Goal: Information Seeking & Learning: Learn about a topic

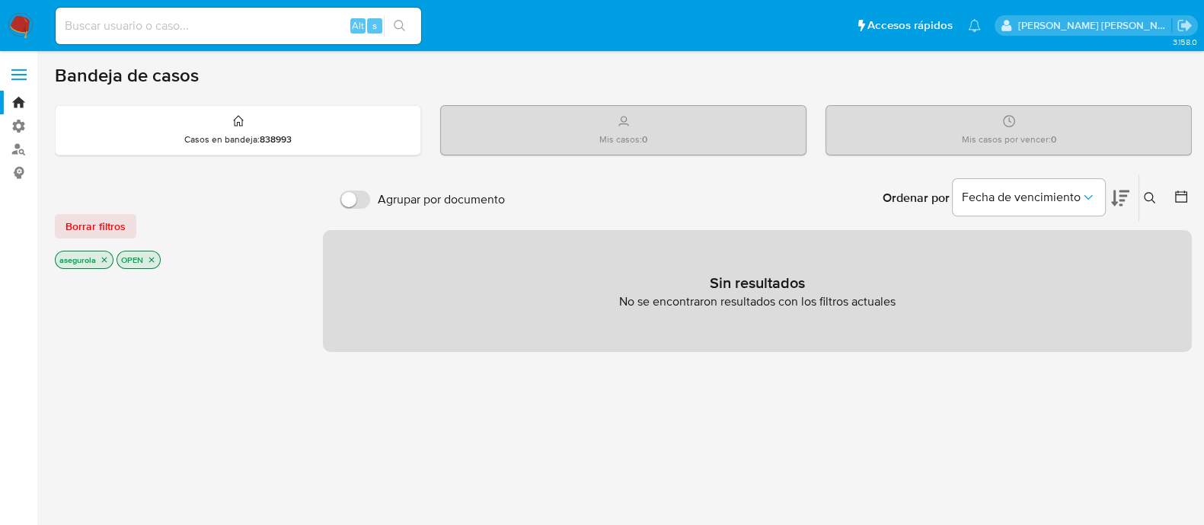
click at [152, 258] on icon "close-filter" at bounding box center [151, 259] width 5 height 5
click at [104, 262] on icon "close-filter" at bounding box center [104, 261] width 9 height 9
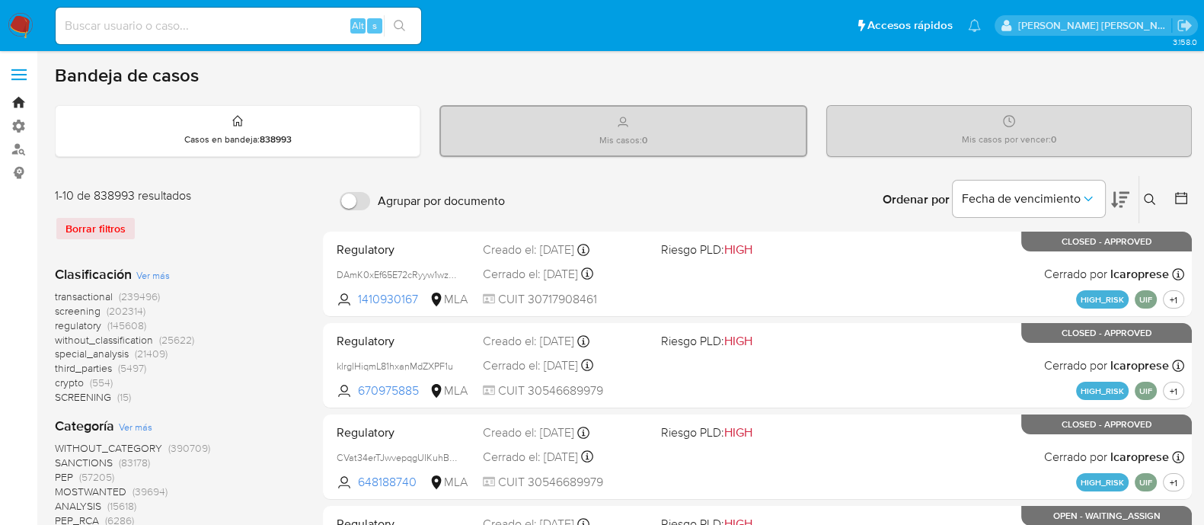
click at [23, 105] on link "Bandeja" at bounding box center [90, 103] width 181 height 24
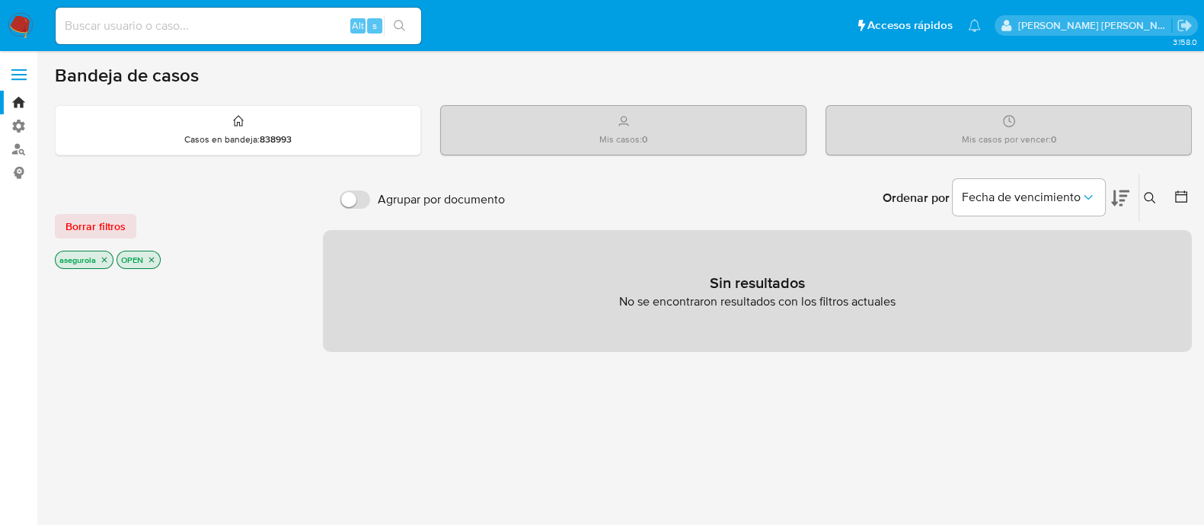
click at [149, 260] on icon "close-filter" at bounding box center [151, 259] width 9 height 9
click at [107, 260] on icon "close-filter" at bounding box center [104, 261] width 9 height 9
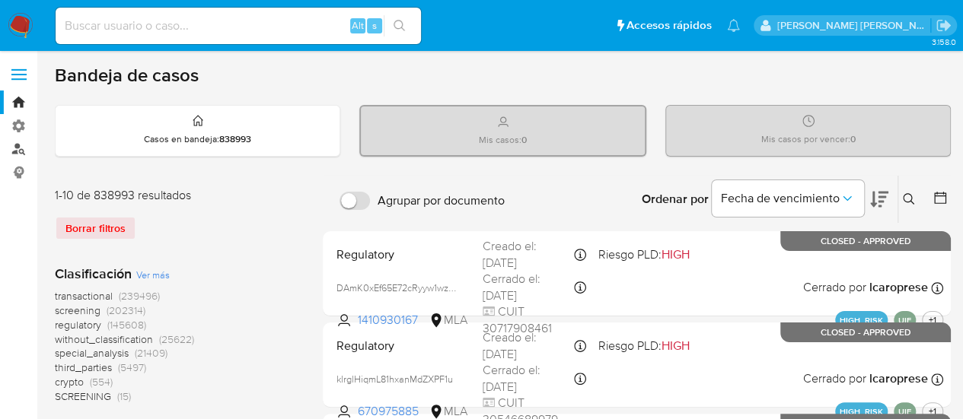
click at [21, 148] on link "Buscador de personas" at bounding box center [90, 150] width 181 height 24
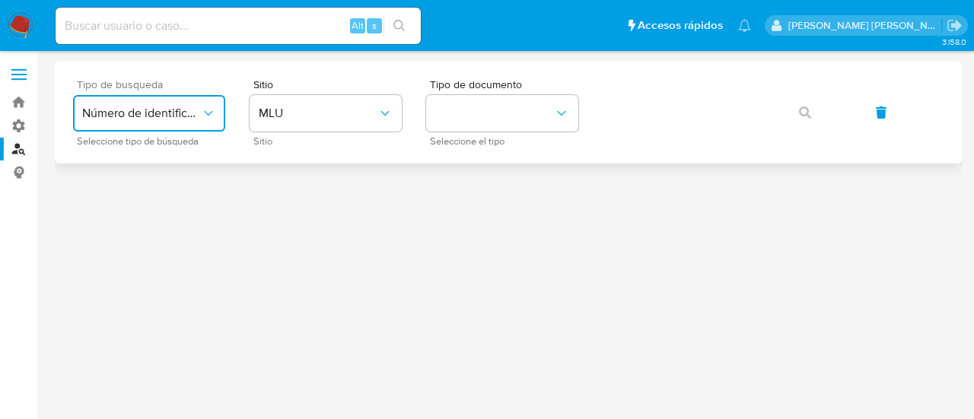
click at [213, 112] on icon "typeSearch" at bounding box center [208, 113] width 15 height 15
click at [151, 129] on button "User ID" at bounding box center [149, 113] width 152 height 37
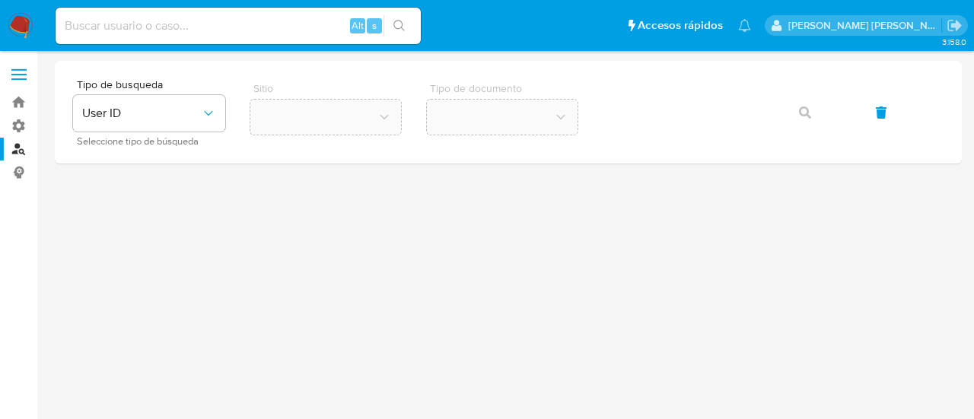
click at [305, 271] on div at bounding box center [508, 208] width 907 height 294
click at [21, 101] on link "Bandeja" at bounding box center [90, 103] width 181 height 24
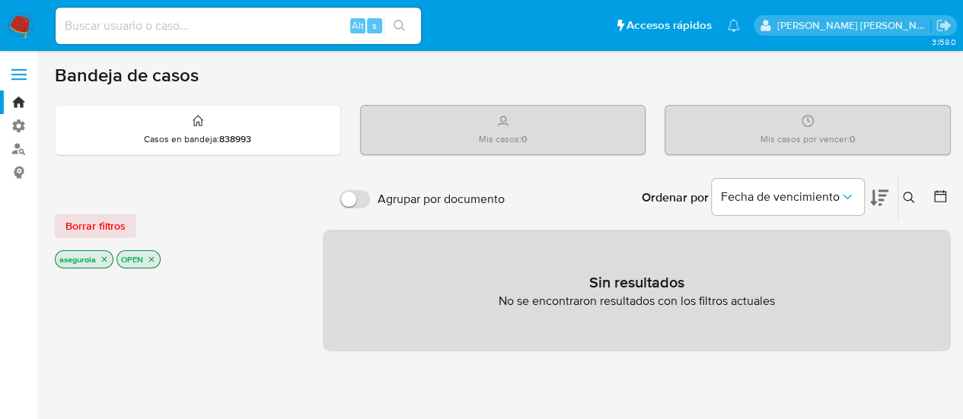
click at [155, 263] on p "OPEN" at bounding box center [138, 259] width 43 height 17
click at [152, 258] on icon "close-filter" at bounding box center [151, 259] width 9 height 9
click at [108, 260] on icon "close-filter" at bounding box center [104, 261] width 9 height 9
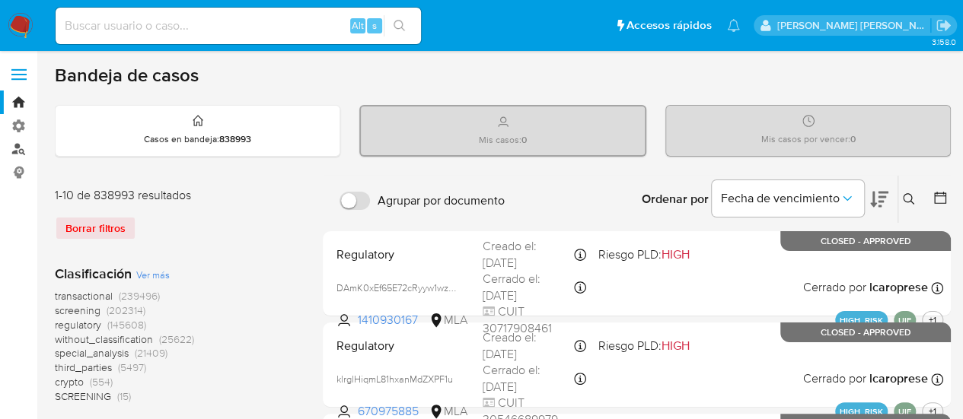
click at [20, 151] on link "Buscador de personas" at bounding box center [90, 150] width 181 height 24
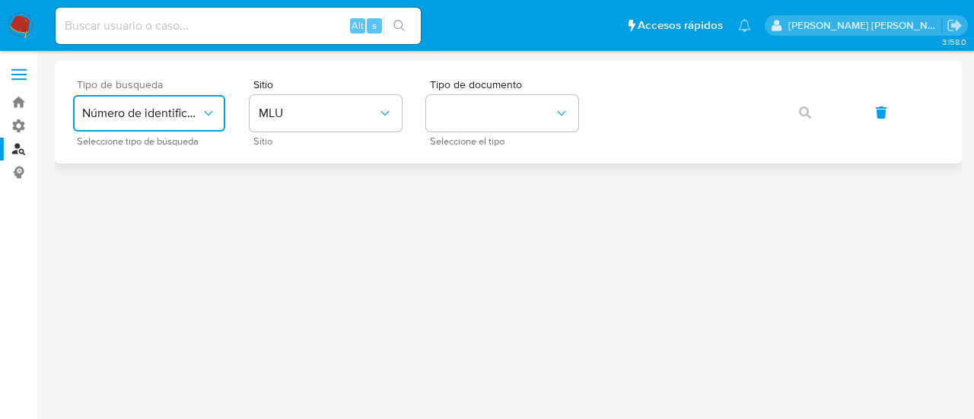
click at [212, 107] on icon "typeSearch" at bounding box center [208, 113] width 15 height 15
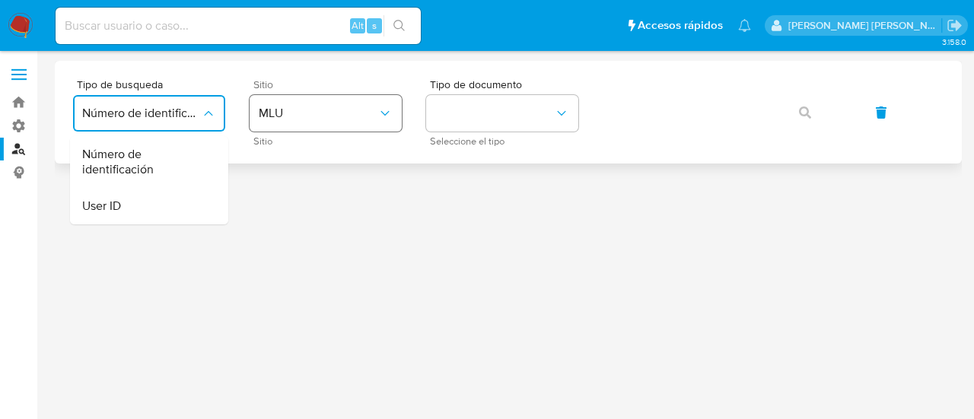
click at [373, 116] on span "MLU" at bounding box center [318, 113] width 119 height 15
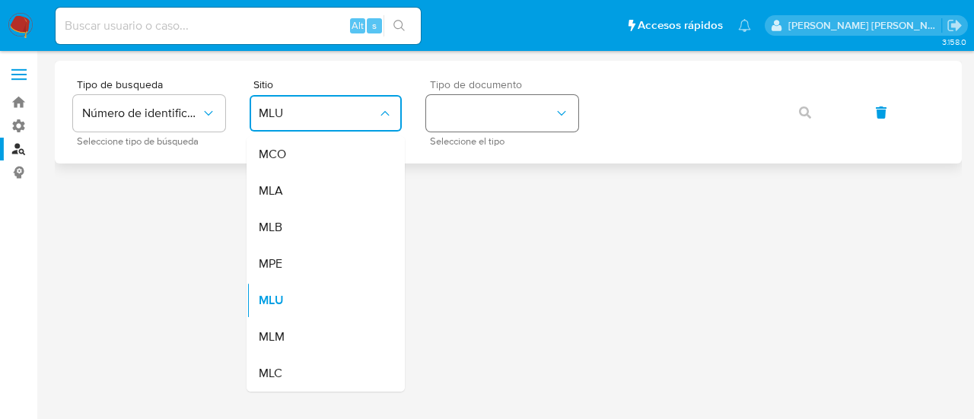
click at [556, 115] on icon "identificationType" at bounding box center [561, 113] width 15 height 15
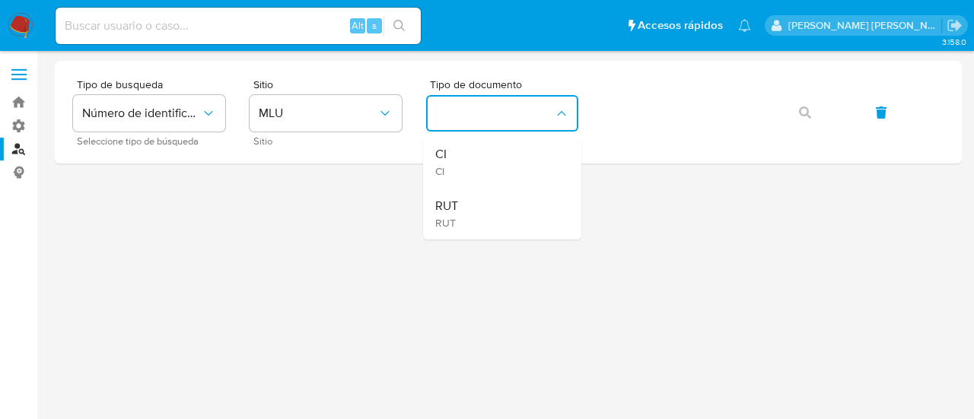
click at [271, 24] on input at bounding box center [238, 26] width 365 height 20
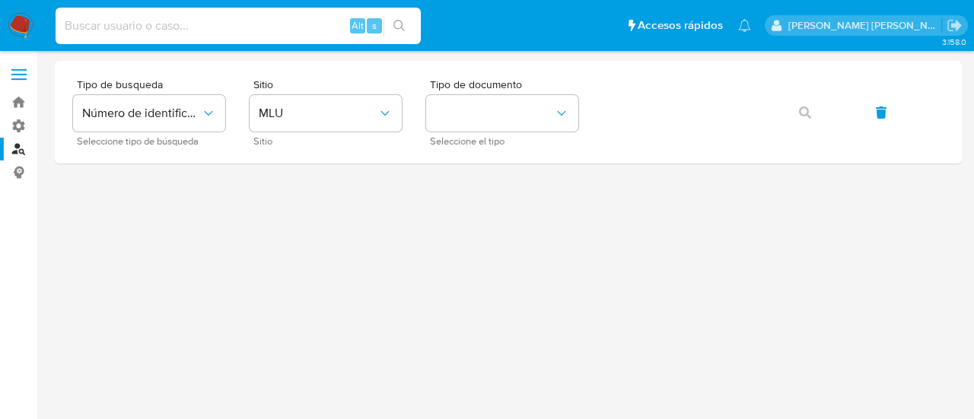
click at [231, 24] on input at bounding box center [238, 26] width 365 height 20
paste input "aAru9v5Az0f3mOHYAyZGi5WJ"
type input "aAru9v5Az0f3mOHYAyZGi5WJ"
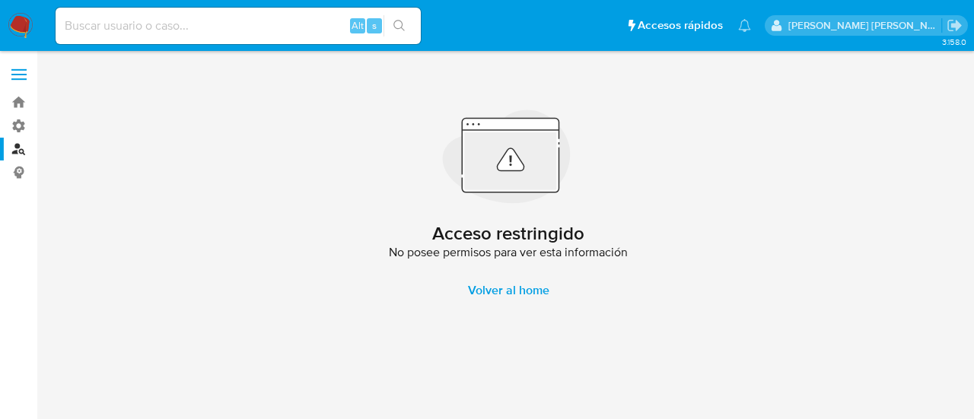
click at [139, 36] on div "Alt s" at bounding box center [238, 26] width 365 height 37
click at [132, 25] on input at bounding box center [238, 26] width 365 height 20
paste input "0ywMw8DjROF34AkeIM491Eyq"
type input "0ywMw8DjROF34AkeIM491Eyq"
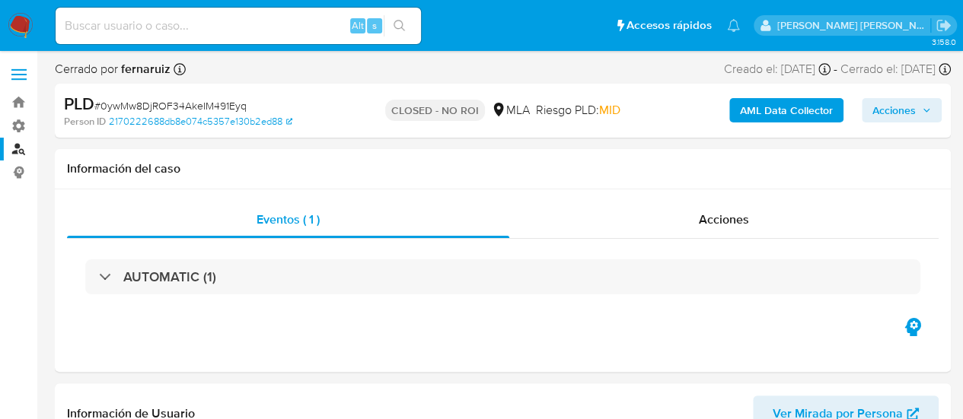
scroll to position [570, 0]
select select "10"
drag, startPoint x: 539, startPoint y: 110, endPoint x: 639, endPoint y: 111, distance: 100.5
click at [639, 111] on div "CLOSED - NO ROI MLA Riesgo PLD: MID" at bounding box center [503, 111] width 289 height 36
click at [911, 110] on span "Acciones" at bounding box center [893, 110] width 43 height 24
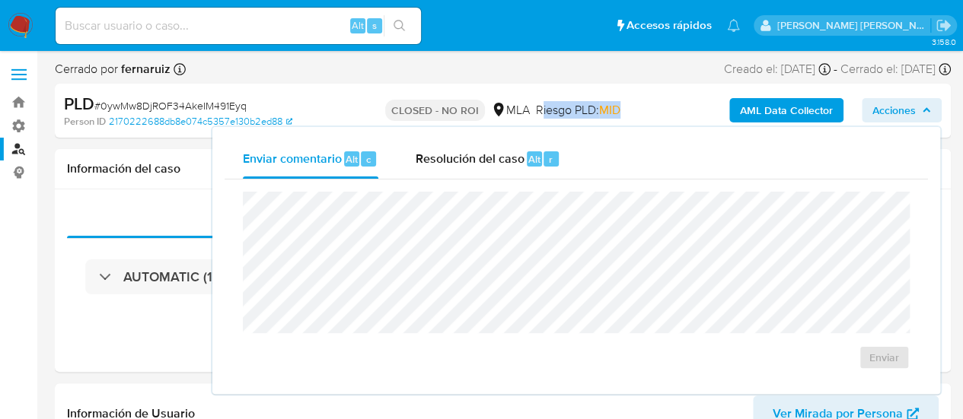
click at [917, 110] on span "Acciones" at bounding box center [901, 110] width 59 height 21
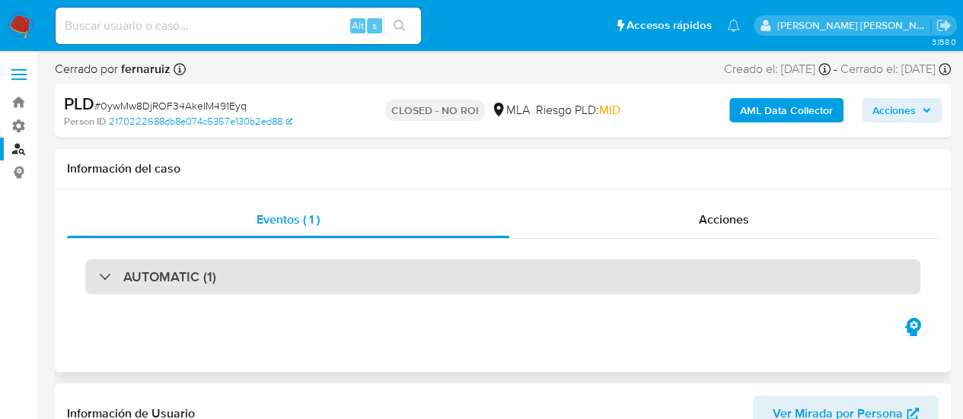
click at [104, 275] on div "AUTOMATIC (1)" at bounding box center [157, 277] width 117 height 17
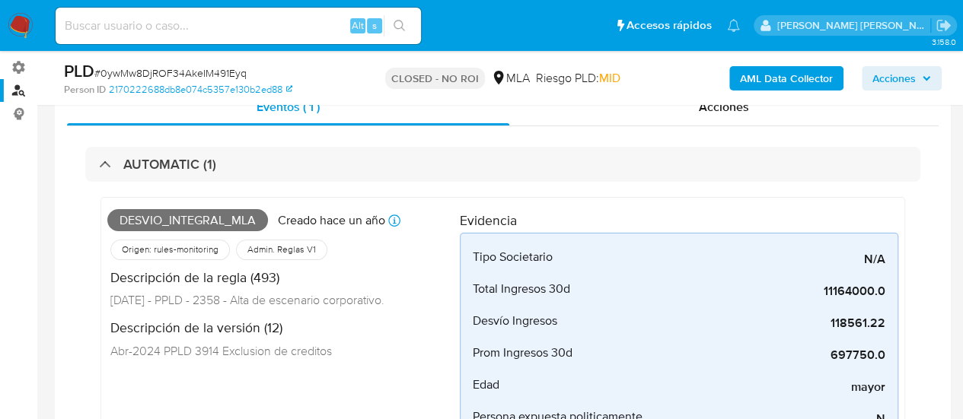
scroll to position [76, 0]
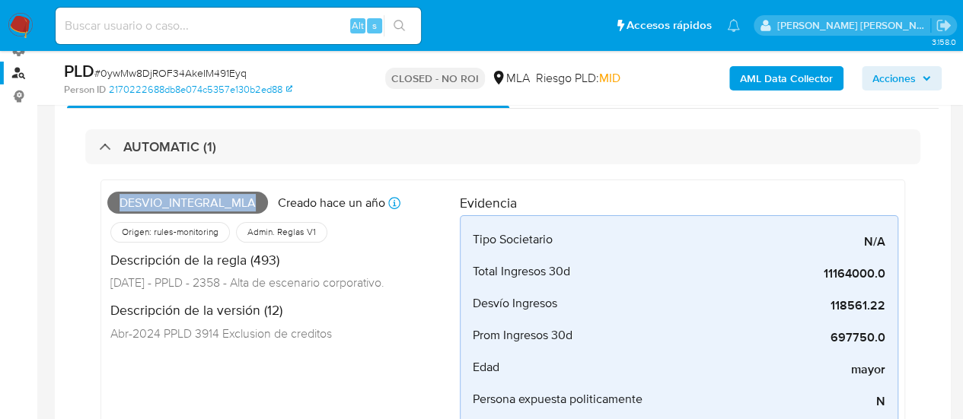
drag, startPoint x: 253, startPoint y: 203, endPoint x: 116, endPoint y: 208, distance: 137.1
click at [116, 208] on span "DESVIO_INTEGRAL_MLA" at bounding box center [187, 203] width 161 height 23
click at [120, 205] on span "DESVIO_INTEGRAL_MLA" at bounding box center [187, 203] width 161 height 23
drag, startPoint x: 120, startPoint y: 205, endPoint x: 257, endPoint y: 211, distance: 137.2
click at [257, 211] on span "DESVIO_INTEGRAL_MLA" at bounding box center [187, 203] width 161 height 23
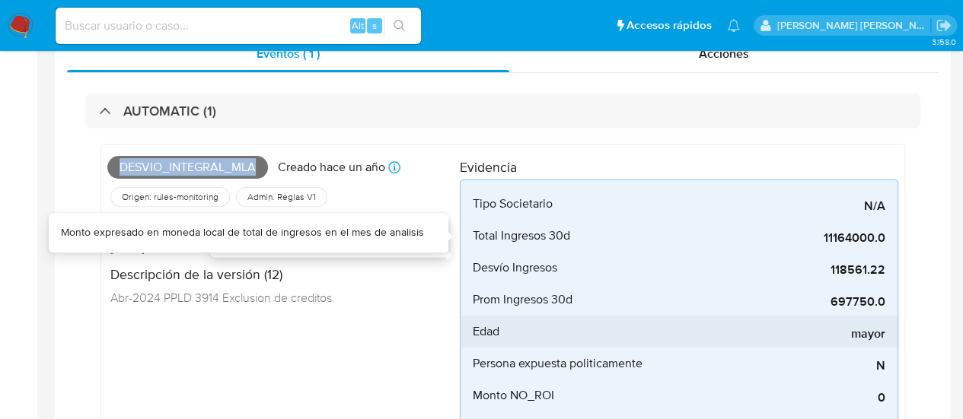
scroll to position [0, 0]
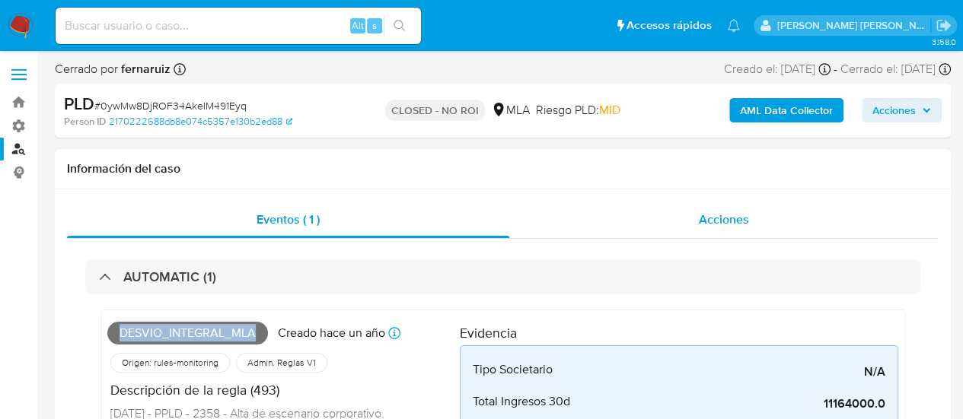
click at [723, 222] on span "Acciones" at bounding box center [724, 220] width 50 height 18
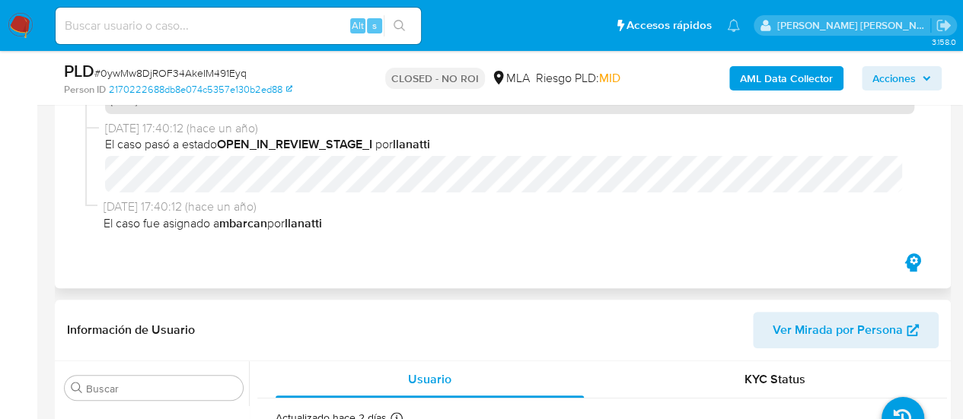
scroll to position [152, 0]
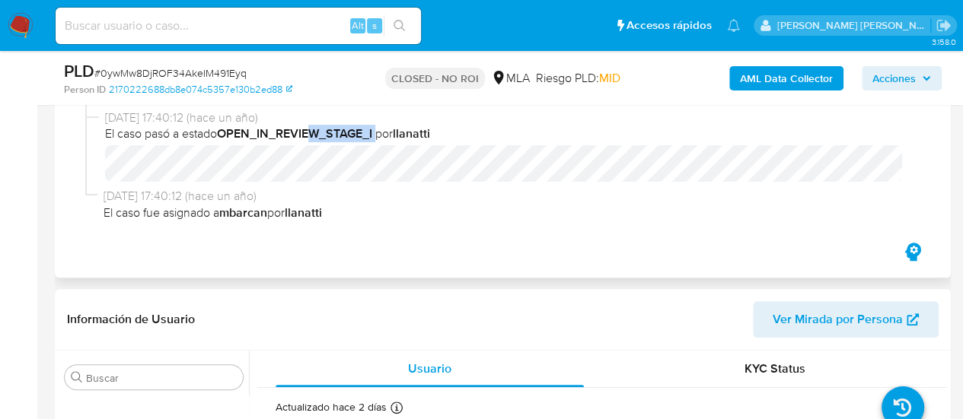
drag, startPoint x: 311, startPoint y: 127, endPoint x: 381, endPoint y: 136, distance: 70.6
click at [381, 136] on span "El caso pasó a estado OPEN_IN_REVIEW_STAGE_I por llanatti" at bounding box center [509, 134] width 809 height 17
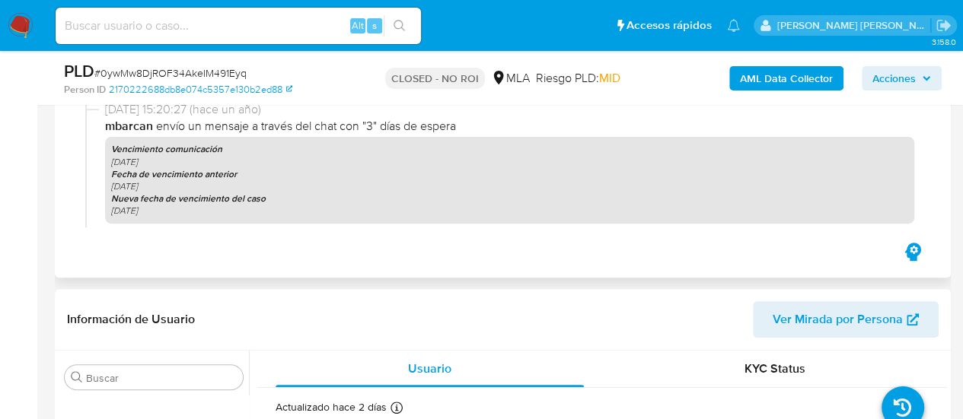
scroll to position [1331, 0]
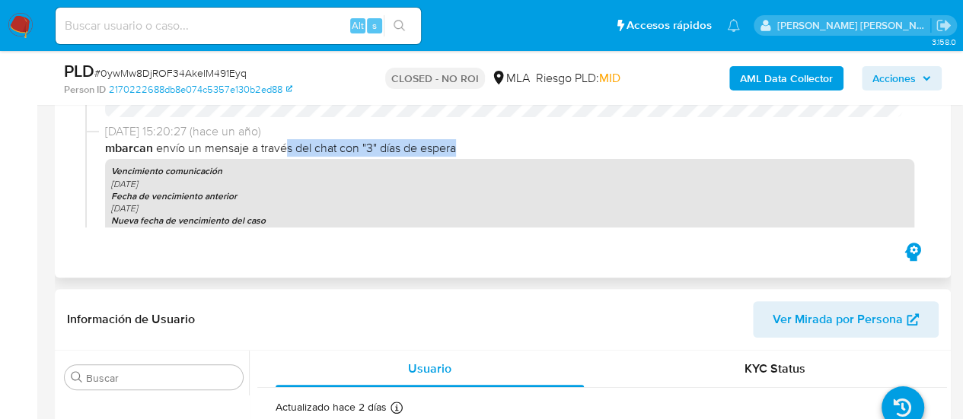
drag, startPoint x: 291, startPoint y: 158, endPoint x: 455, endPoint y: 160, distance: 164.4
click at [455, 157] on span "mbarcan envío un mensaje a través del chat con "3" días de espera" at bounding box center [509, 148] width 809 height 17
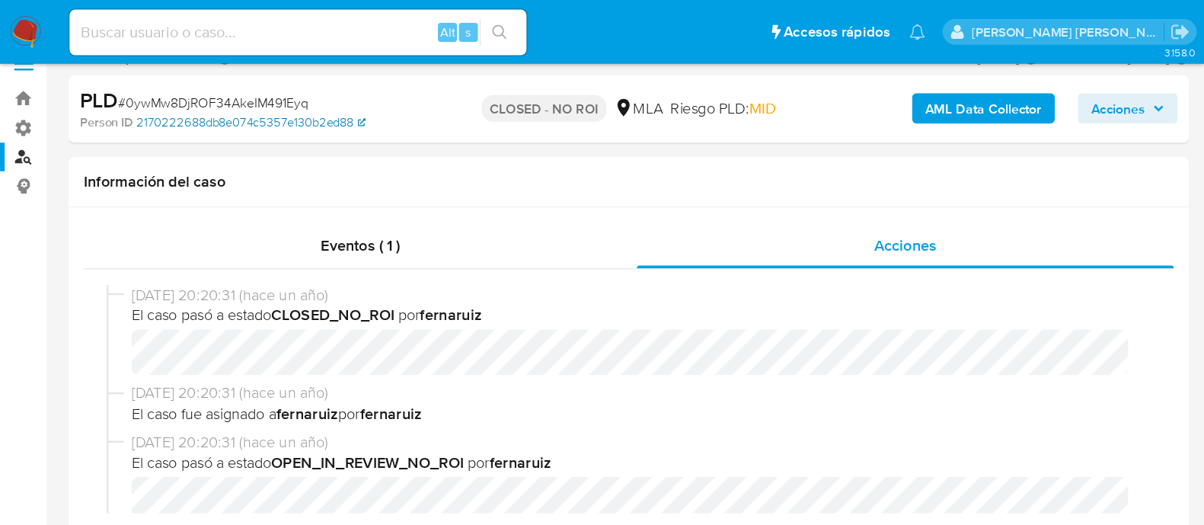
scroll to position [0, 0]
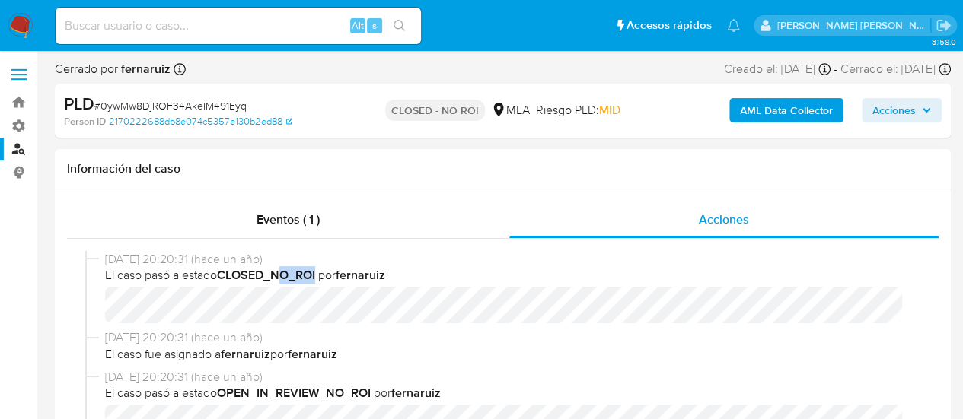
drag, startPoint x: 283, startPoint y: 275, endPoint x: 325, endPoint y: 279, distance: 42.1
click at [321, 278] on span "El caso pasó a estado CLOSED_NO_ROI por fernaruiz" at bounding box center [509, 275] width 809 height 17
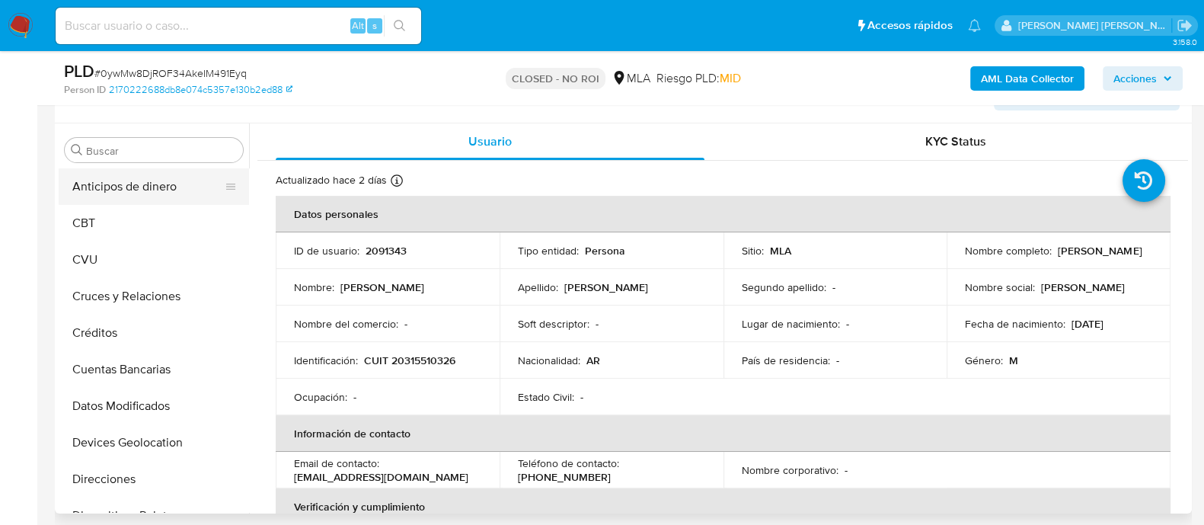
click at [154, 193] on button "Anticipos de dinero" at bounding box center [148, 186] width 178 height 37
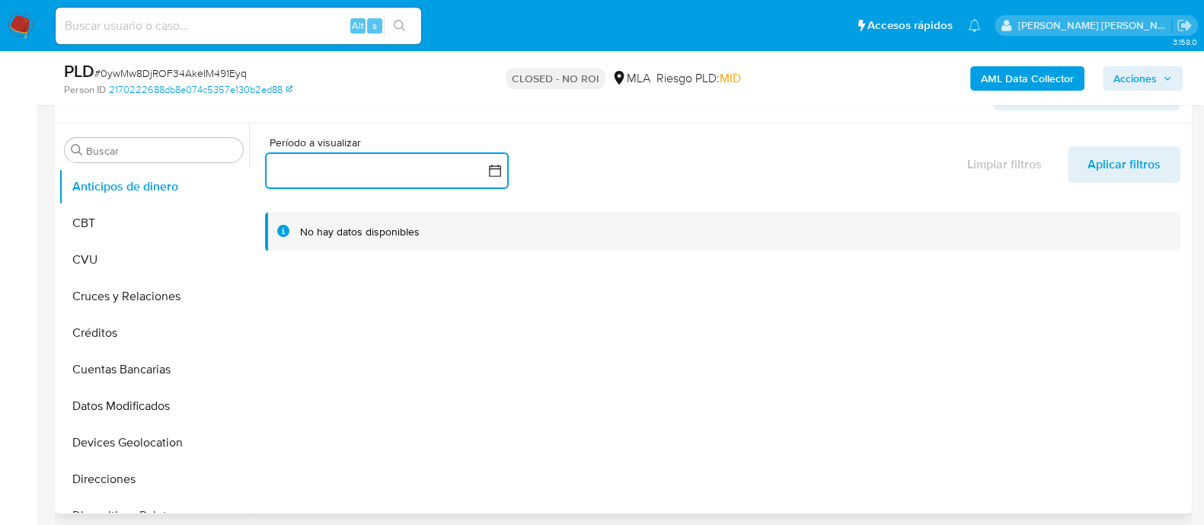
click at [496, 171] on icon "button" at bounding box center [494, 170] width 15 height 15
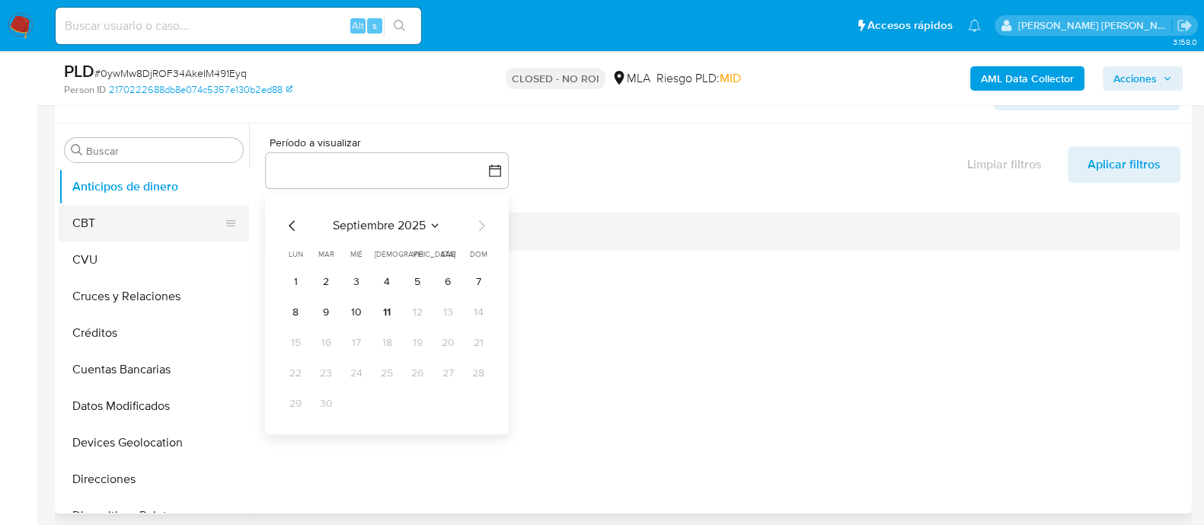
click at [91, 234] on button "CBT" at bounding box center [148, 223] width 178 height 37
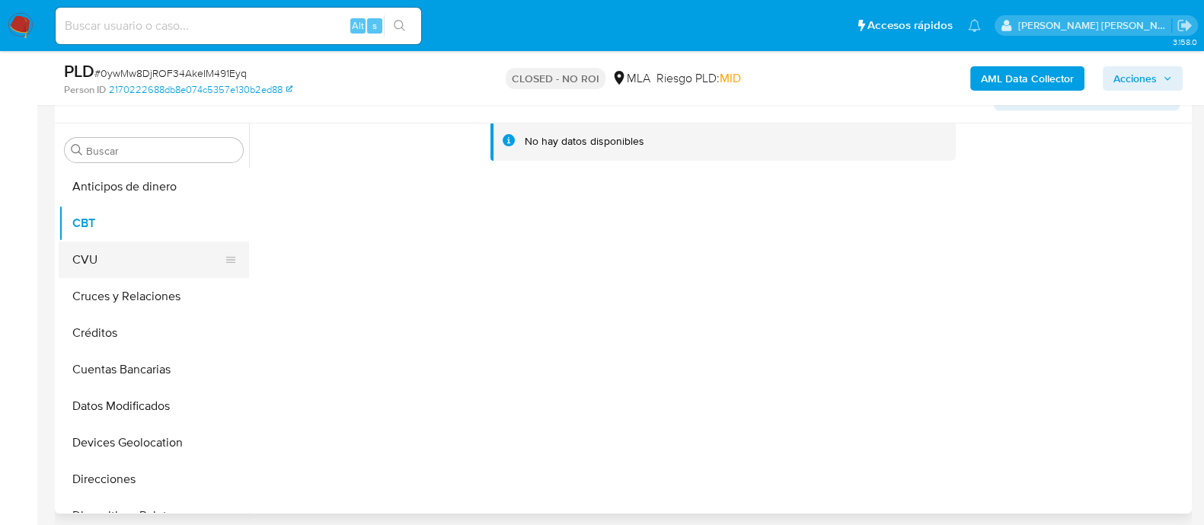
click at [108, 257] on button "CVU" at bounding box center [148, 259] width 178 height 37
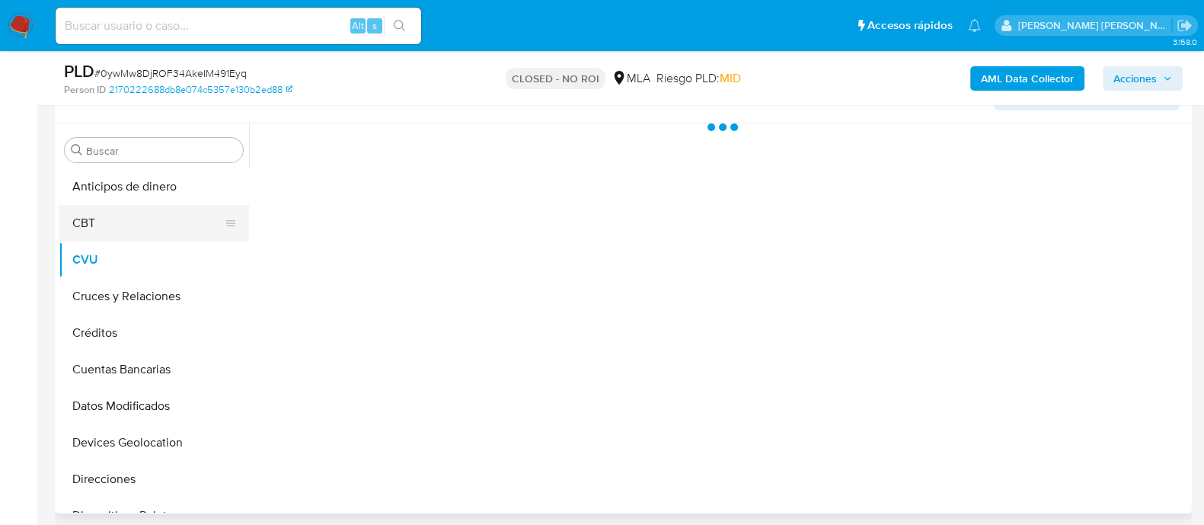
click at [129, 224] on button "CBT" at bounding box center [148, 223] width 178 height 37
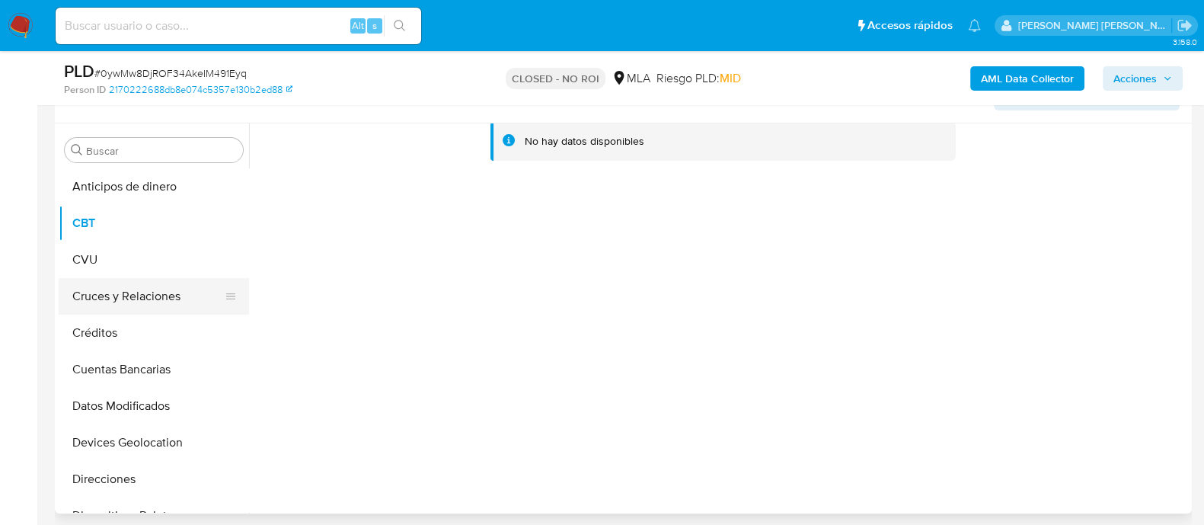
click at [158, 300] on button "Cruces y Relaciones" at bounding box center [148, 296] width 178 height 37
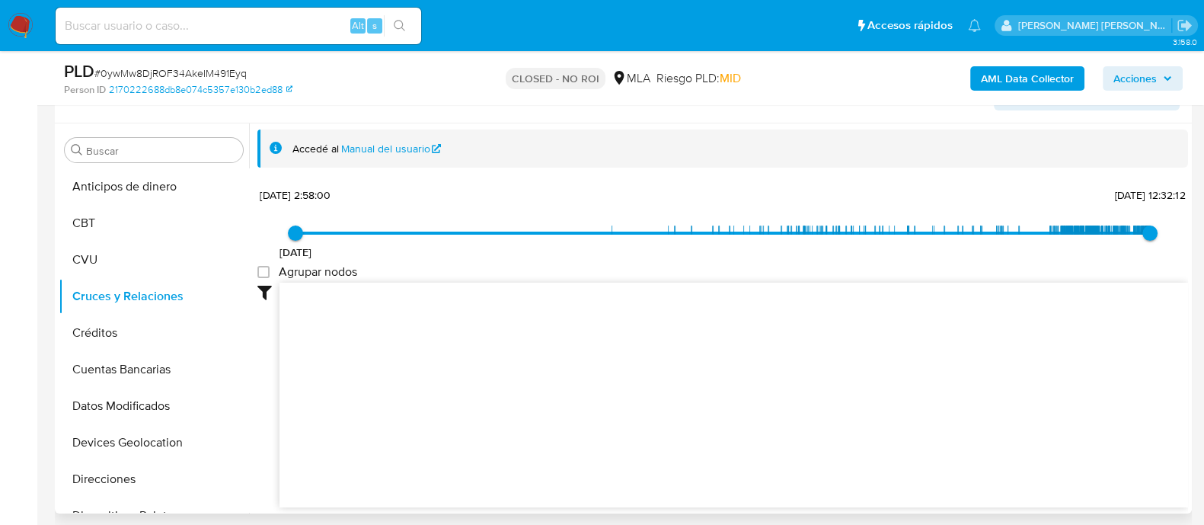
drag, startPoint x: 483, startPoint y: 386, endPoint x: 749, endPoint y: 443, distance: 271.7
click at [714, 419] on icon "device-67bfa8b3b5479935025b06f0  user-2091343  2091343 device-67b68c973ea78e8…" at bounding box center [733, 392] width 908 height 221
click at [91, 257] on button "CVU" at bounding box center [148, 259] width 178 height 37
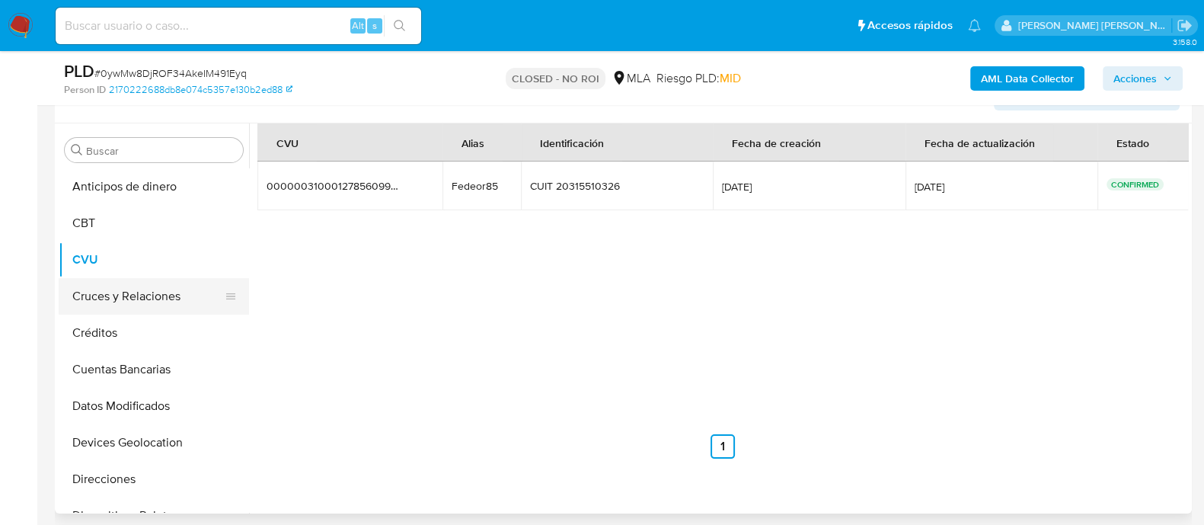
click at [127, 296] on button "Cruces y Relaciones" at bounding box center [148, 296] width 178 height 37
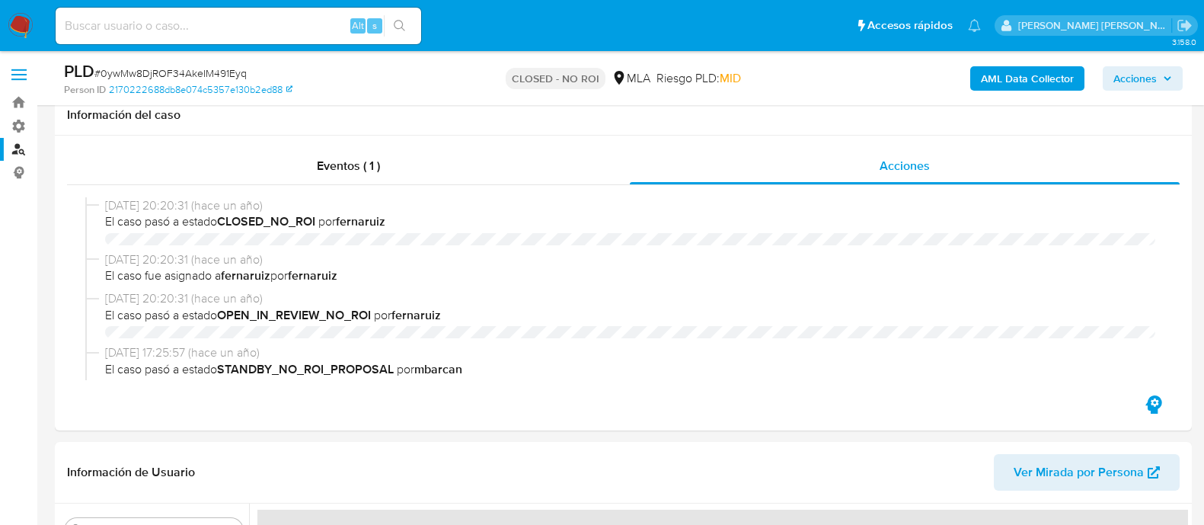
select select "10"
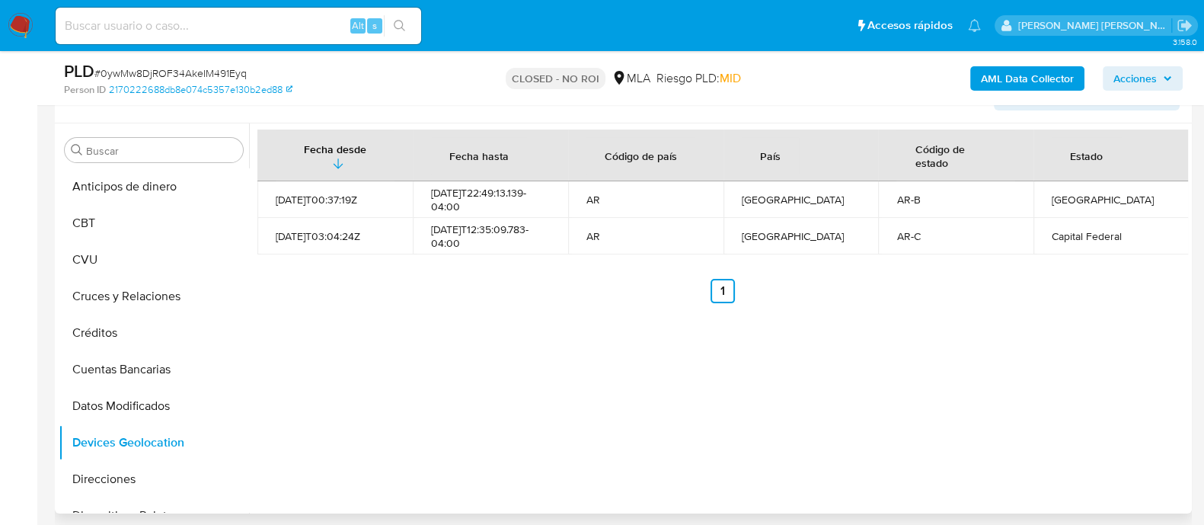
scroll to position [190, 0]
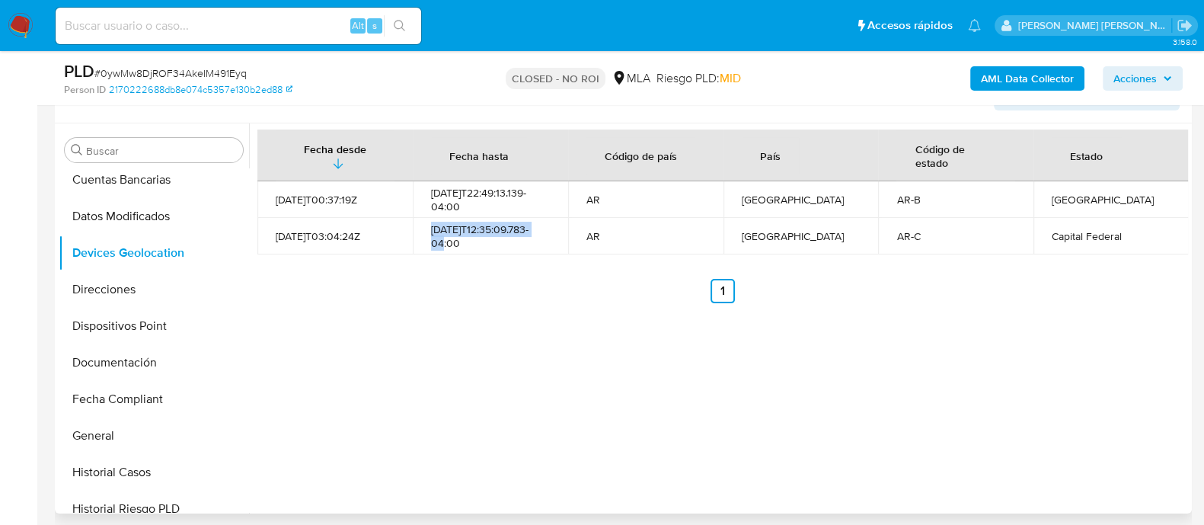
drag, startPoint x: 431, startPoint y: 233, endPoint x: 499, endPoint y: 237, distance: 67.9
click at [499, 237] on div "2025-09-10T12:35:09.783-04:00" at bounding box center [490, 235] width 119 height 27
drag, startPoint x: 442, startPoint y: 185, endPoint x: 522, endPoint y: 199, distance: 81.2
click at [522, 199] on div "2025-09-06T22:49:13.139-04:00" at bounding box center [490, 199] width 119 height 27
click at [124, 285] on button "Direcciones" at bounding box center [148, 289] width 178 height 37
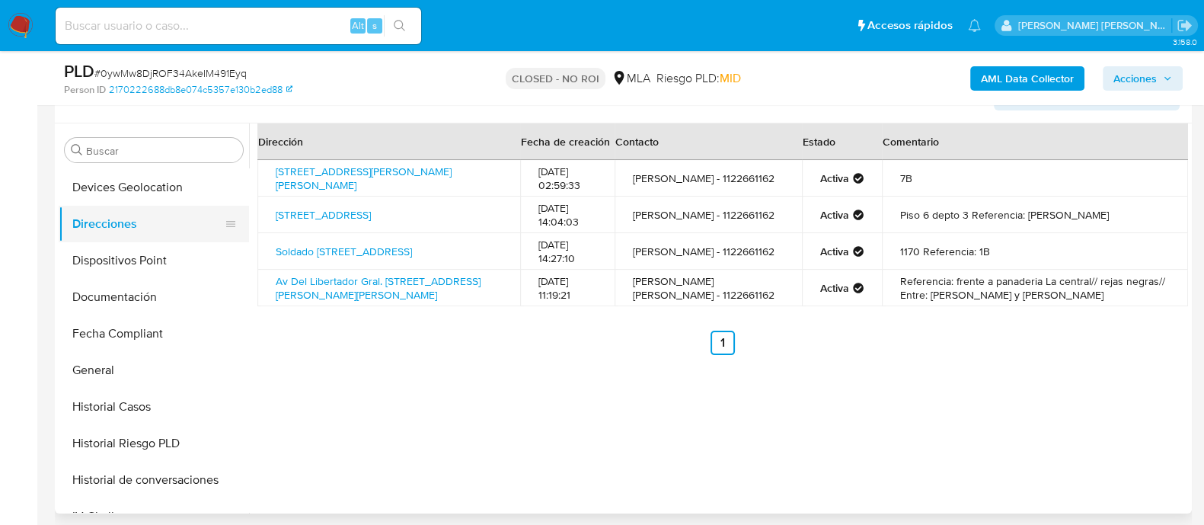
scroll to position [285, 0]
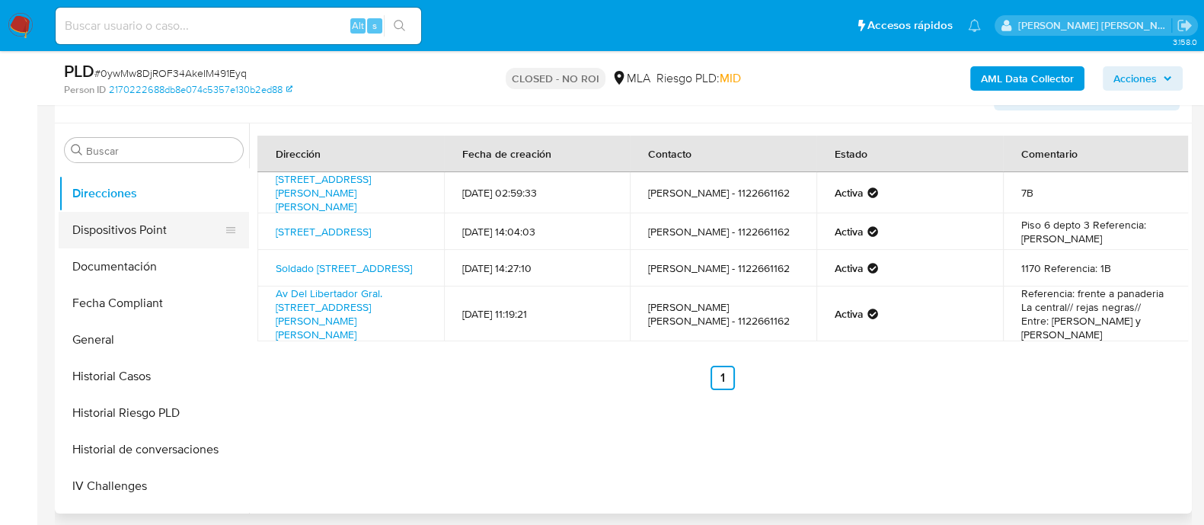
click at [147, 240] on button "Dispositivos Point" at bounding box center [148, 230] width 178 height 37
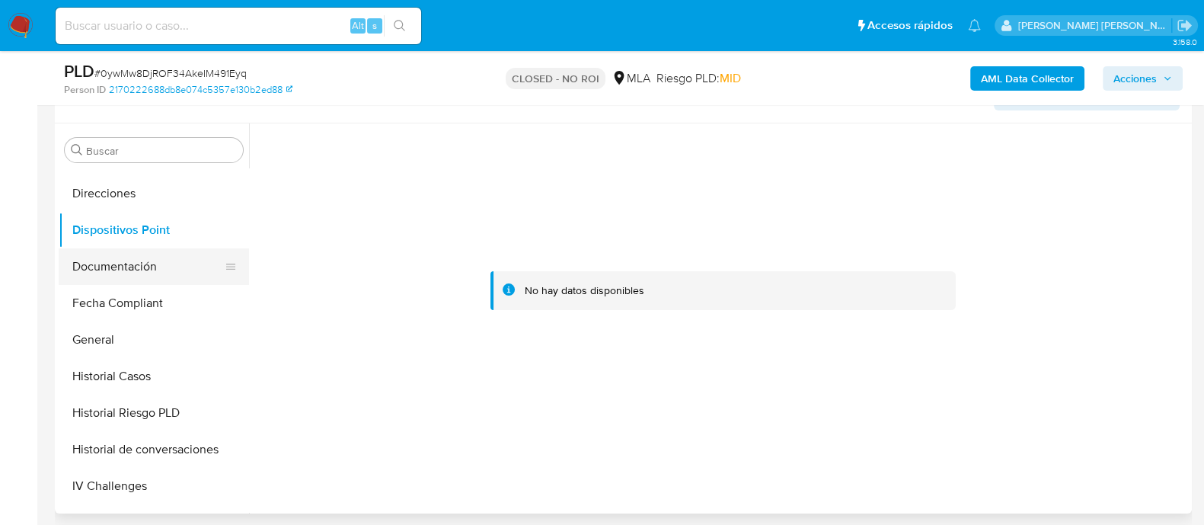
click at [156, 272] on button "Documentación" at bounding box center [148, 266] width 178 height 37
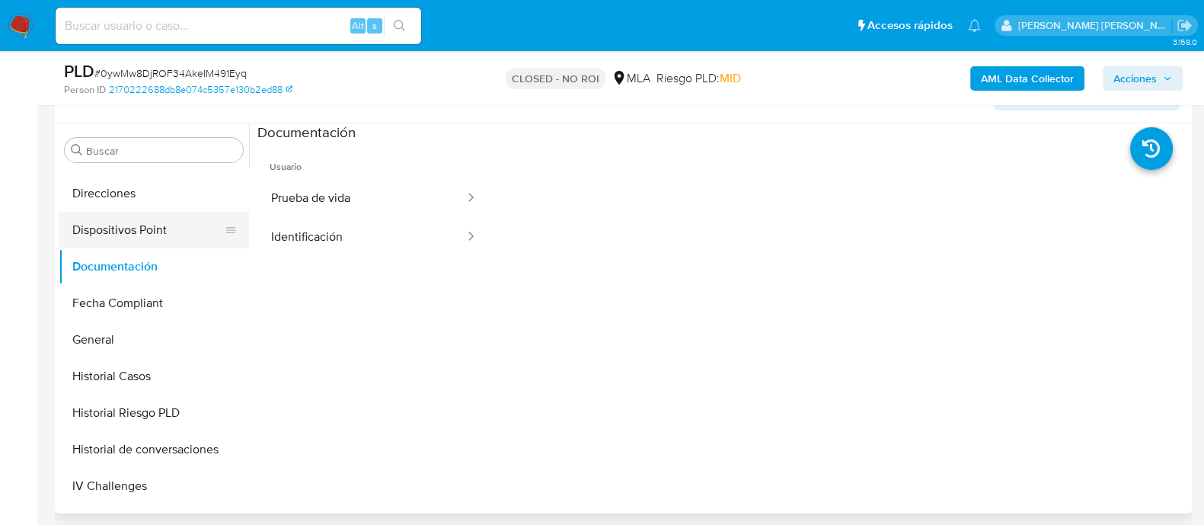
click at [112, 234] on button "Dispositivos Point" at bounding box center [148, 230] width 178 height 37
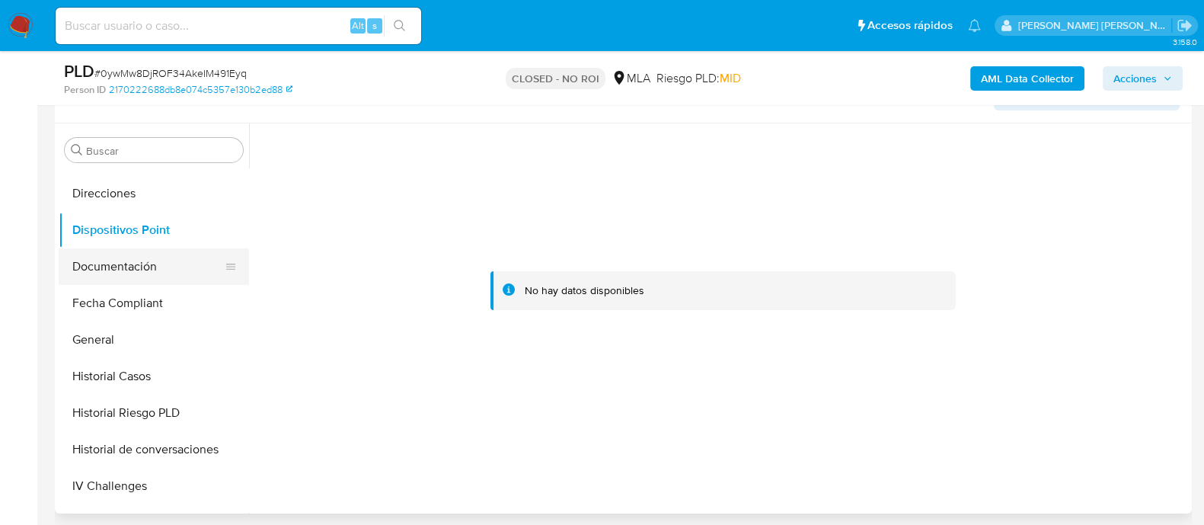
click at [122, 266] on button "Documentación" at bounding box center [148, 266] width 178 height 37
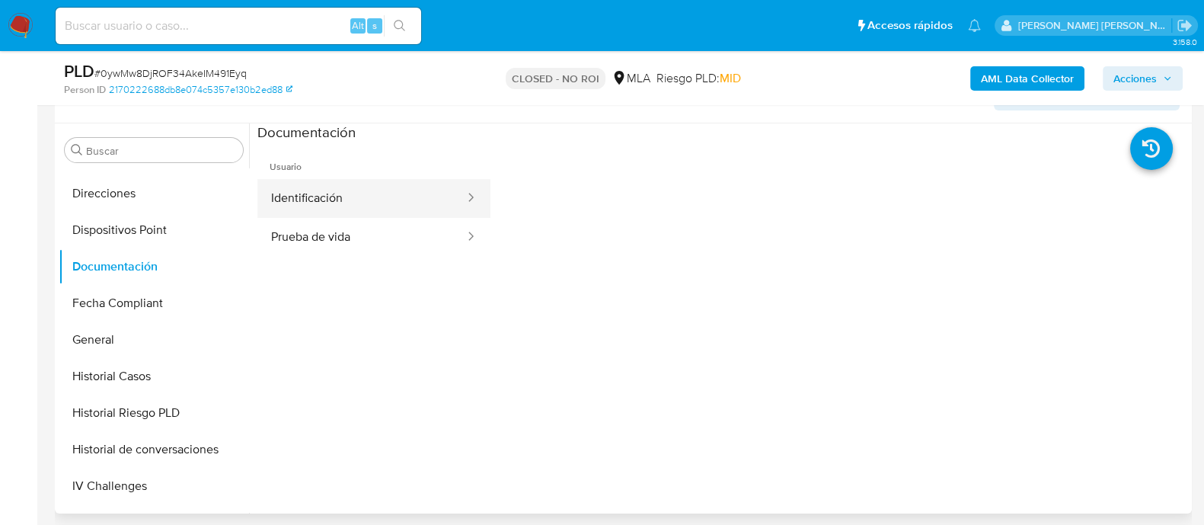
click at [463, 190] on icon at bounding box center [470, 197] width 15 height 15
click at [463, 199] on icon at bounding box center [470, 197] width 15 height 15
click at [336, 197] on button "Identificación" at bounding box center [361, 198] width 209 height 39
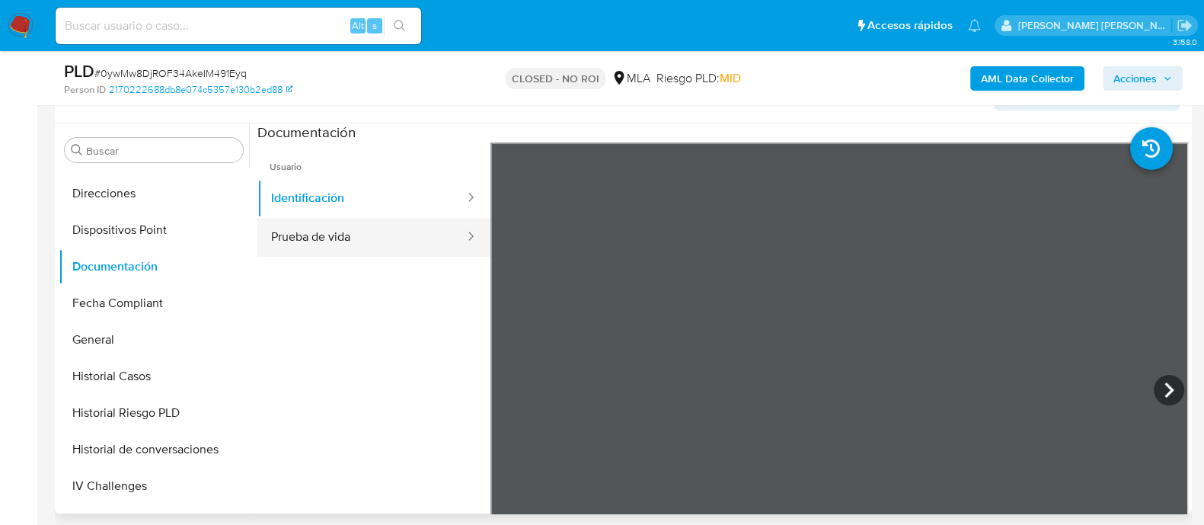
click at [463, 240] on icon at bounding box center [470, 235] width 15 height 15
click at [468, 231] on icon at bounding box center [470, 235] width 5 height 8
click at [463, 237] on icon at bounding box center [470, 235] width 15 height 15
click at [331, 242] on button "Prueba de vida" at bounding box center [361, 237] width 209 height 39
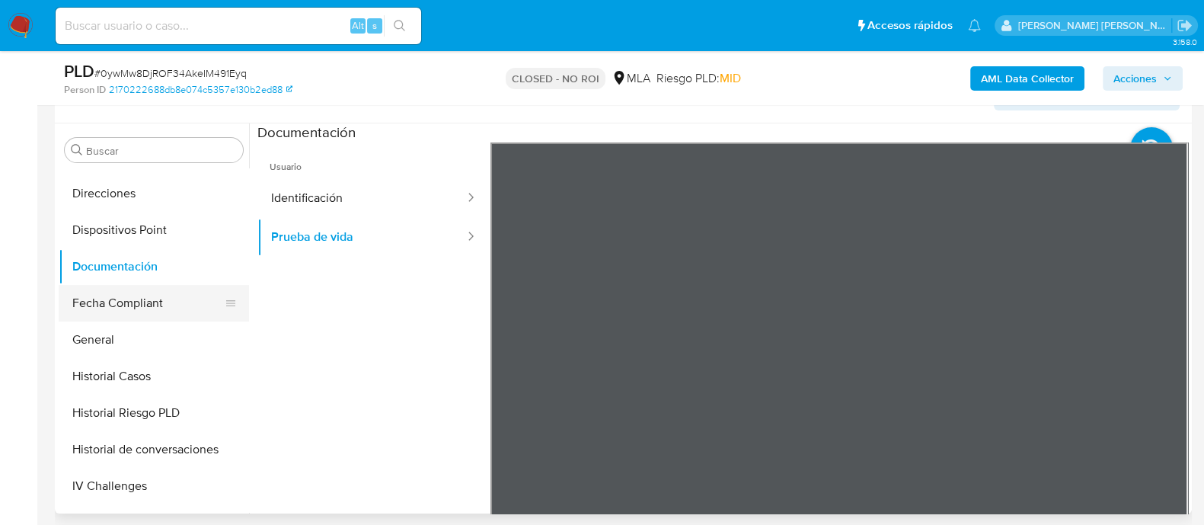
click at [159, 301] on button "Fecha Compliant" at bounding box center [148, 303] width 178 height 37
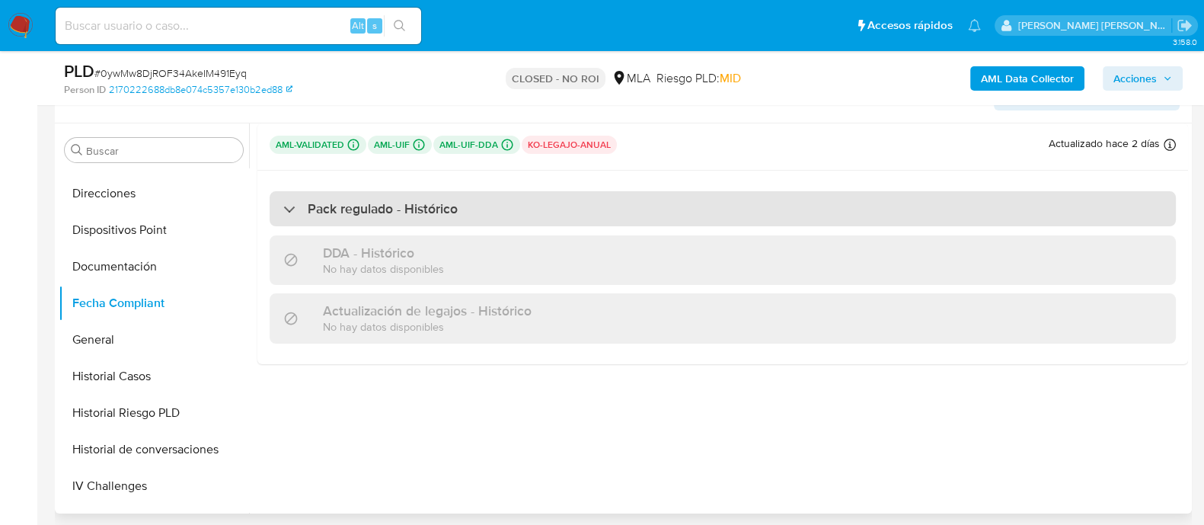
click at [299, 204] on div "Pack regulado - Histórico" at bounding box center [370, 208] width 174 height 17
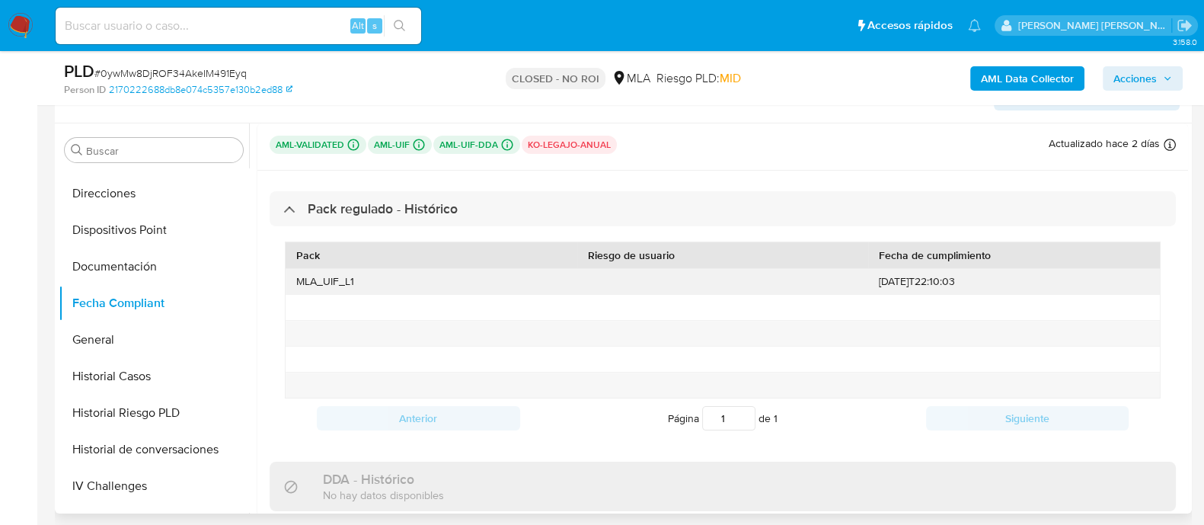
drag, startPoint x: 922, startPoint y: 279, endPoint x: 865, endPoint y: 285, distance: 57.3
click at [868, 285] on div "2020-11-14T22:10:03" at bounding box center [1014, 281] width 292 height 25
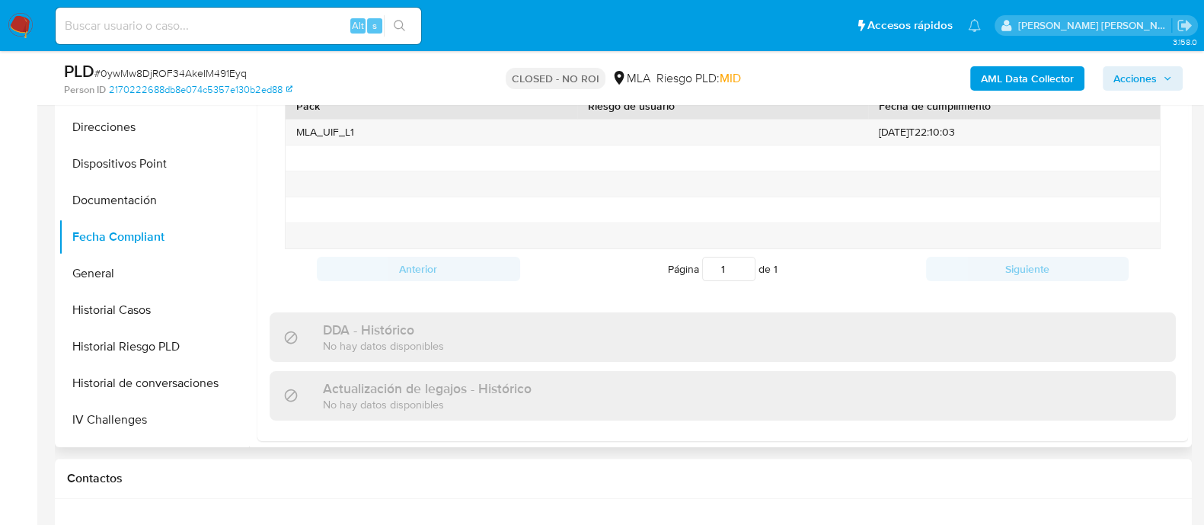
scroll to position [476, 0]
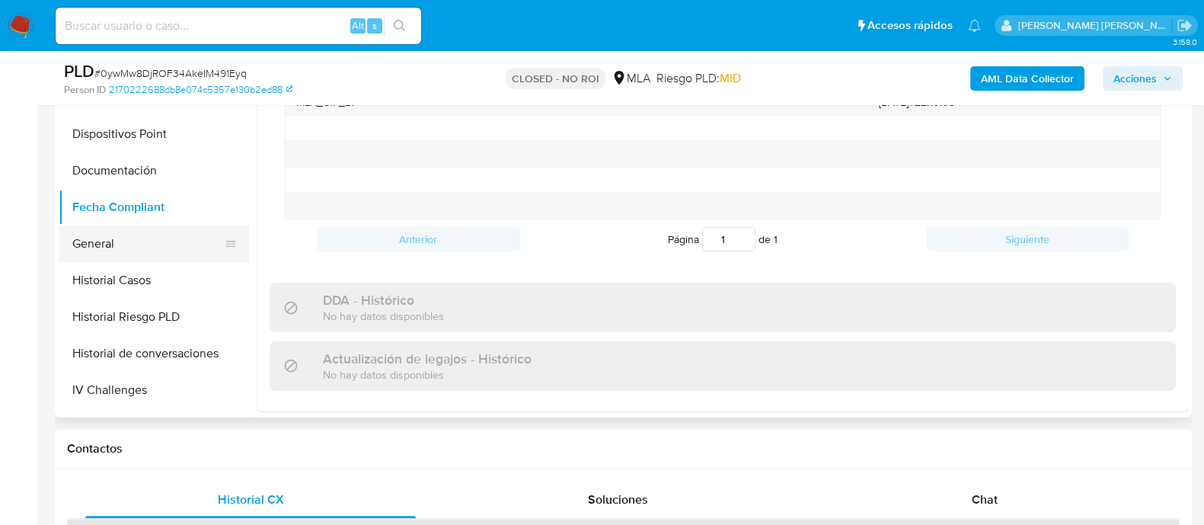
click at [111, 241] on button "General" at bounding box center [148, 243] width 178 height 37
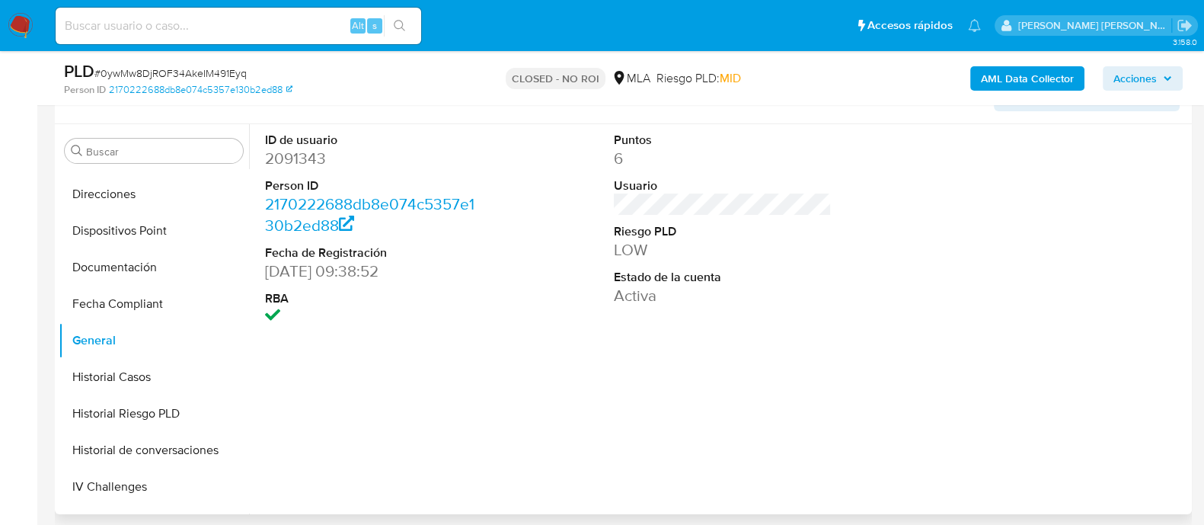
scroll to position [380, 0]
drag, startPoint x: 664, startPoint y: 257, endPoint x: 593, endPoint y: 235, distance: 73.9
click at [593, 235] on div "ID de usuario 2091343 Person ID 2170222688db8e074c5357e130b2ed88 Fecha de Regis…" at bounding box center [722, 229] width 930 height 212
drag, startPoint x: 265, startPoint y: 265, endPoint x: 336, endPoint y: 269, distance: 70.9
click at [336, 269] on dd "30/11/2006 09:38:52" at bounding box center [374, 270] width 218 height 21
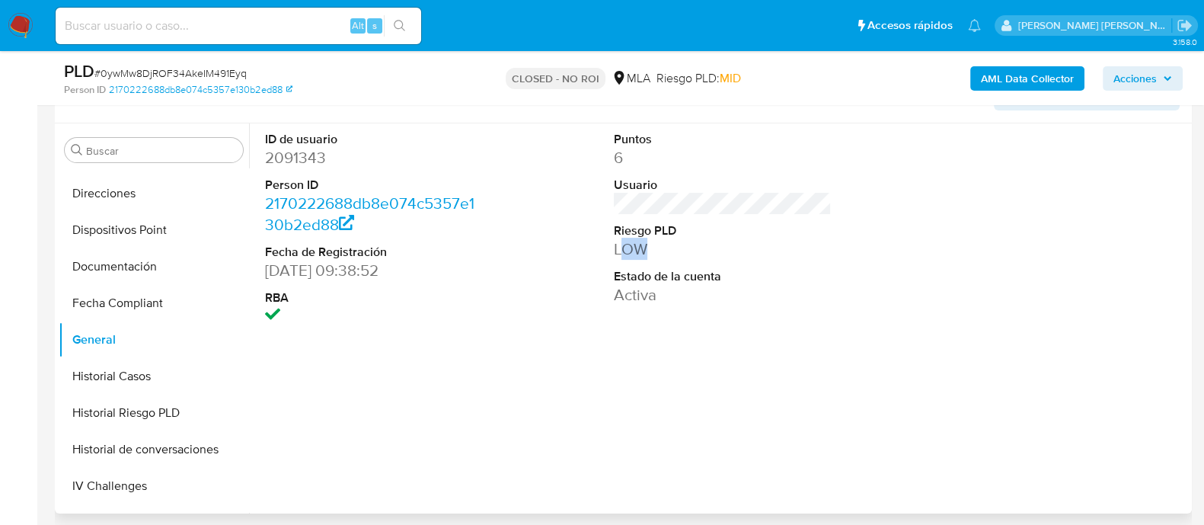
drag, startPoint x: 617, startPoint y: 247, endPoint x: 661, endPoint y: 248, distance: 44.2
click at [661, 248] on dd "LOW" at bounding box center [723, 248] width 218 height 21
drag, startPoint x: 609, startPoint y: 302, endPoint x: 671, endPoint y: 302, distance: 62.4
click at [671, 302] on div "Puntos 6 Usuario Riesgo PLD LOW Estado de la cuenta Activa" at bounding box center [722, 229] width 233 height 212
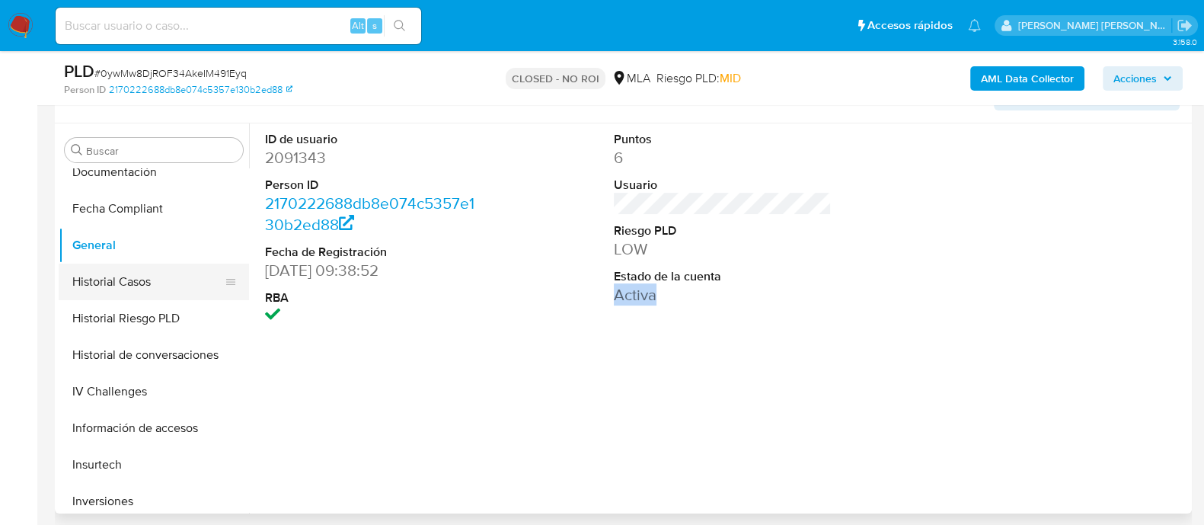
click at [110, 277] on button "Historial Casos" at bounding box center [148, 281] width 178 height 37
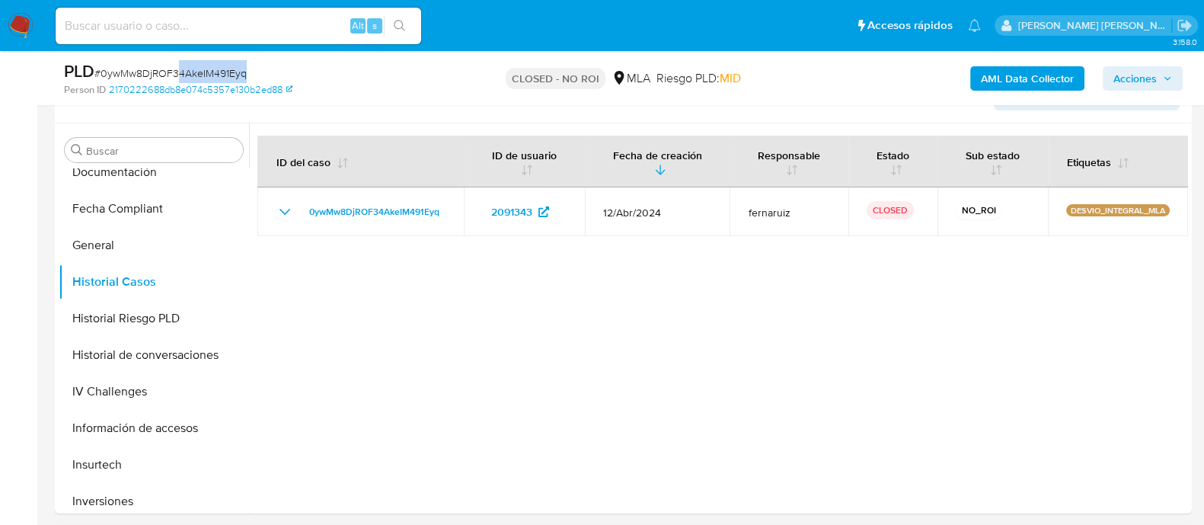
drag, startPoint x: 247, startPoint y: 75, endPoint x: 179, endPoint y: 81, distance: 68.7
click at [179, 81] on div "PLD # 0ywMw8DjROF34AkeIM491Eyq" at bounding box center [247, 71] width 367 height 23
click at [133, 317] on button "Historial Riesgo PLD" at bounding box center [148, 318] width 178 height 37
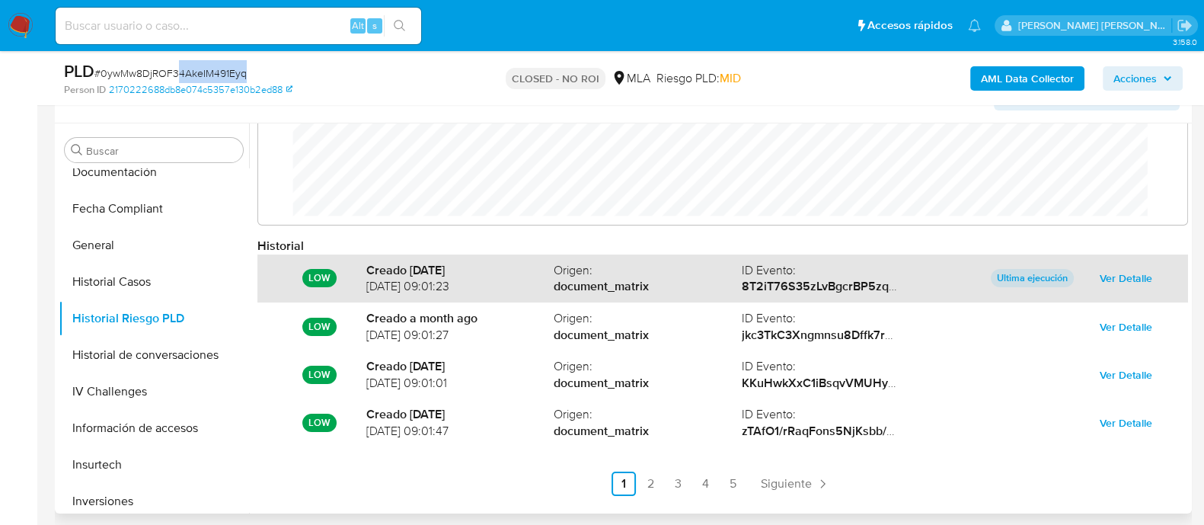
scroll to position [79, 0]
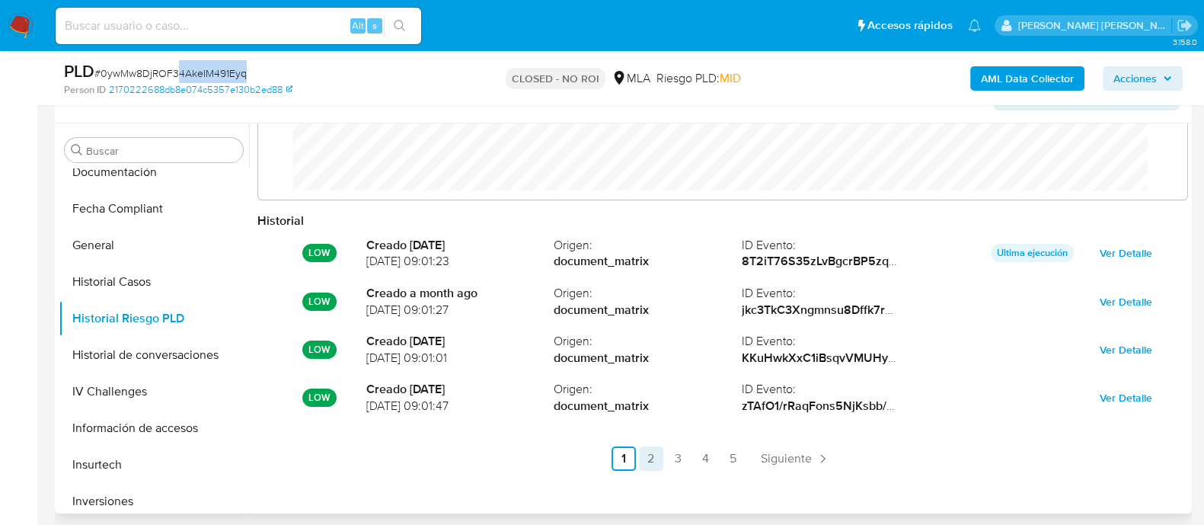
click at [641, 465] on link "2" at bounding box center [651, 458] width 24 height 24
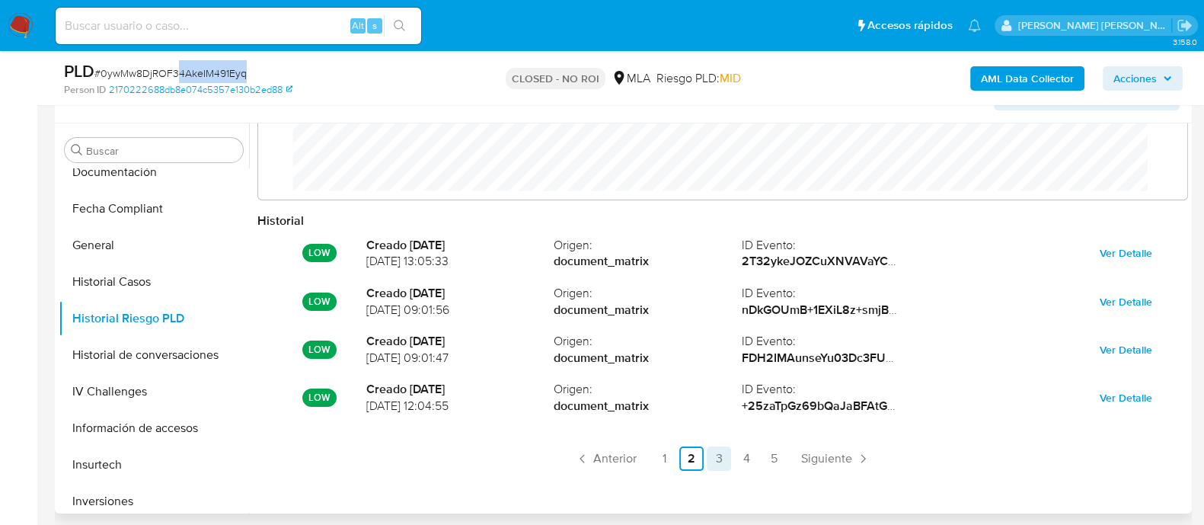
click at [721, 464] on link "3" at bounding box center [718, 458] width 24 height 24
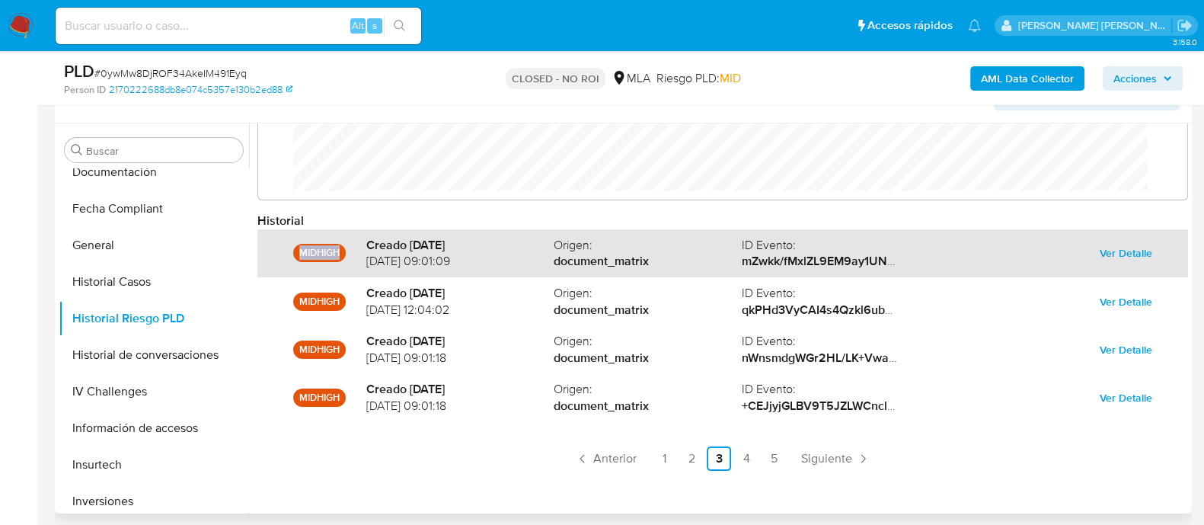
drag, startPoint x: 301, startPoint y: 256, endPoint x: 340, endPoint y: 257, distance: 38.8
click at [340, 257] on p "MIDHIGH" at bounding box center [319, 253] width 53 height 18
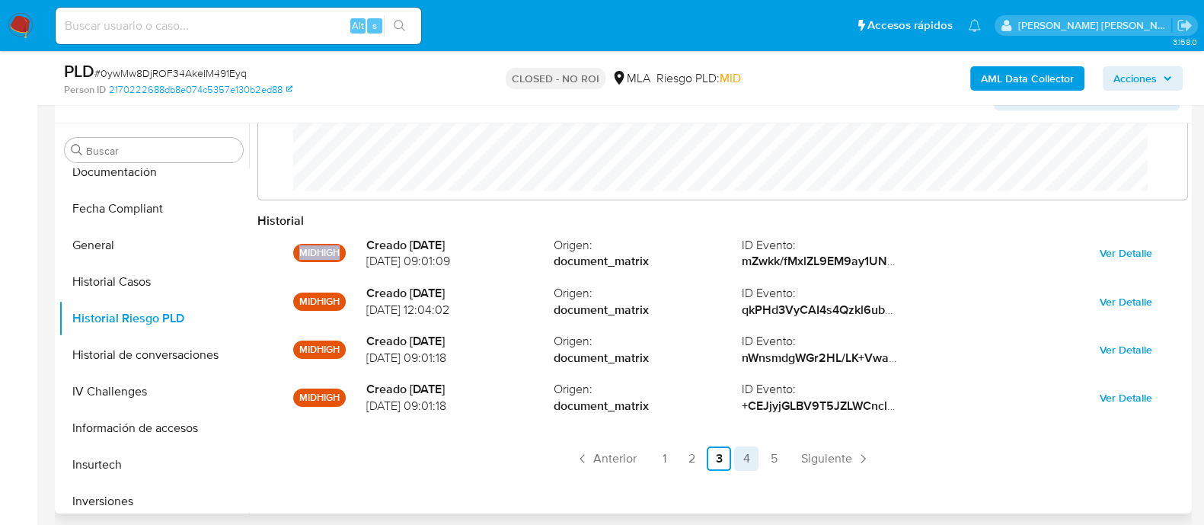
click at [748, 457] on link "4" at bounding box center [746, 458] width 24 height 24
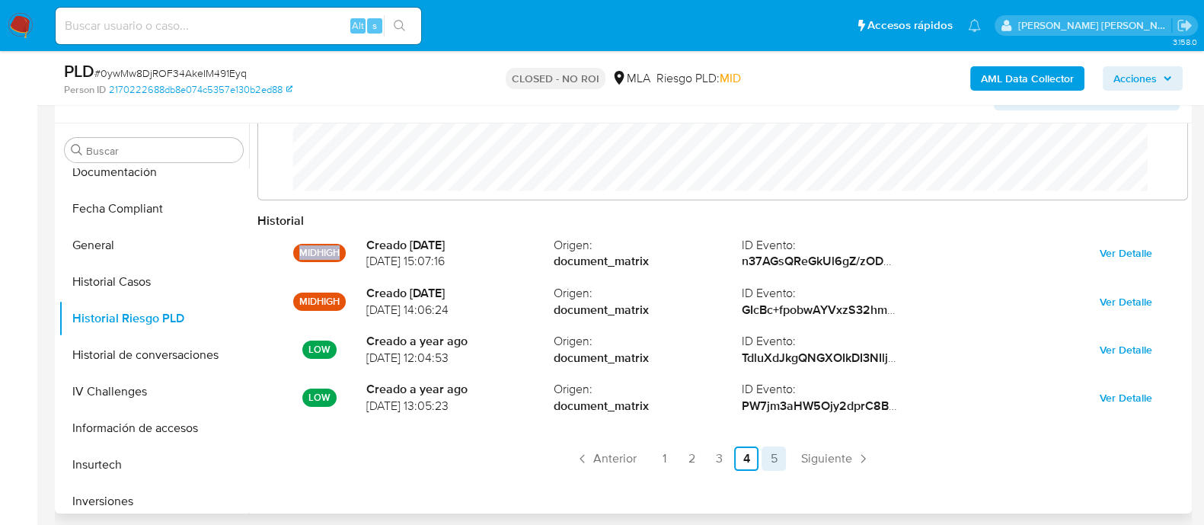
click at [771, 458] on link "5" at bounding box center [773, 458] width 24 height 24
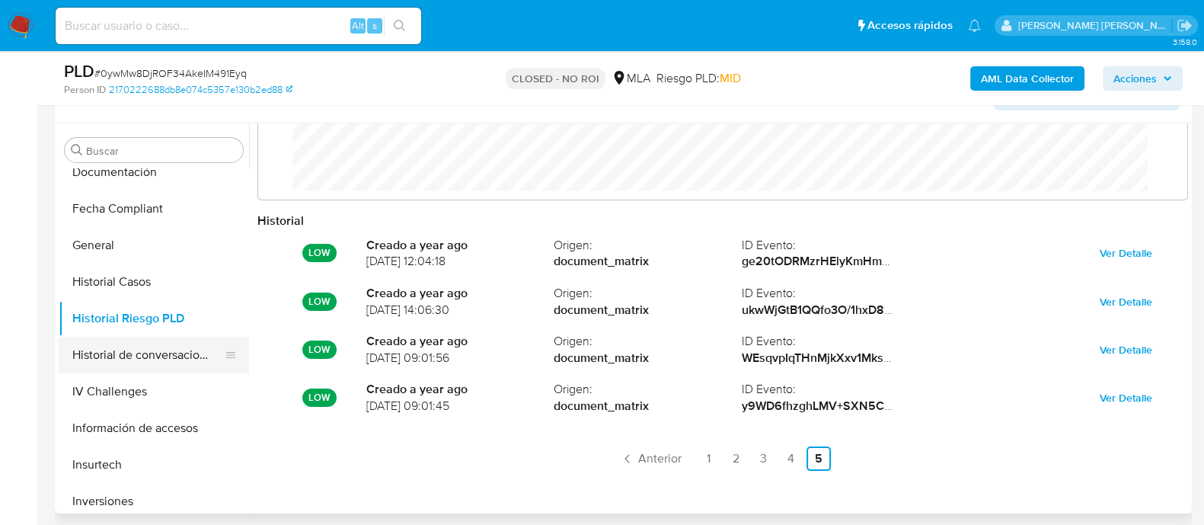
click at [141, 356] on button "Historial de conversaciones" at bounding box center [148, 354] width 178 height 37
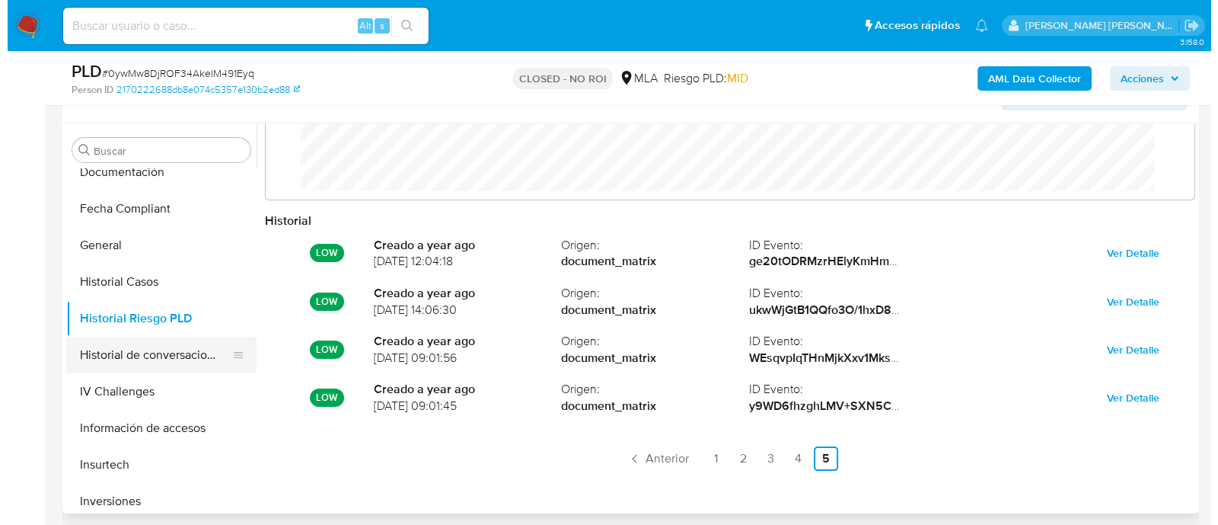
scroll to position [0, 0]
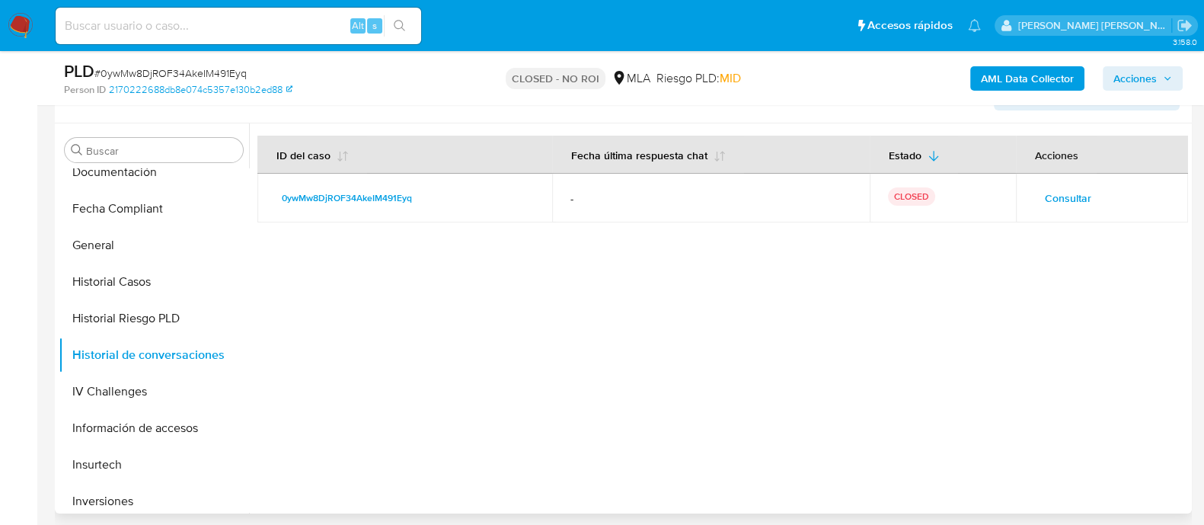
click at [1053, 200] on span "Consultar" at bounding box center [1067, 197] width 46 height 21
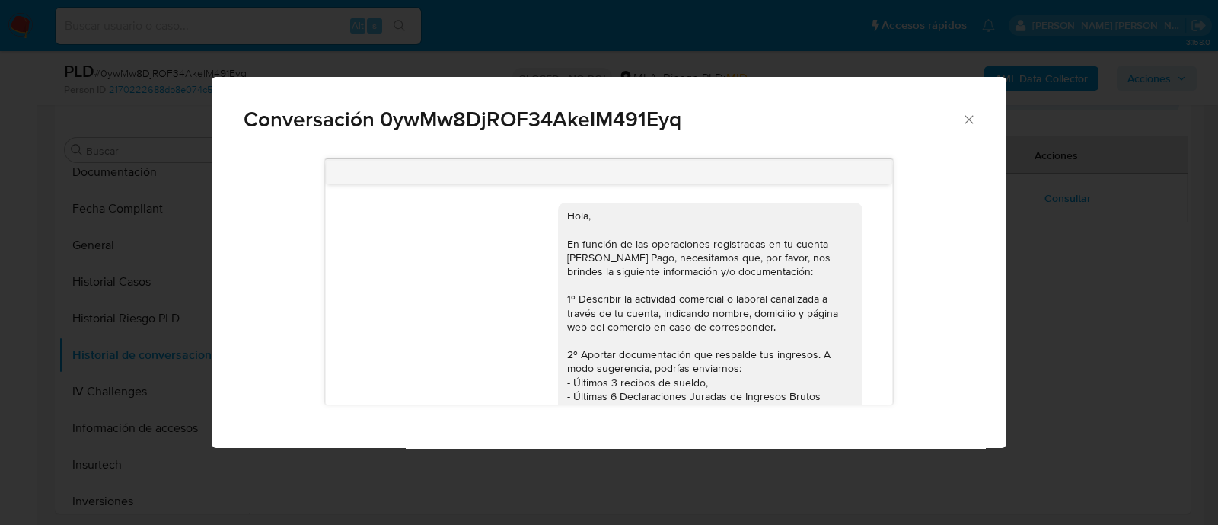
click at [967, 118] on icon "Cerrar" at bounding box center [969, 119] width 8 height 8
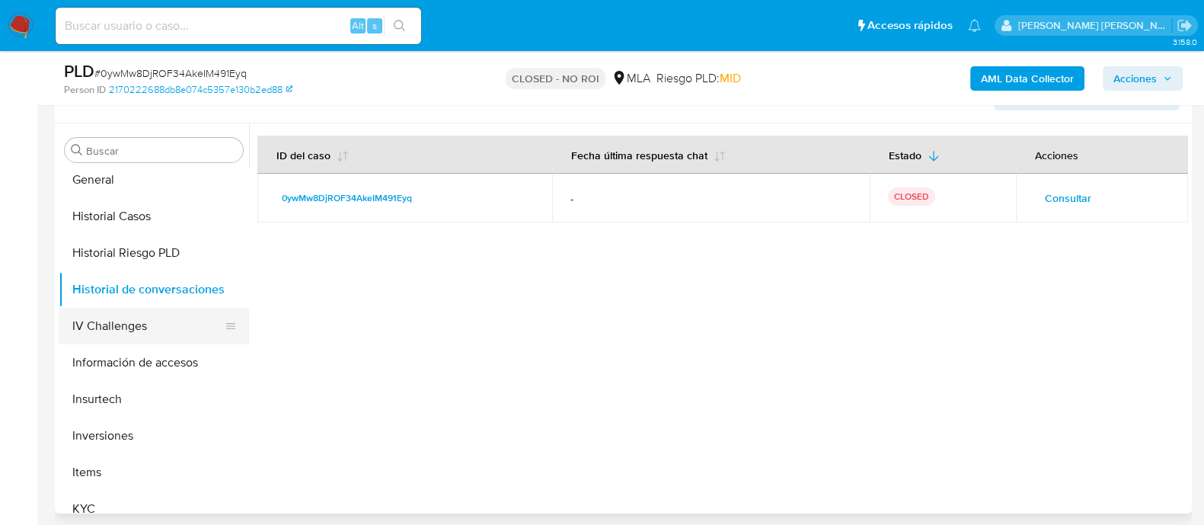
scroll to position [476, 0]
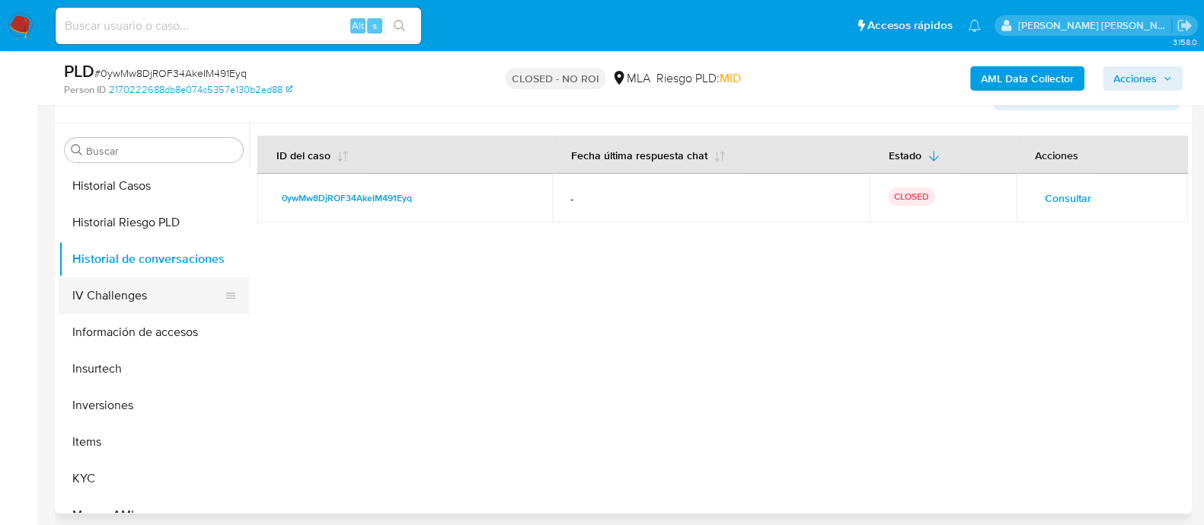
click at [119, 301] on button "IV Challenges" at bounding box center [148, 295] width 178 height 37
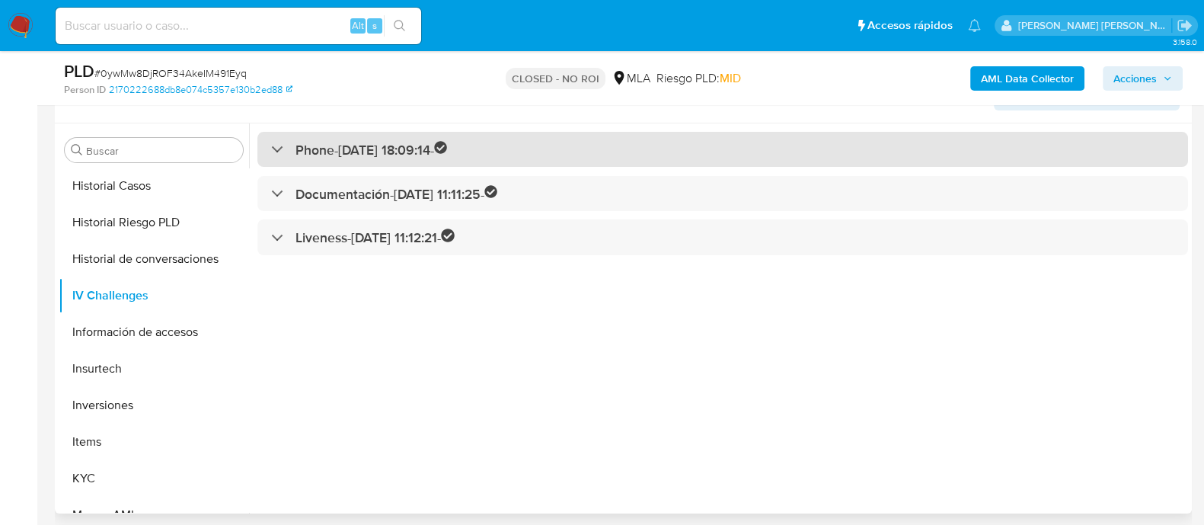
click at [280, 151] on div "Phone - 14/11/2020 18:09:14 -" at bounding box center [359, 150] width 177 height 18
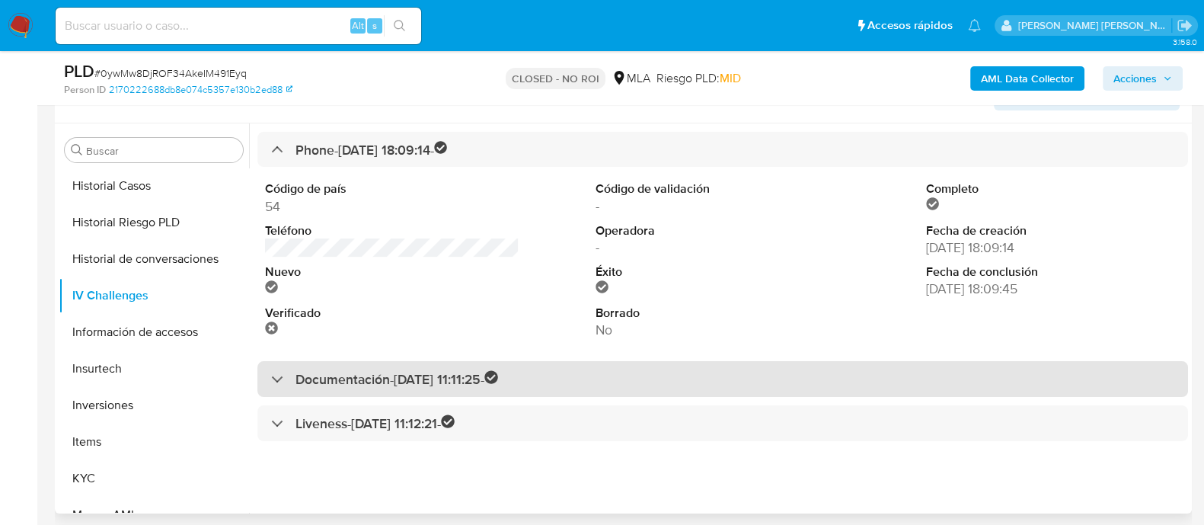
click at [278, 382] on div "Documentación - 11/10/2024 11:11:25 -" at bounding box center [384, 379] width 227 height 18
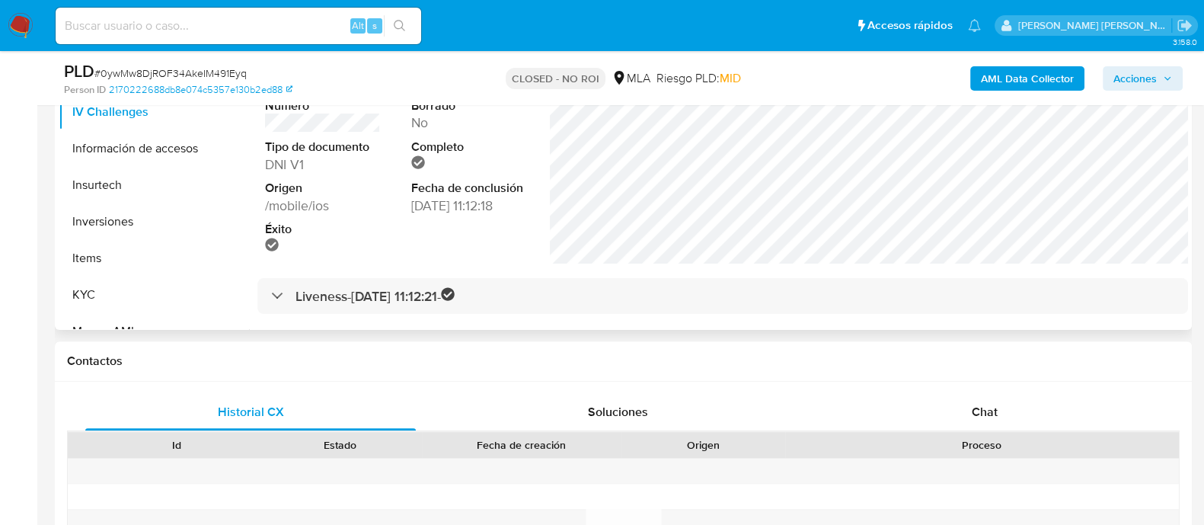
scroll to position [571, 0]
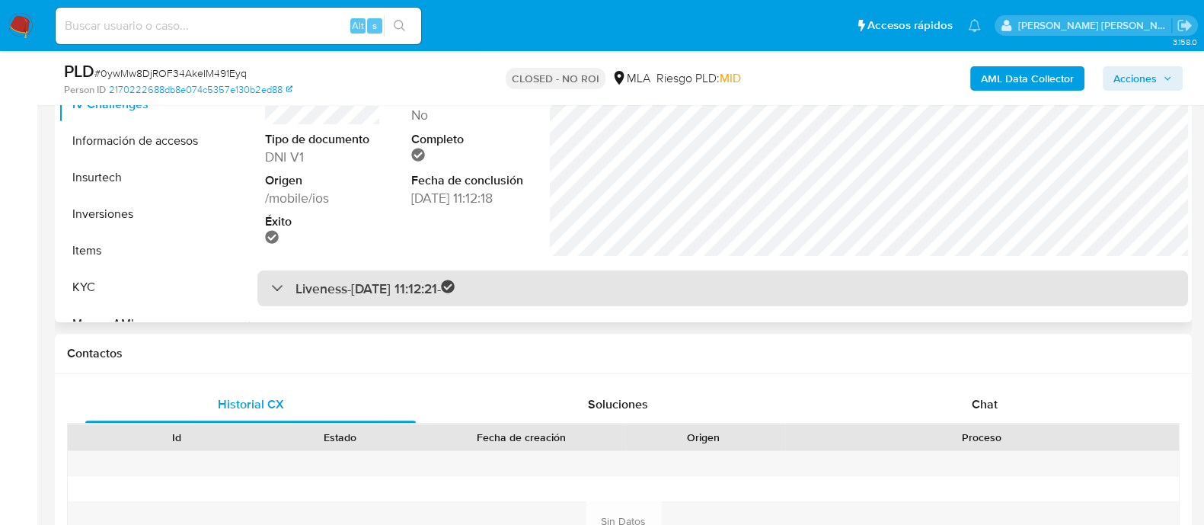
click at [282, 282] on div "Liveness - 11/10/2024 11:12:21 -" at bounding box center [362, 288] width 183 height 18
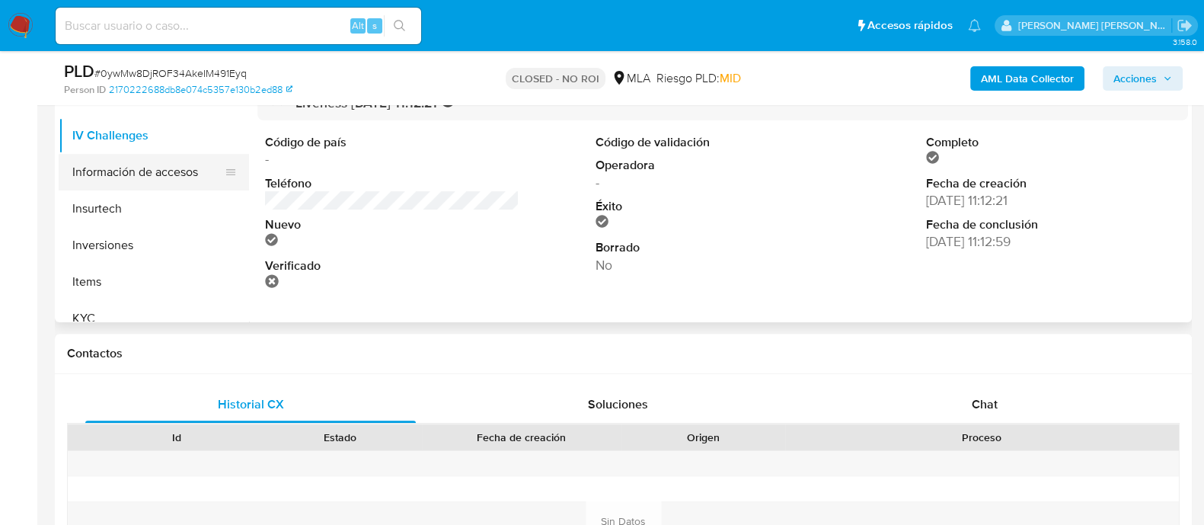
scroll to position [476, 0]
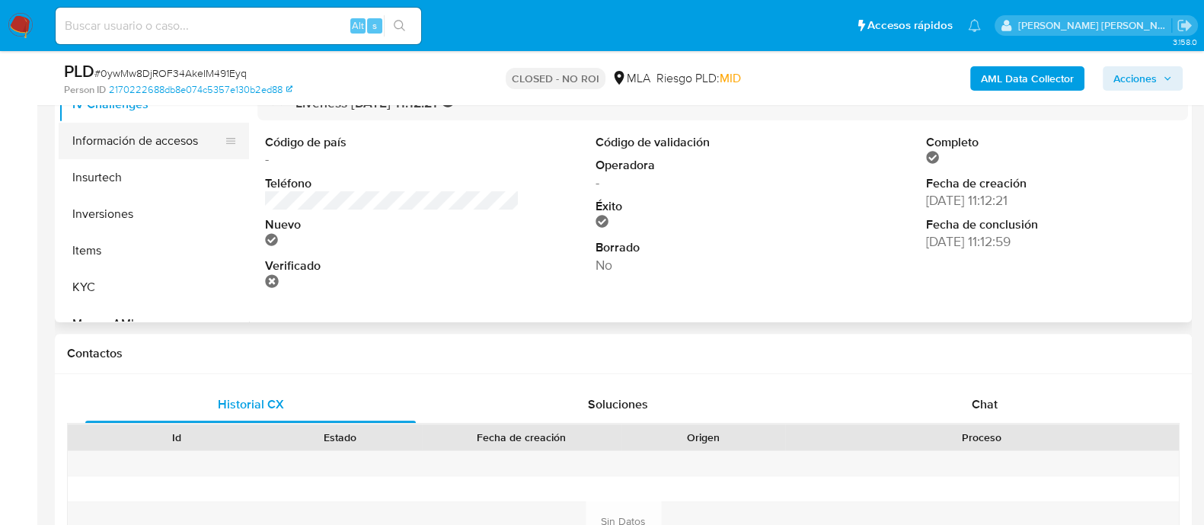
click at [150, 147] on button "Información de accesos" at bounding box center [148, 141] width 178 height 37
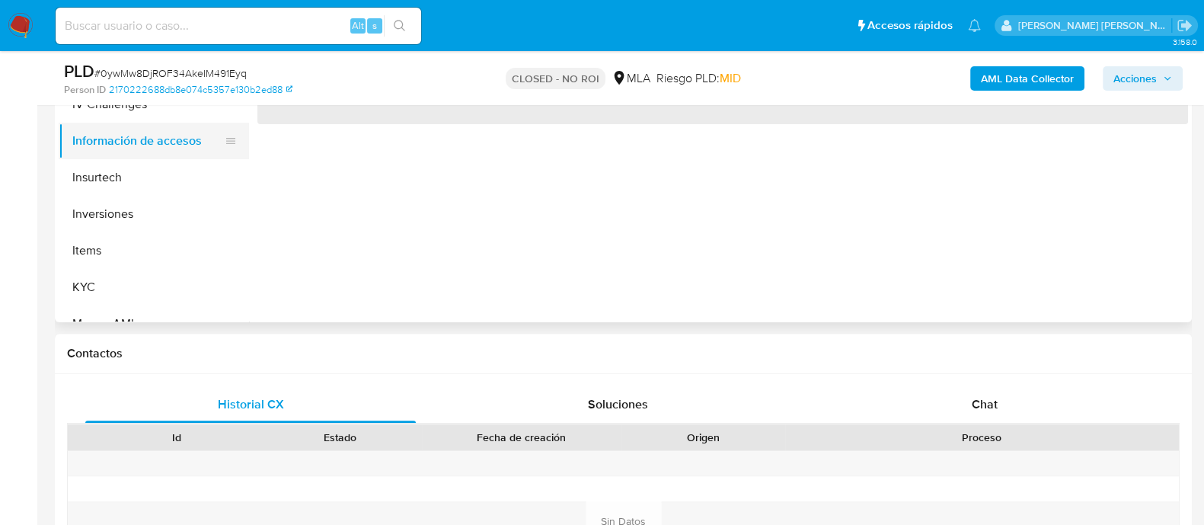
scroll to position [0, 0]
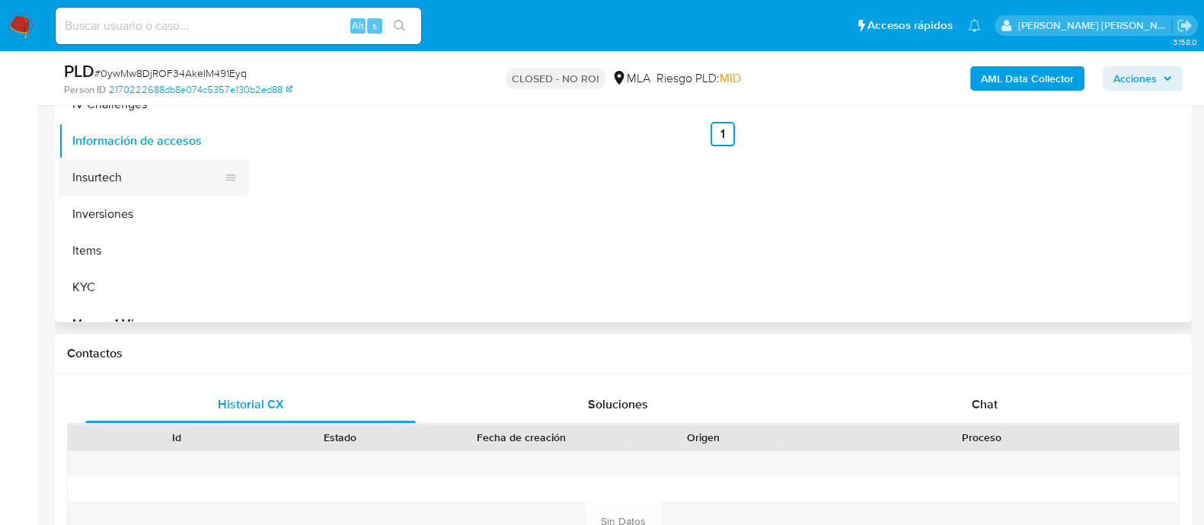
click at [111, 181] on button "Insurtech" at bounding box center [148, 177] width 178 height 37
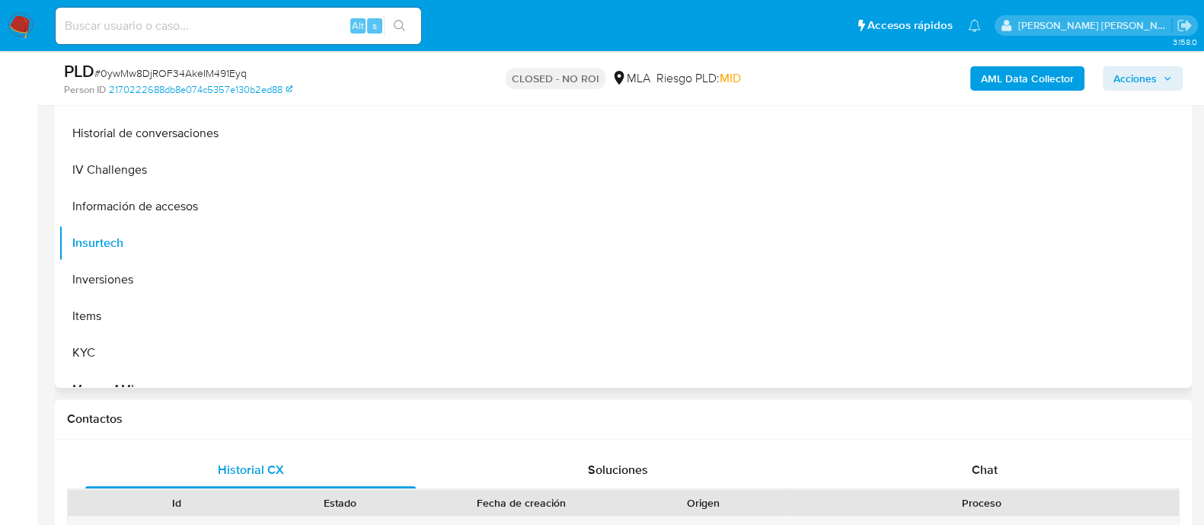
scroll to position [476, 0]
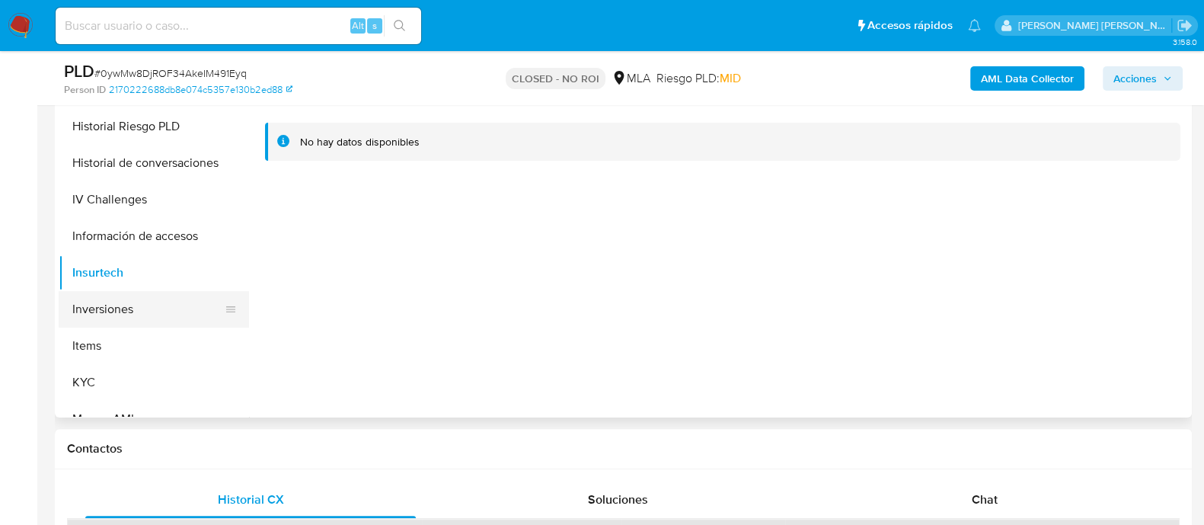
click at [126, 303] on button "Inversiones" at bounding box center [148, 309] width 178 height 37
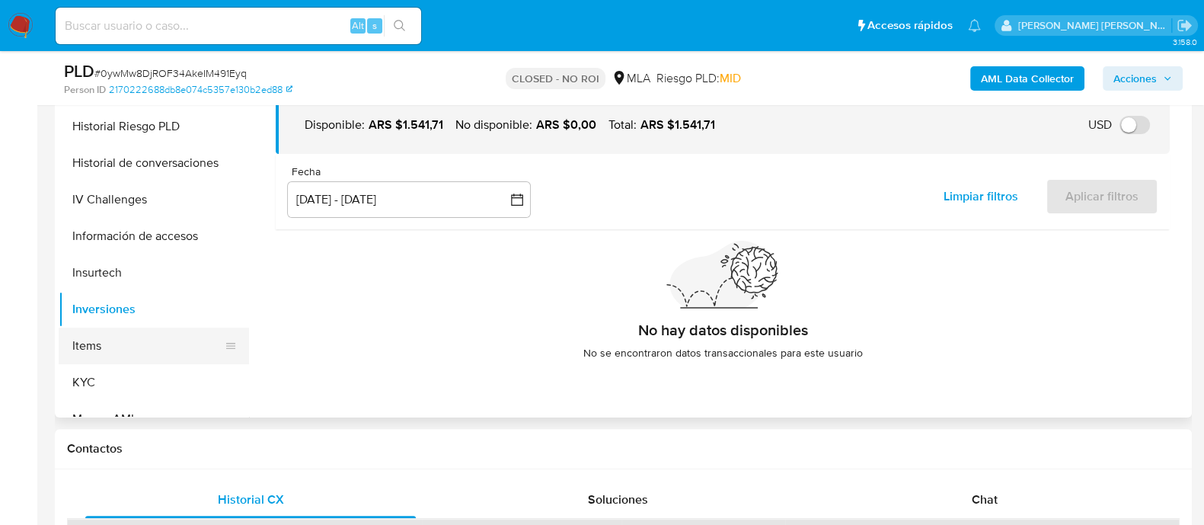
click at [95, 343] on button "Items" at bounding box center [148, 345] width 178 height 37
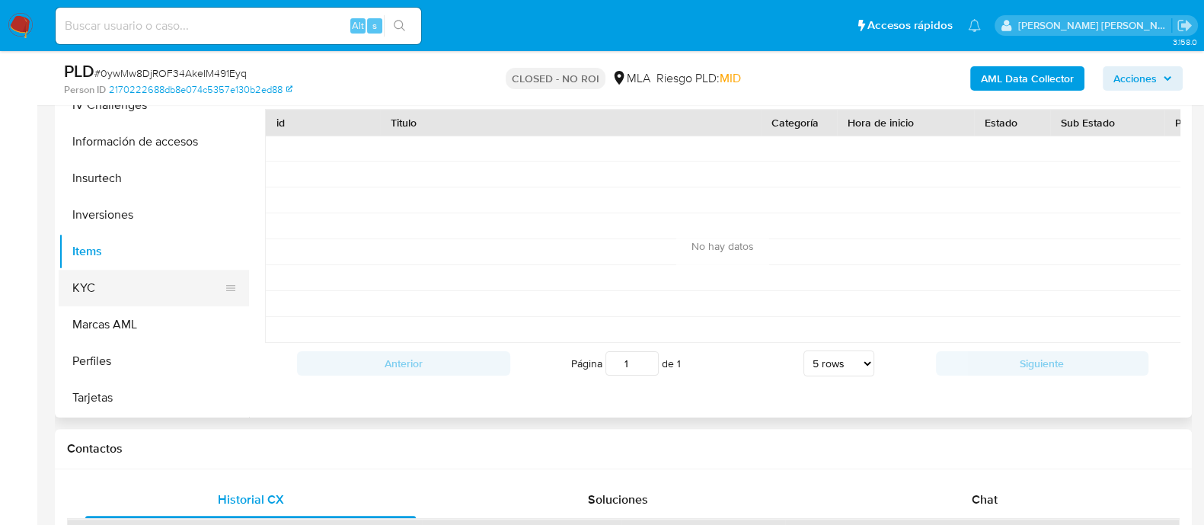
scroll to position [571, 0]
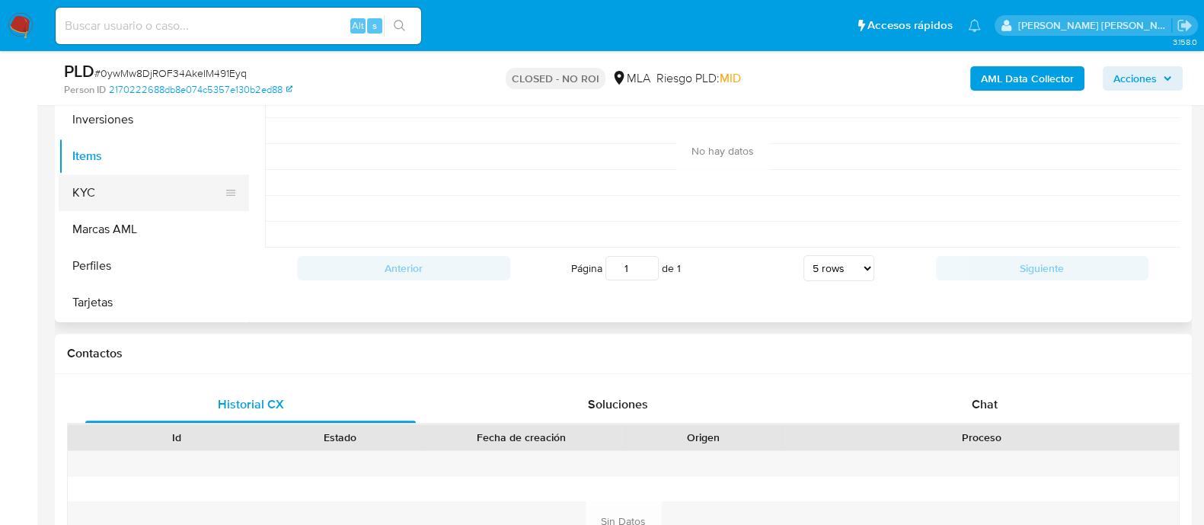
click at [98, 187] on button "KYC" at bounding box center [148, 192] width 178 height 37
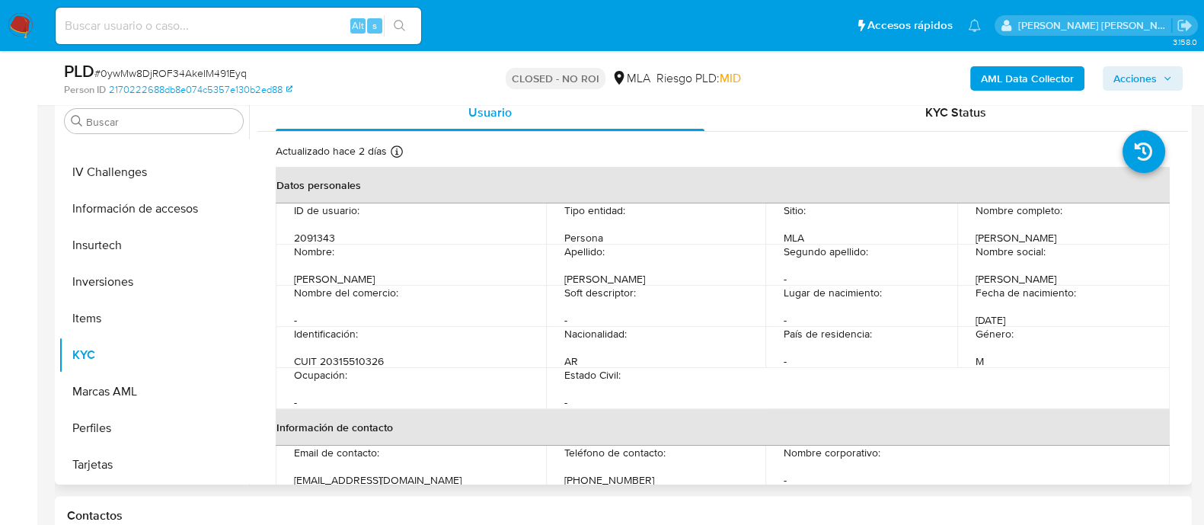
scroll to position [380, 0]
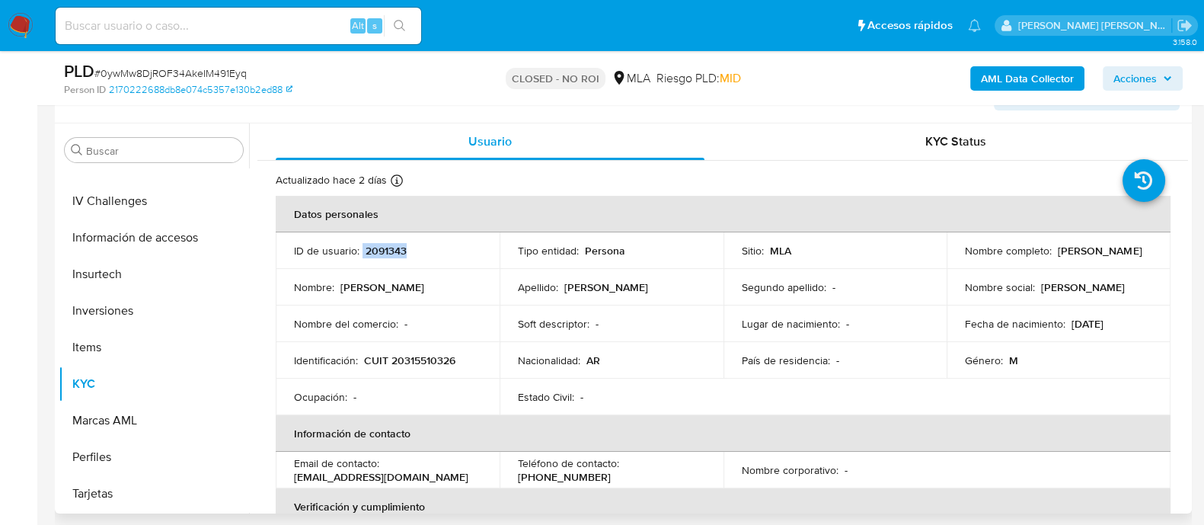
drag, startPoint x: 409, startPoint y: 253, endPoint x: 361, endPoint y: 254, distance: 48.0
click at [361, 254] on div "ID de usuario : 2091343" at bounding box center [387, 251] width 187 height 14
copy div "2091343"
click at [421, 245] on div "ID de usuario : 2091343" at bounding box center [387, 251] width 187 height 14
drag, startPoint x: 410, startPoint y: 253, endPoint x: 365, endPoint y: 253, distance: 44.2
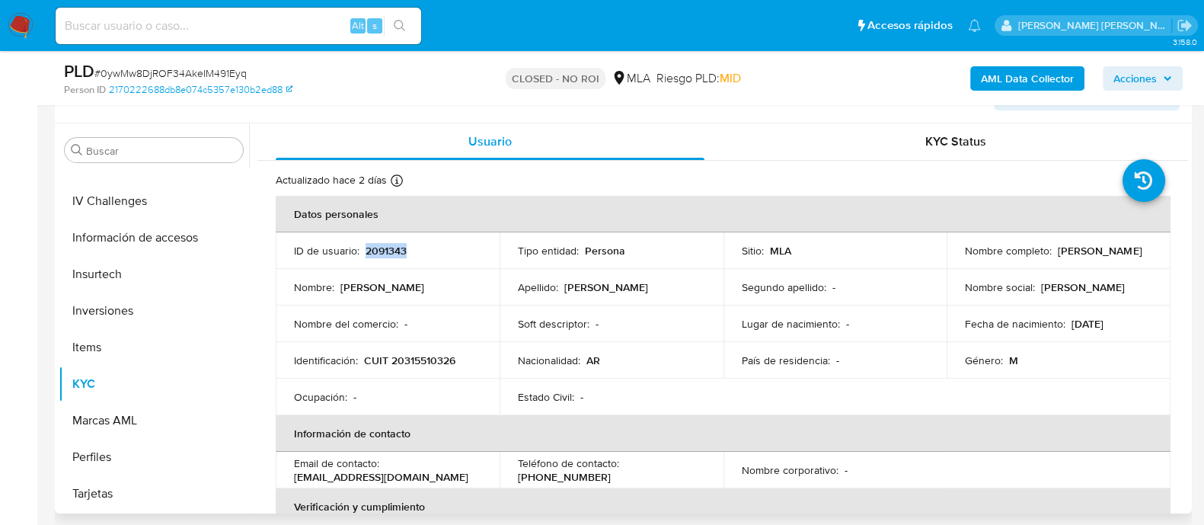
click at [365, 253] on div "ID de usuario : 2091343" at bounding box center [387, 251] width 187 height 14
copy p "2091343"
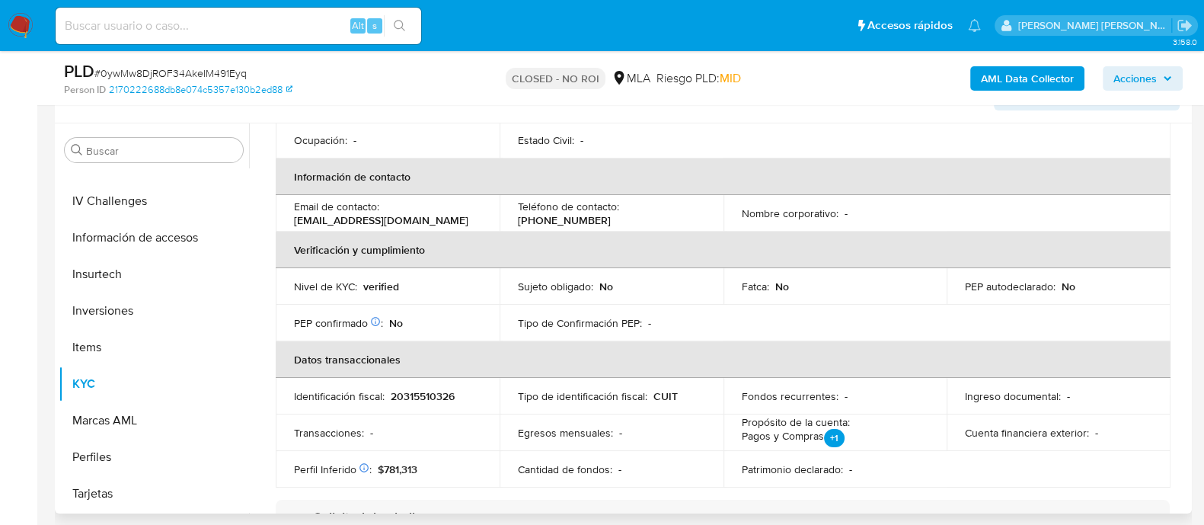
scroll to position [285, 0]
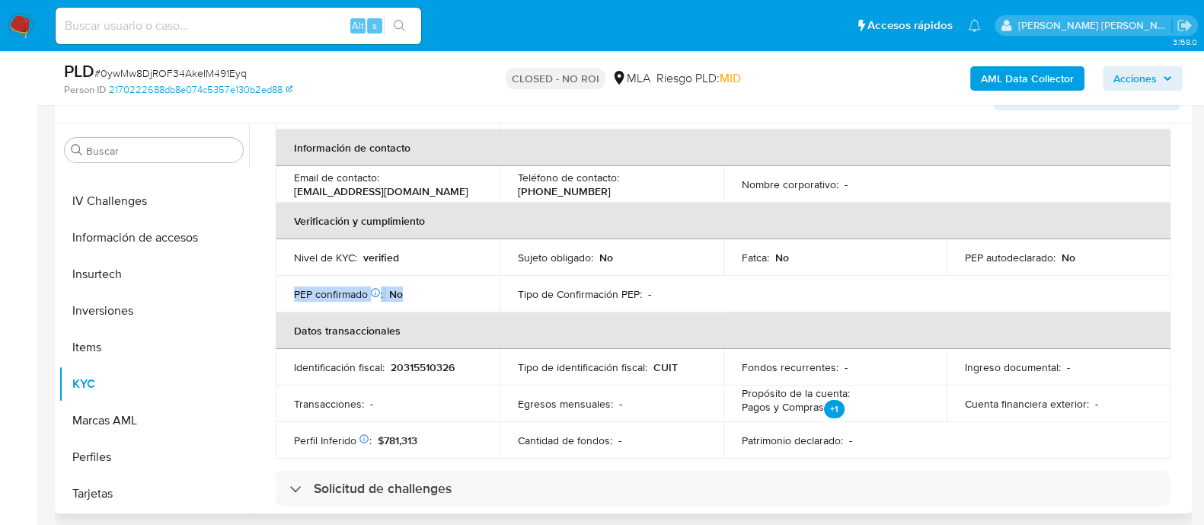
drag, startPoint x: 428, startPoint y: 293, endPoint x: 287, endPoint y: 299, distance: 141.0
click at [287, 299] on td "PEP confirmado Obtenido de listas internas : No" at bounding box center [388, 294] width 224 height 37
drag, startPoint x: 638, startPoint y: 260, endPoint x: 616, endPoint y: 284, distance: 32.3
click at [506, 266] on td "Sujeto obligado : No" at bounding box center [611, 257] width 224 height 37
drag, startPoint x: 799, startPoint y: 255, endPoint x: 707, endPoint y: 260, distance: 92.3
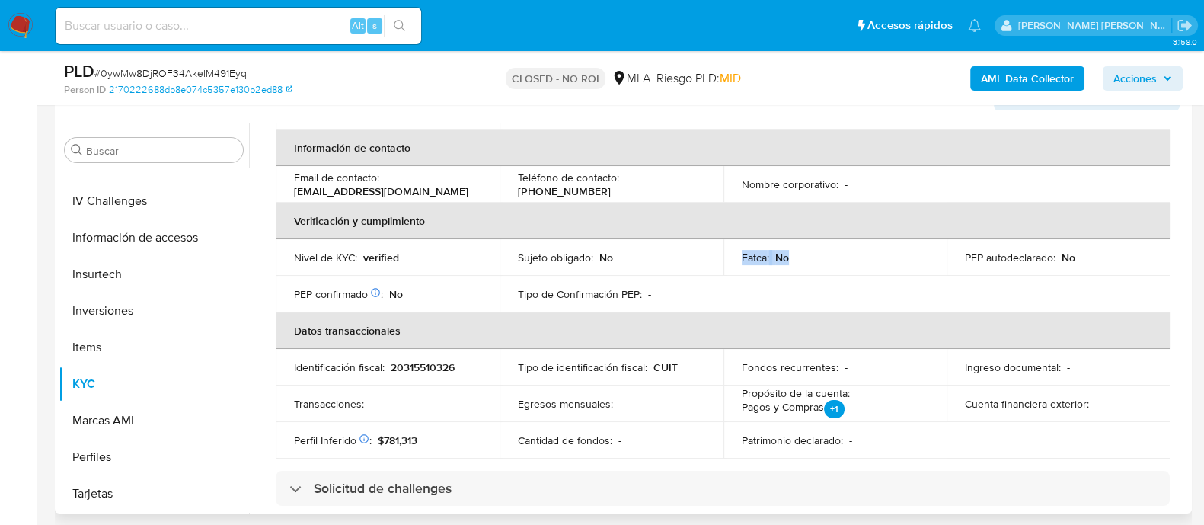
click at [707, 260] on tr "Nivel de KYC : verified Sujeto obligado : No Fatca : No PEP autodeclarado : No" at bounding box center [723, 257] width 894 height 37
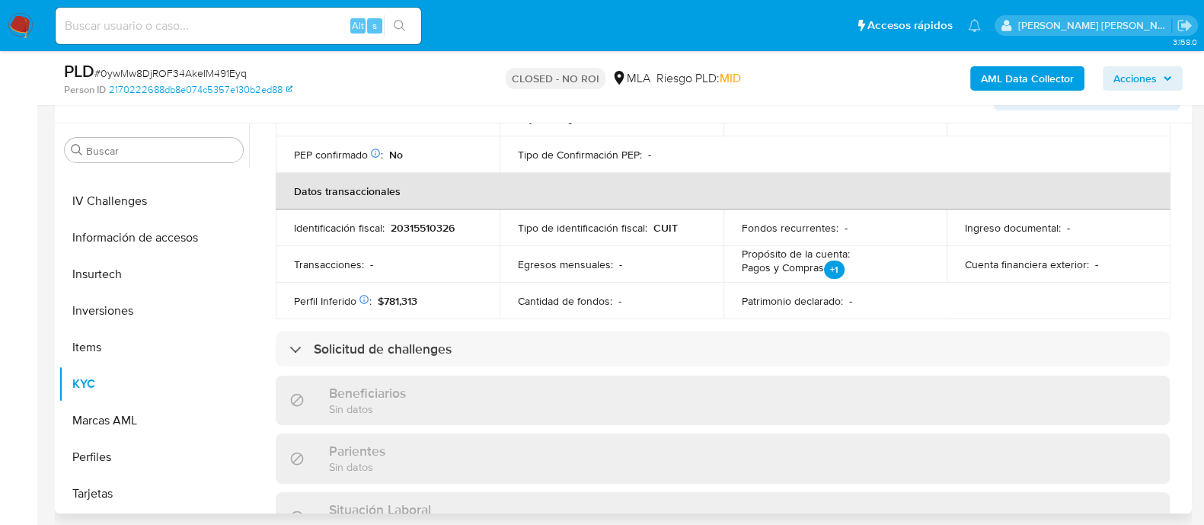
scroll to position [419, 0]
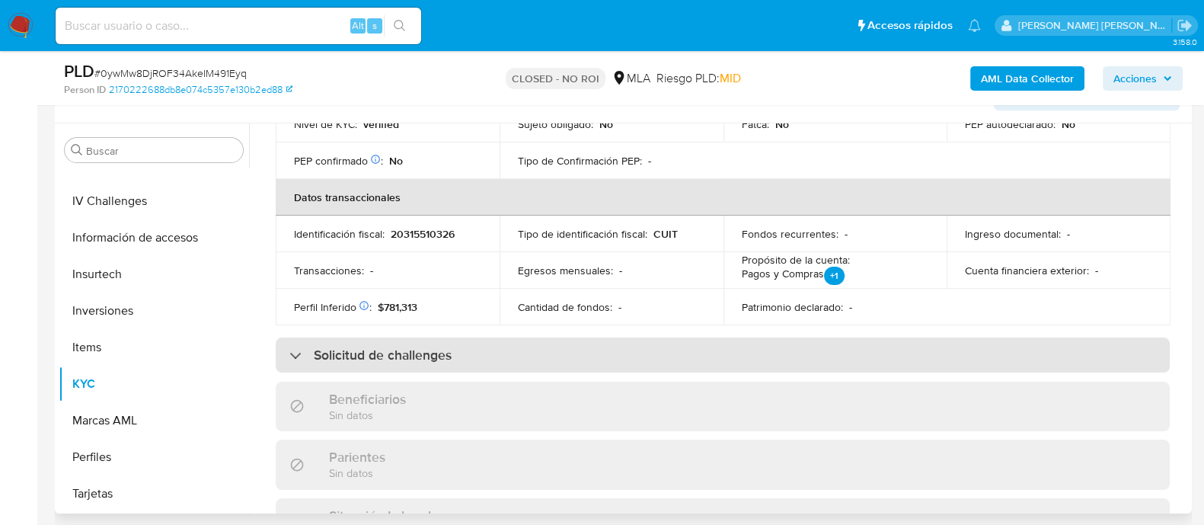
click at [301, 352] on div "Solicitud de challenges" at bounding box center [370, 354] width 162 height 17
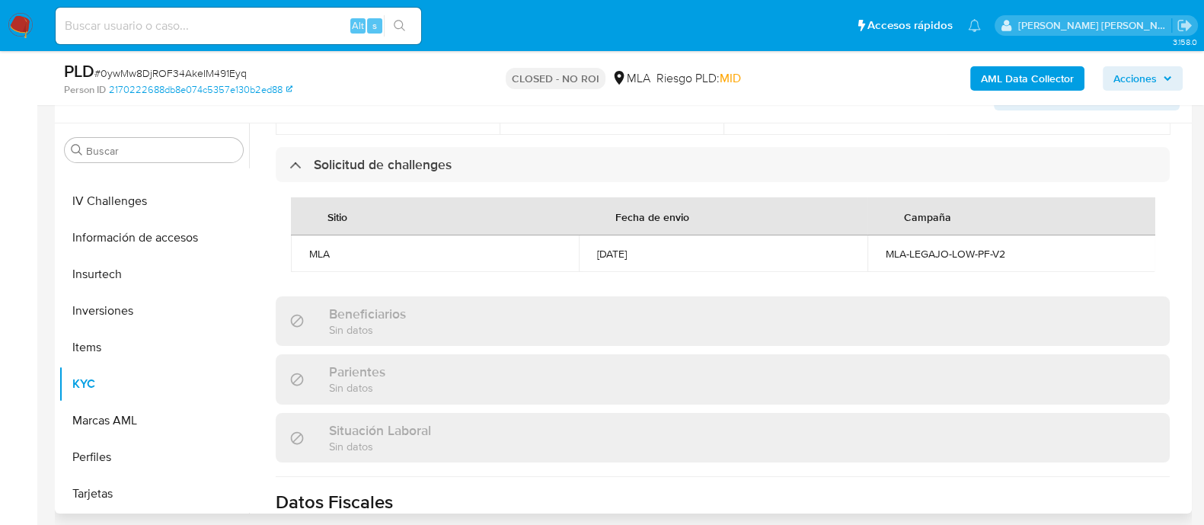
scroll to position [0, 0]
drag, startPoint x: 880, startPoint y: 257, endPoint x: 1000, endPoint y: 252, distance: 119.6
click at [1000, 252] on div "MLA-LEGAJO-LOW-PF-V2" at bounding box center [1010, 254] width 251 height 14
click at [996, 336] on div "Beneficiarios Sin datos" at bounding box center [723, 320] width 894 height 49
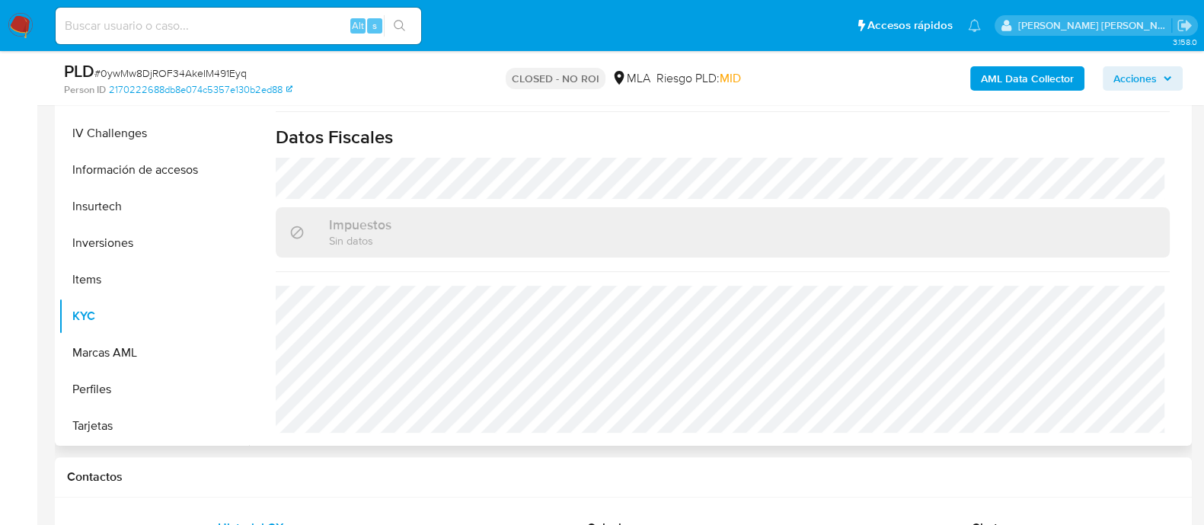
scroll to position [476, 0]
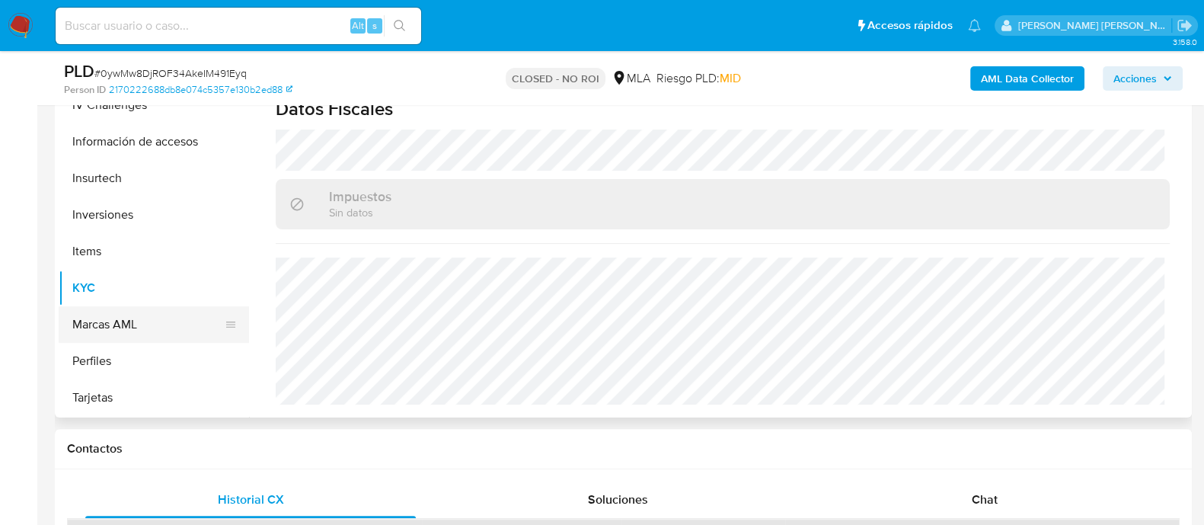
click at [103, 332] on button "Marcas AML" at bounding box center [148, 324] width 178 height 37
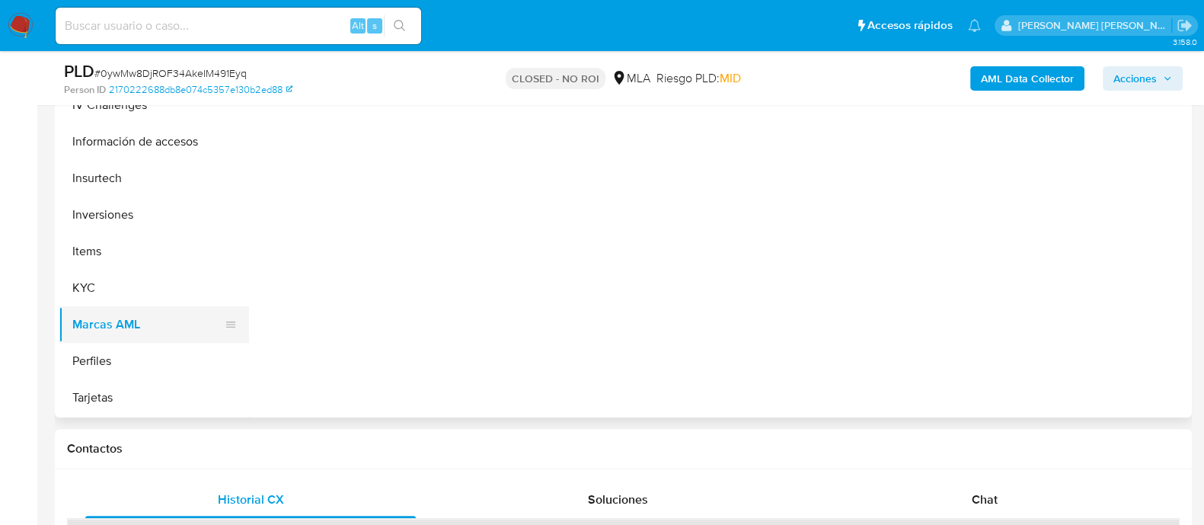
scroll to position [0, 0]
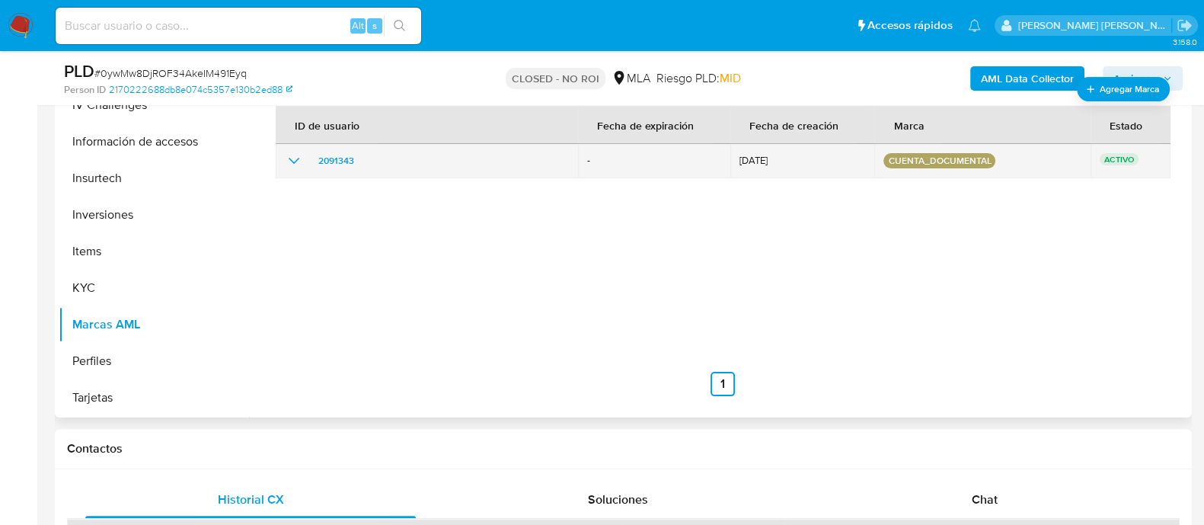
click at [298, 158] on icon "show_hidden_detail_by_id_2091343" at bounding box center [294, 161] width 11 height 6
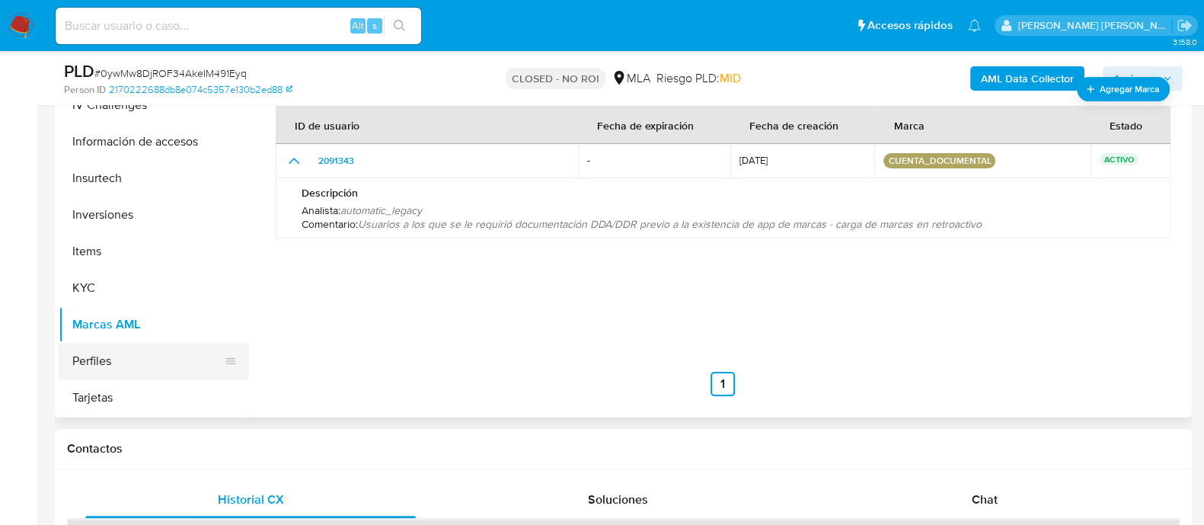
click at [91, 362] on button "Perfiles" at bounding box center [148, 361] width 178 height 37
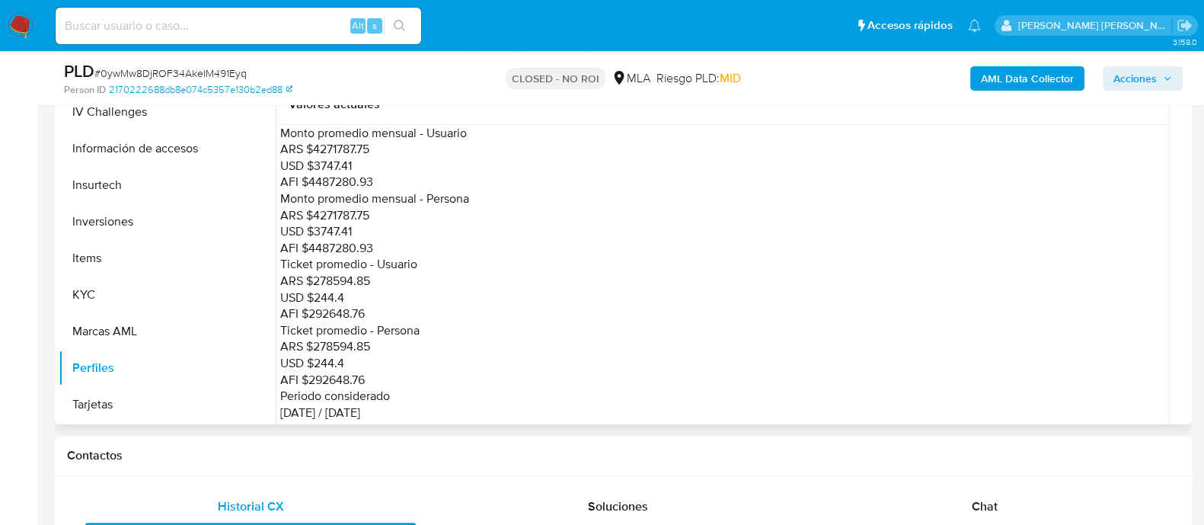
scroll to position [380, 0]
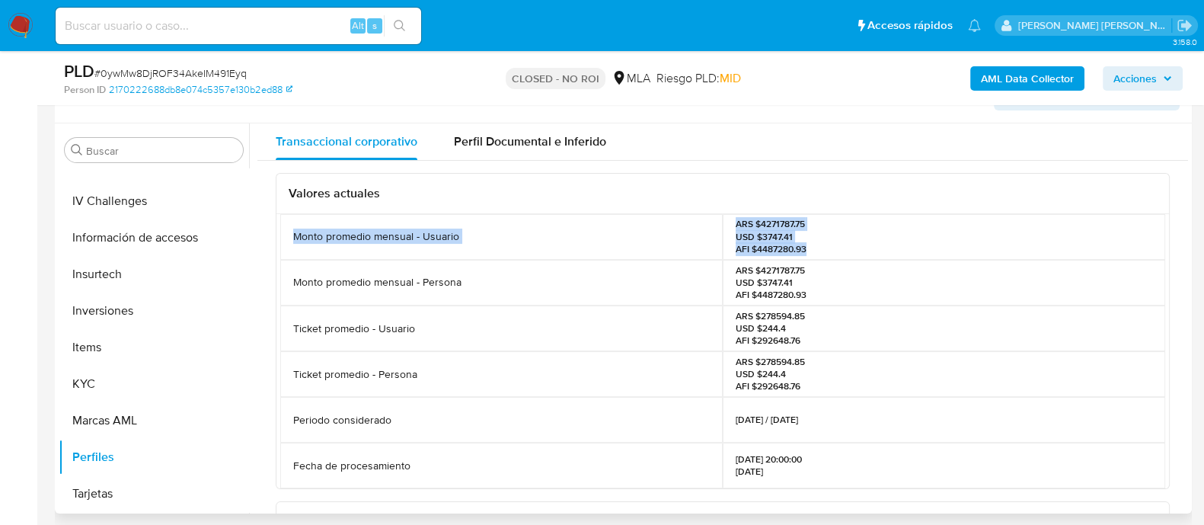
drag, startPoint x: 293, startPoint y: 238, endPoint x: 821, endPoint y: 251, distance: 527.7
click at [821, 251] on div "Monto promedio mensual - Usuario ARS $4271787.75 USD $3747.41 AFI $4487280.93" at bounding box center [722, 237] width 885 height 46
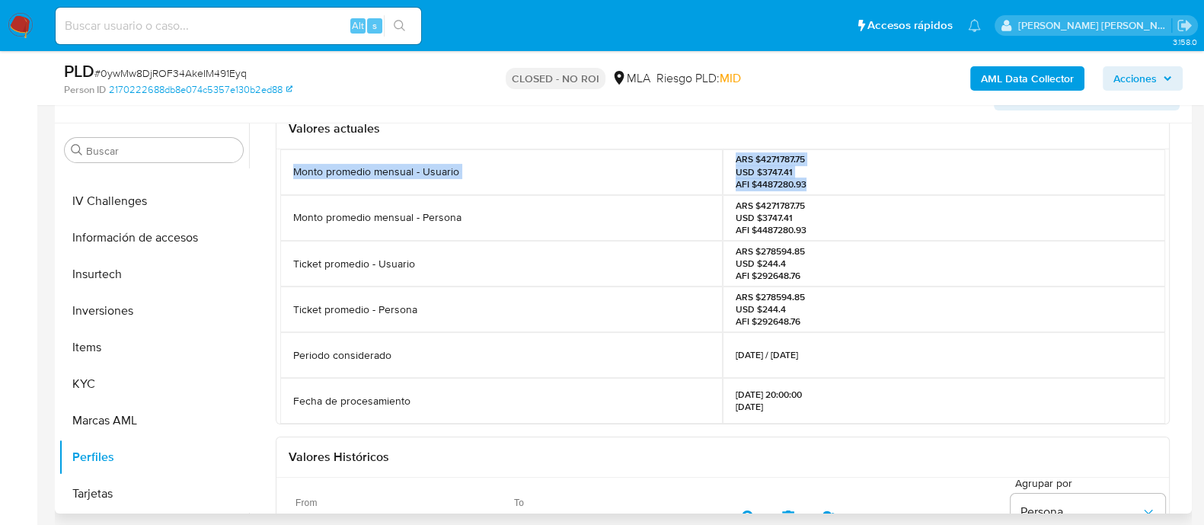
scroll to position [94, 0]
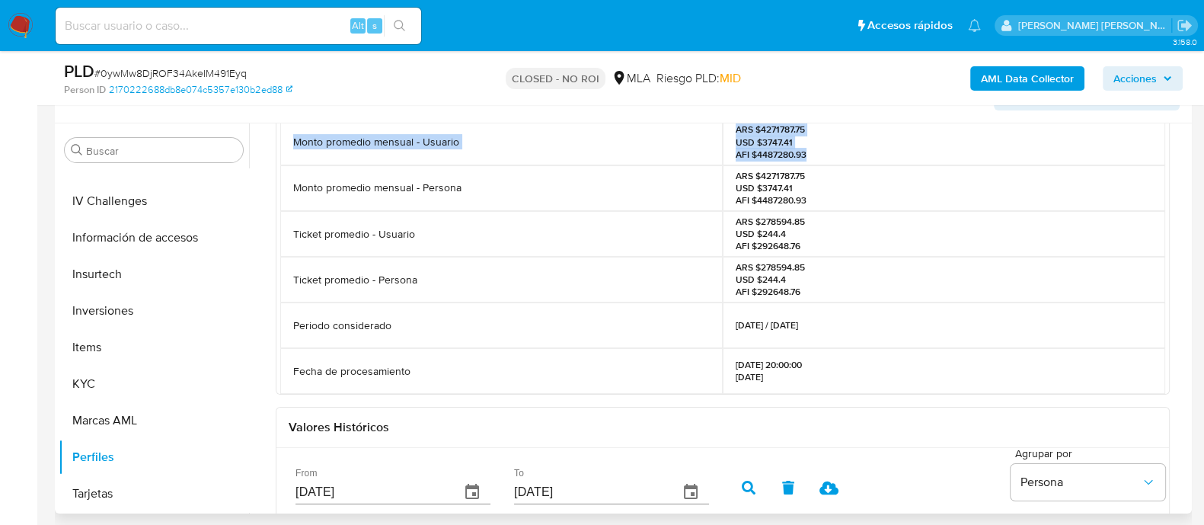
drag, startPoint x: 733, startPoint y: 323, endPoint x: 852, endPoint y: 314, distance: 119.1
click at [852, 314] on div "01/02/2025 / 01/08/2025" at bounding box center [943, 325] width 442 height 46
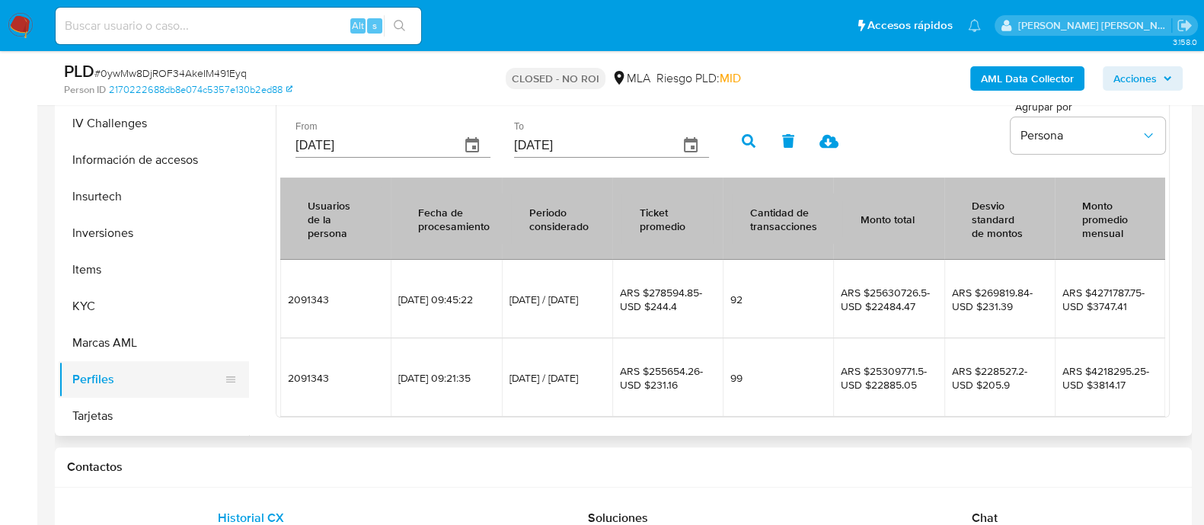
scroll to position [476, 0]
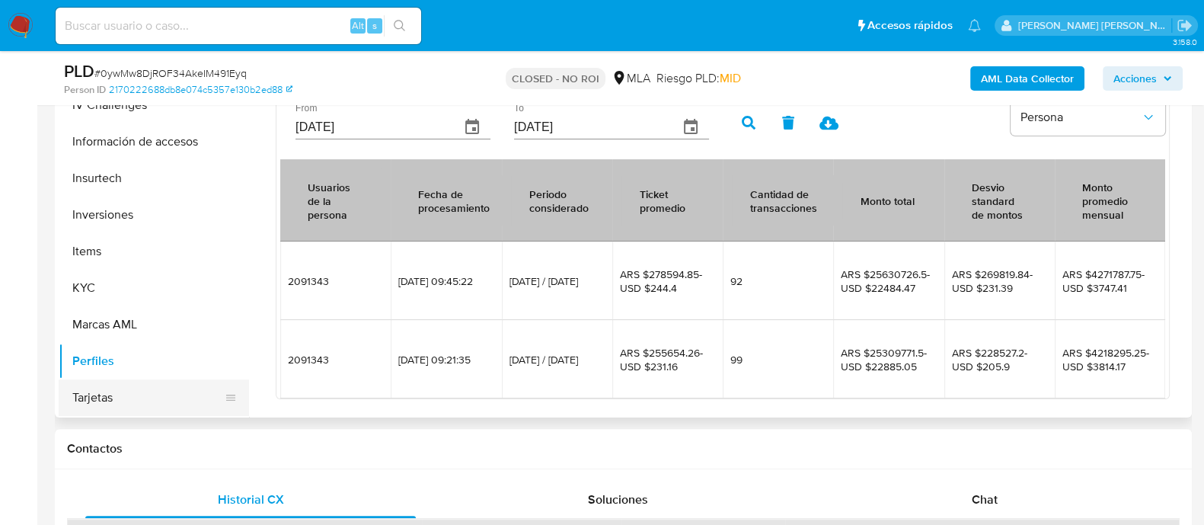
click at [112, 400] on button "Tarjetas" at bounding box center [148, 397] width 178 height 37
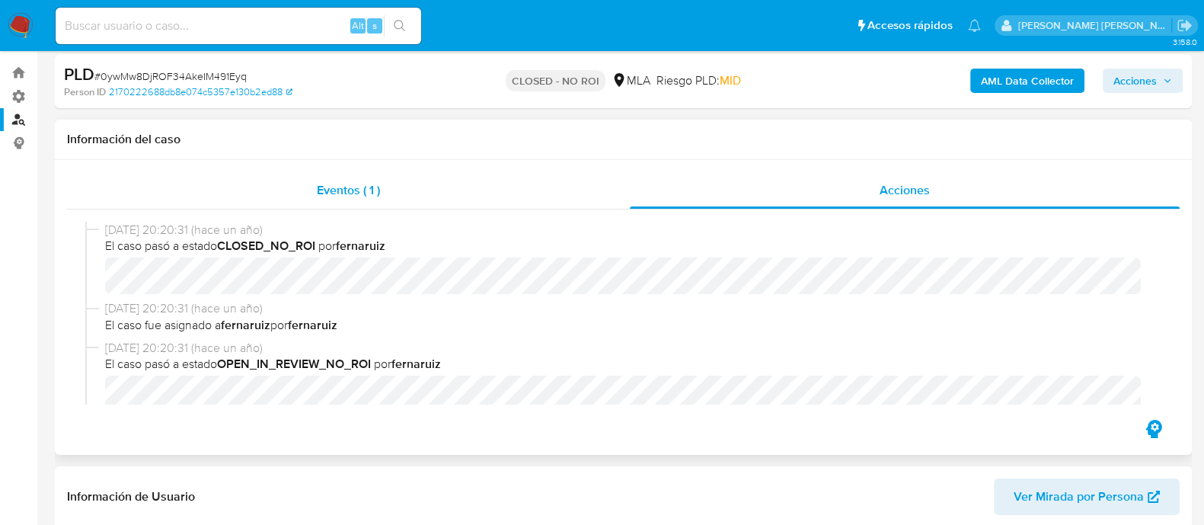
scroll to position [0, 0]
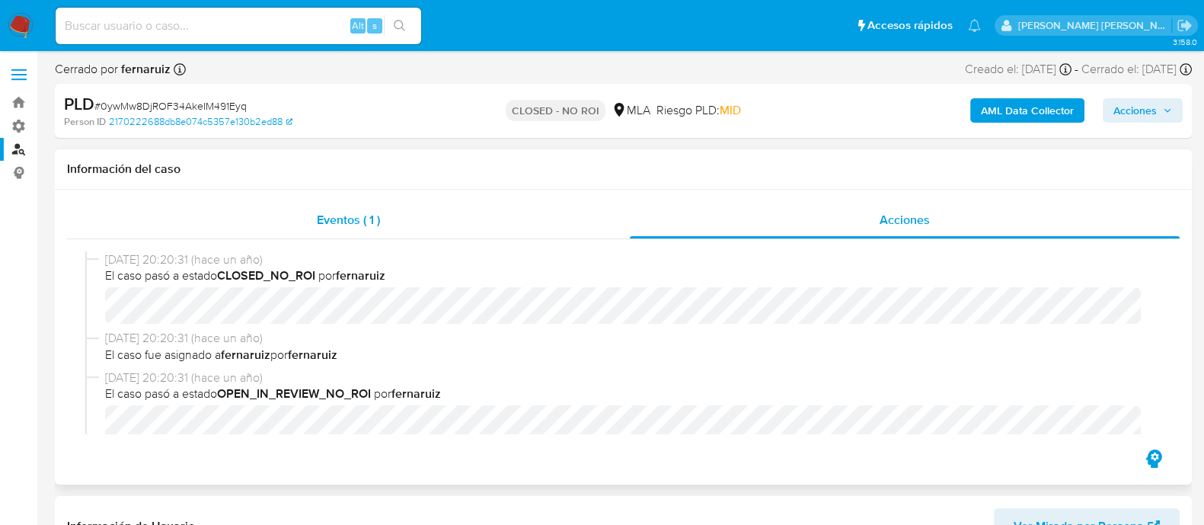
click at [362, 230] on div "Eventos ( 1 )" at bounding box center [348, 220] width 563 height 37
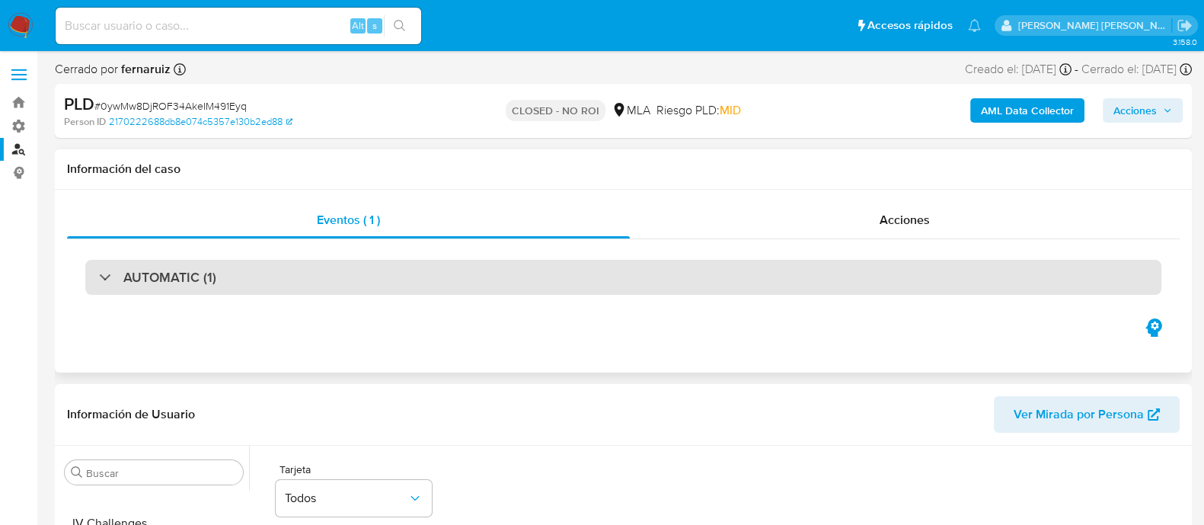
click at [109, 284] on div "AUTOMATIC (1)" at bounding box center [157, 277] width 117 height 17
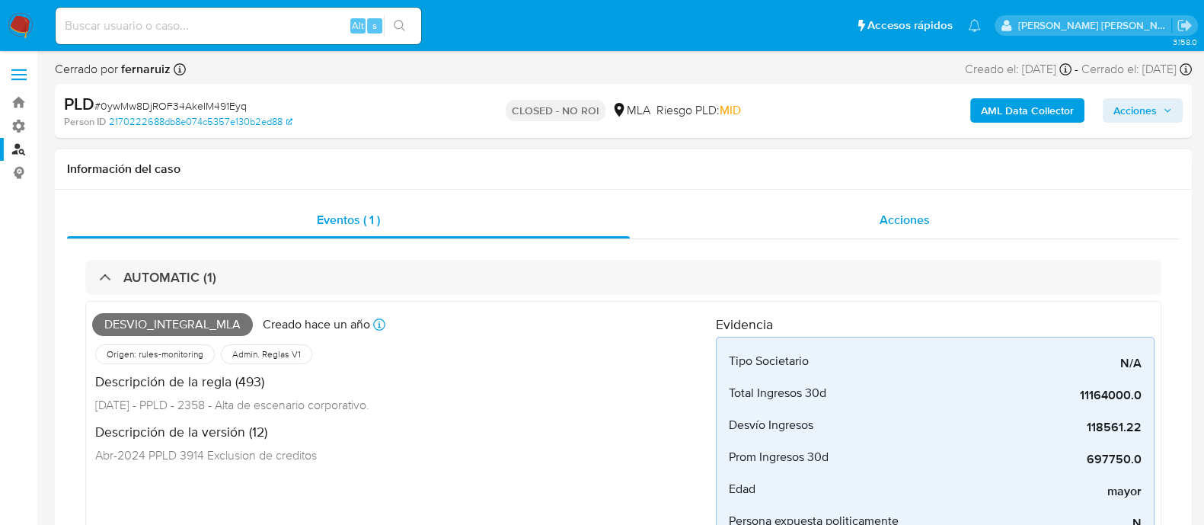
click at [926, 225] on span "Acciones" at bounding box center [904, 220] width 50 height 18
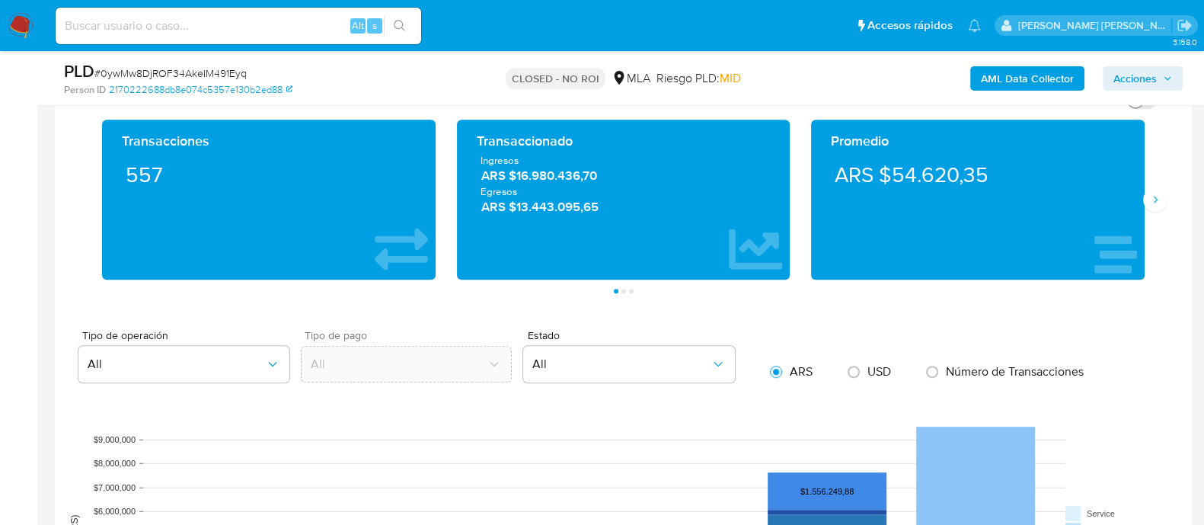
scroll to position [1142, 0]
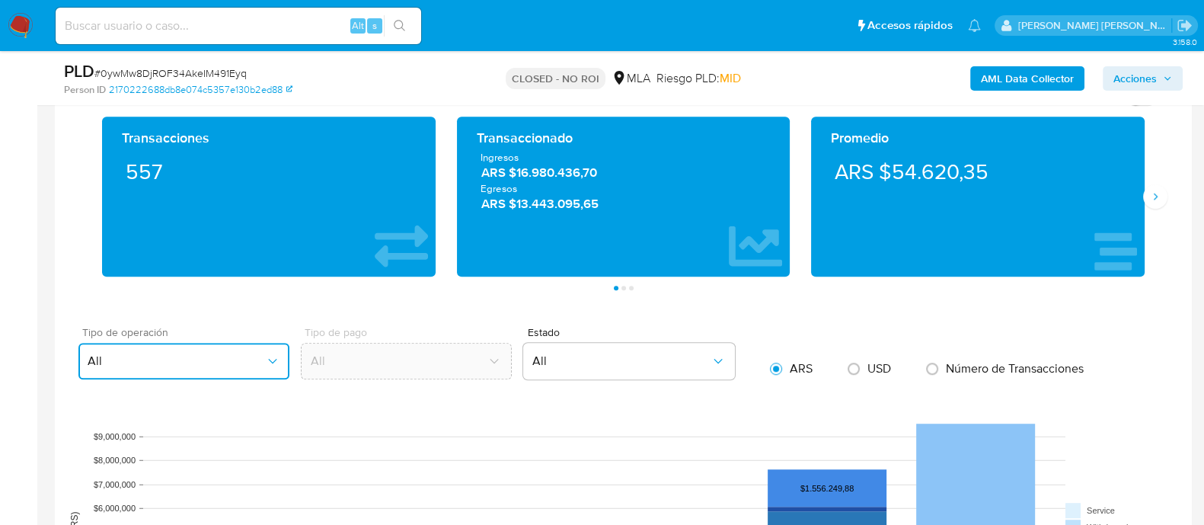
click at [265, 360] on icon "button" at bounding box center [272, 360] width 15 height 15
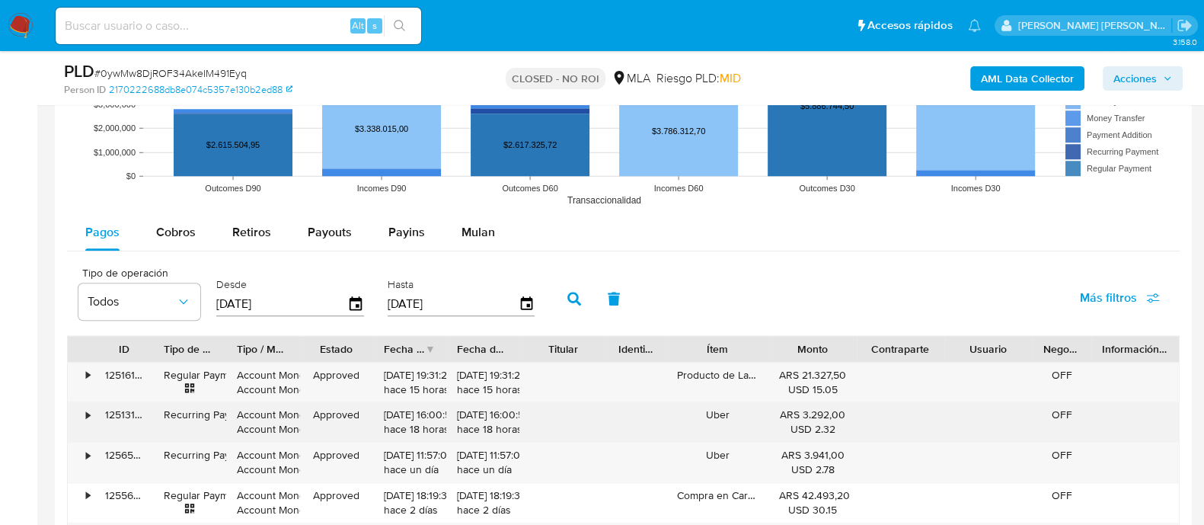
scroll to position [1713, 0]
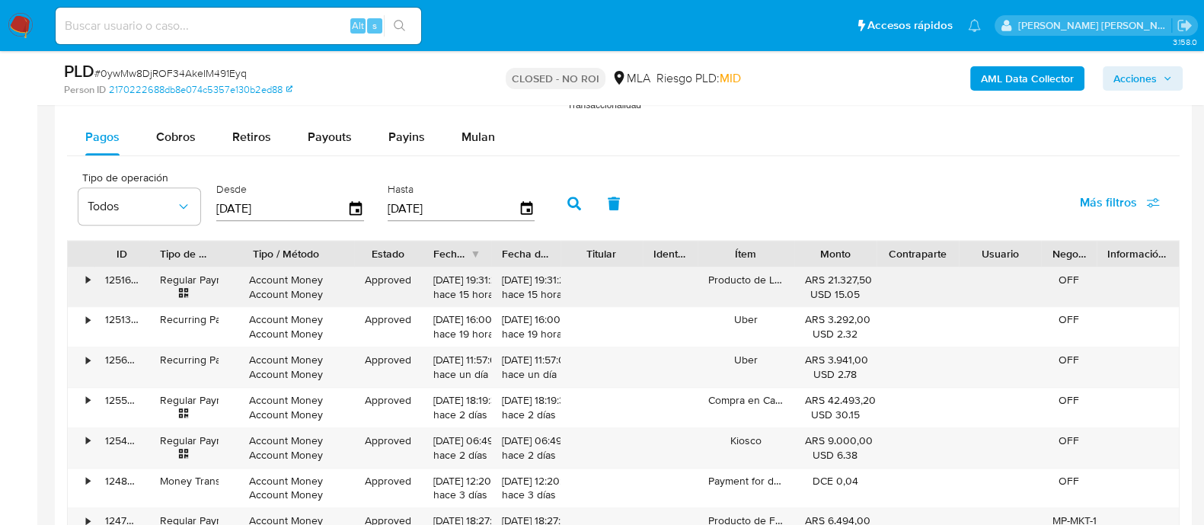
drag, startPoint x: 305, startPoint y: 250, endPoint x: 312, endPoint y: 269, distance: 20.2
click at [368, 256] on div "ID Tipo de operación Tipo / Método Estado Fecha de creación Fecha de aprobación…" at bounding box center [623, 254] width 1111 height 26
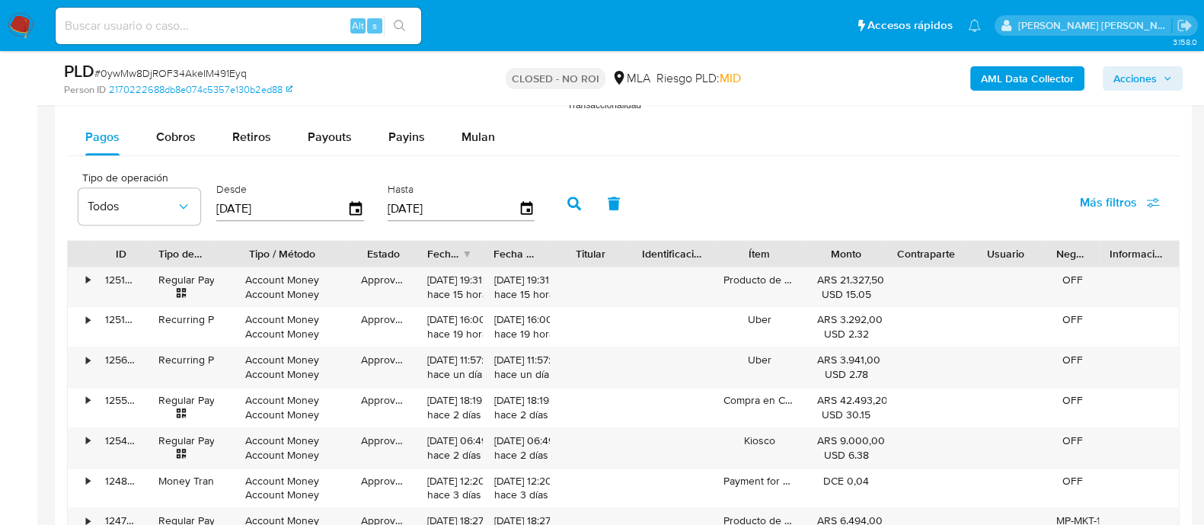
drag, startPoint x: 705, startPoint y: 252, endPoint x: 732, endPoint y: 256, distance: 26.9
click at [732, 256] on div "ID Tipo de operación Tipo / Método Estado Fecha de creación Fecha de aprobación…" at bounding box center [623, 254] width 1111 height 26
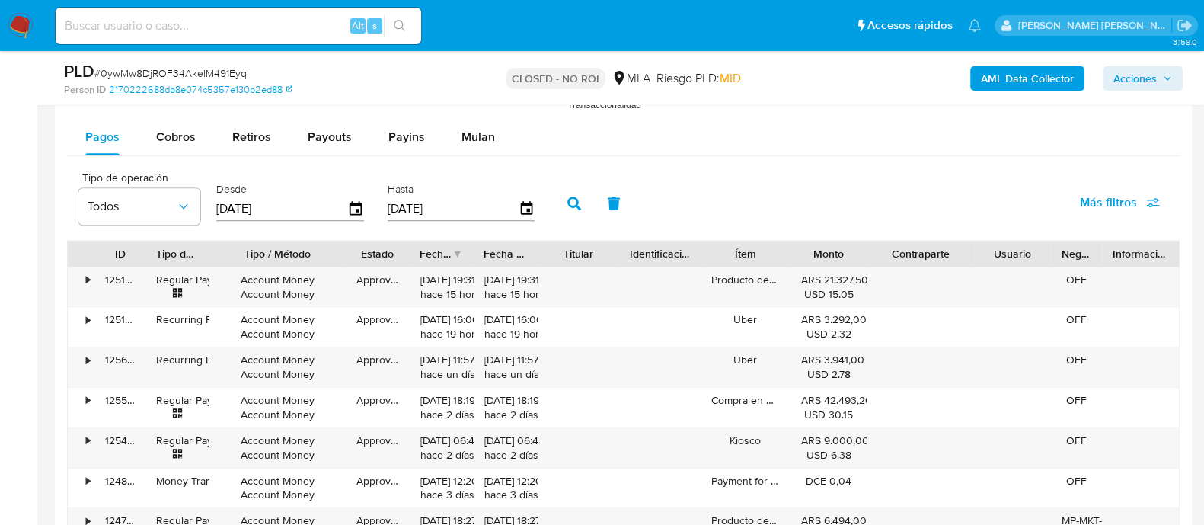
drag, startPoint x: 974, startPoint y: 253, endPoint x: 1001, endPoint y: 253, distance: 27.4
click at [1001, 253] on div "ID Tipo de operación Tipo / Método Estado Fecha de creación Fecha de aprobación…" at bounding box center [623, 254] width 1111 height 26
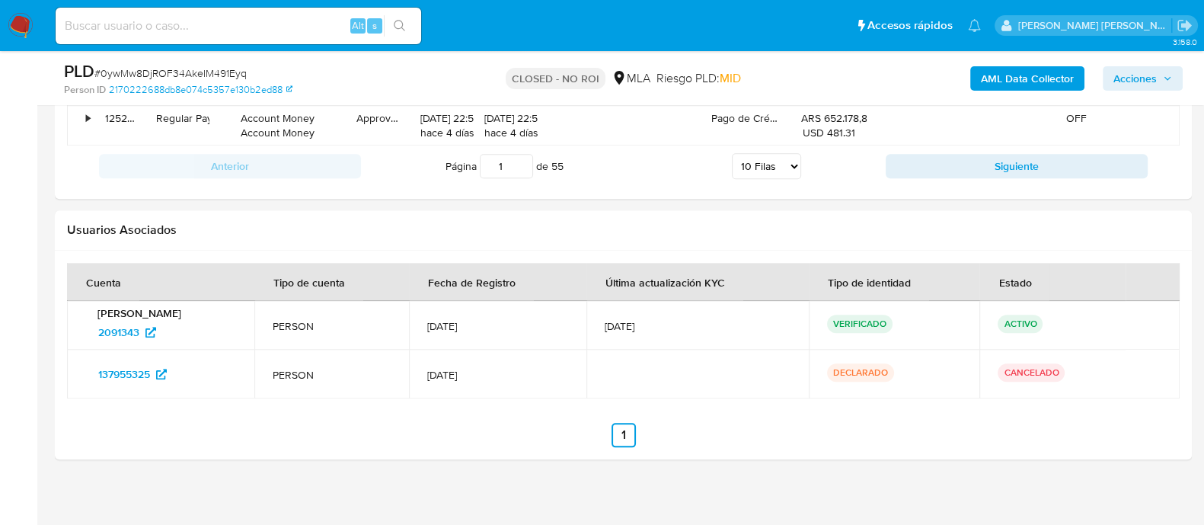
scroll to position [2243, 0]
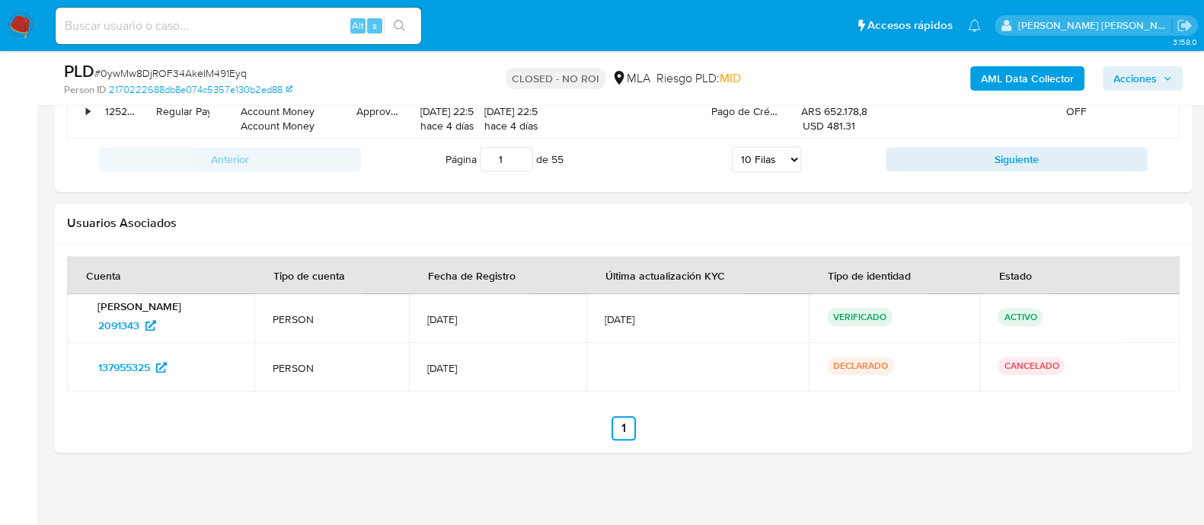
drag, startPoint x: 1101, startPoint y: 365, endPoint x: 1057, endPoint y: 325, distance: 58.7
click at [984, 373] on tr "137955325 PERSON 9/May/2013 DECLARADO CANCELADO" at bounding box center [623, 367] width 1112 height 49
drag, startPoint x: 122, startPoint y: 321, endPoint x: 108, endPoint y: 469, distance: 148.3
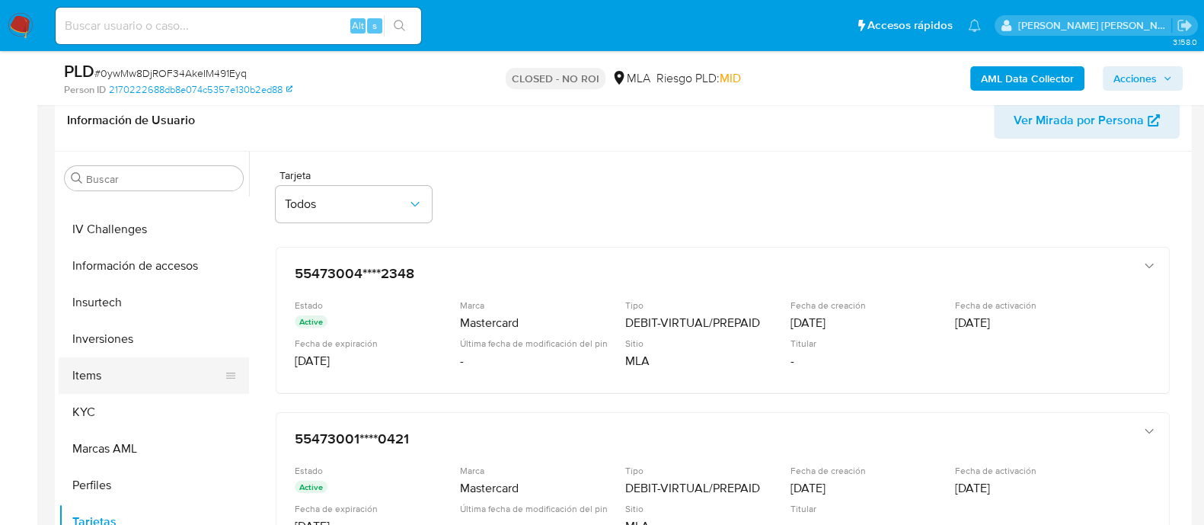
scroll to position [380, 0]
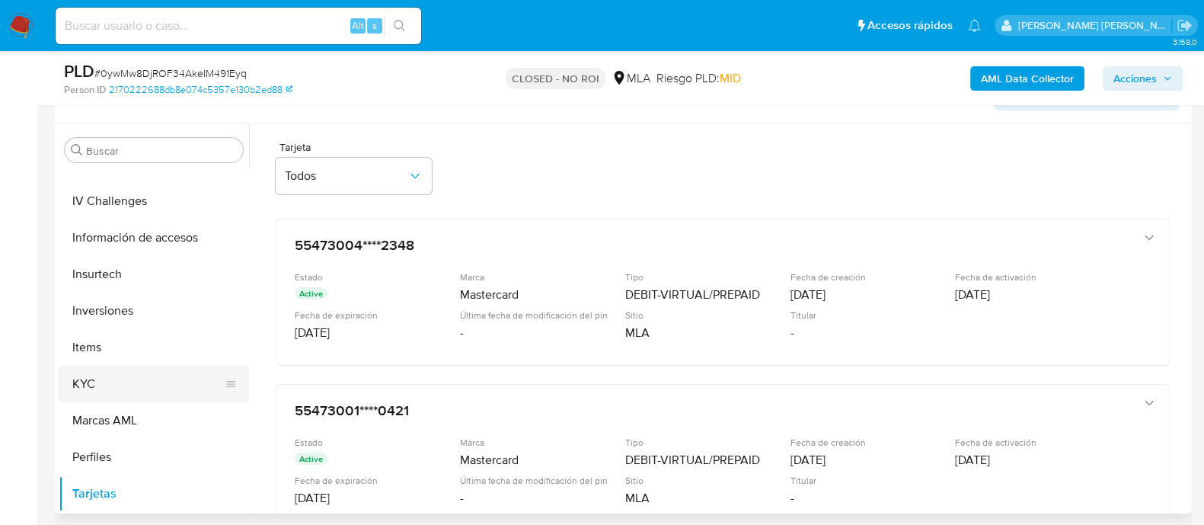
click at [158, 386] on button "KYC" at bounding box center [148, 383] width 178 height 37
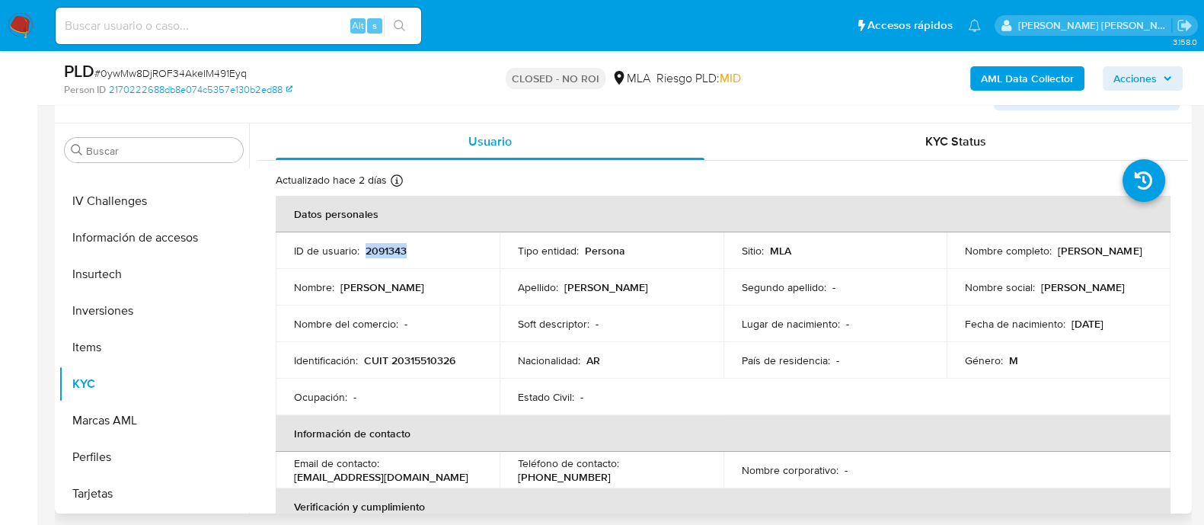
drag, startPoint x: 404, startPoint y: 248, endPoint x: 365, endPoint y: 250, distance: 38.9
click at [365, 250] on div "ID de usuario : 2091343" at bounding box center [387, 251] width 187 height 14
copy p "2091343"
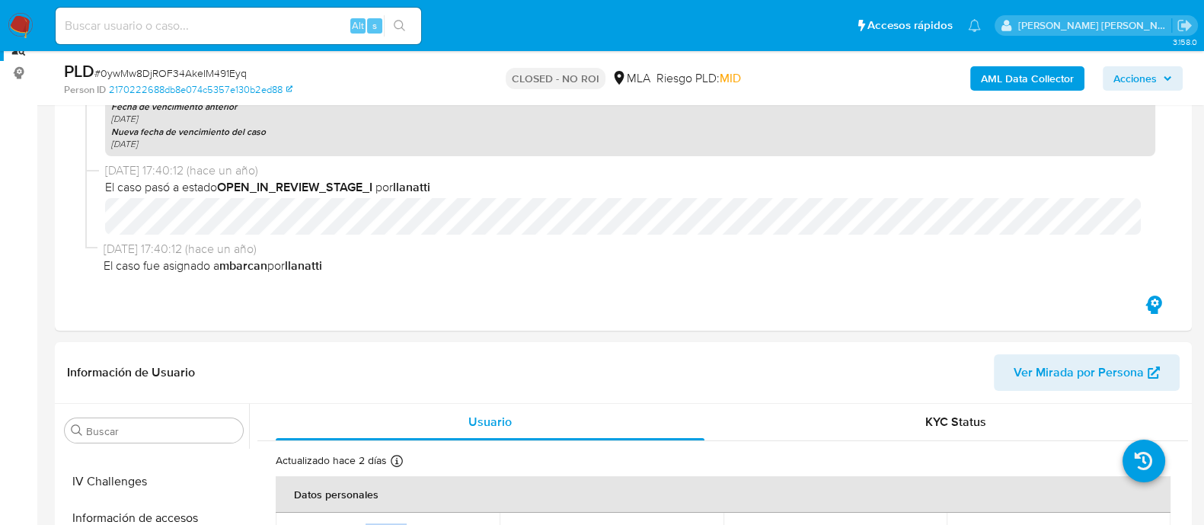
scroll to position [0, 0]
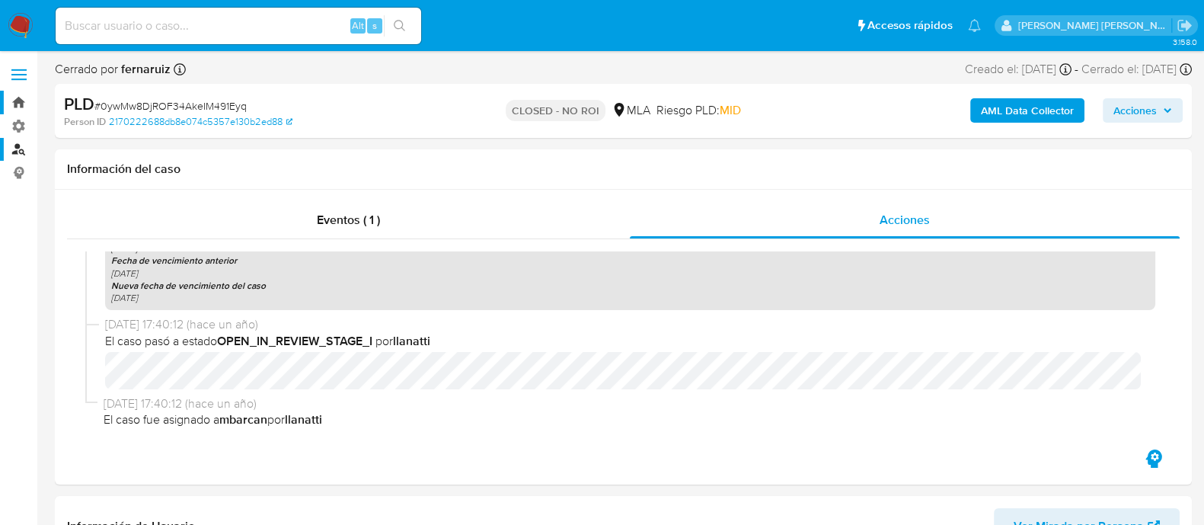
click at [18, 99] on link "Bandeja" at bounding box center [90, 103] width 181 height 24
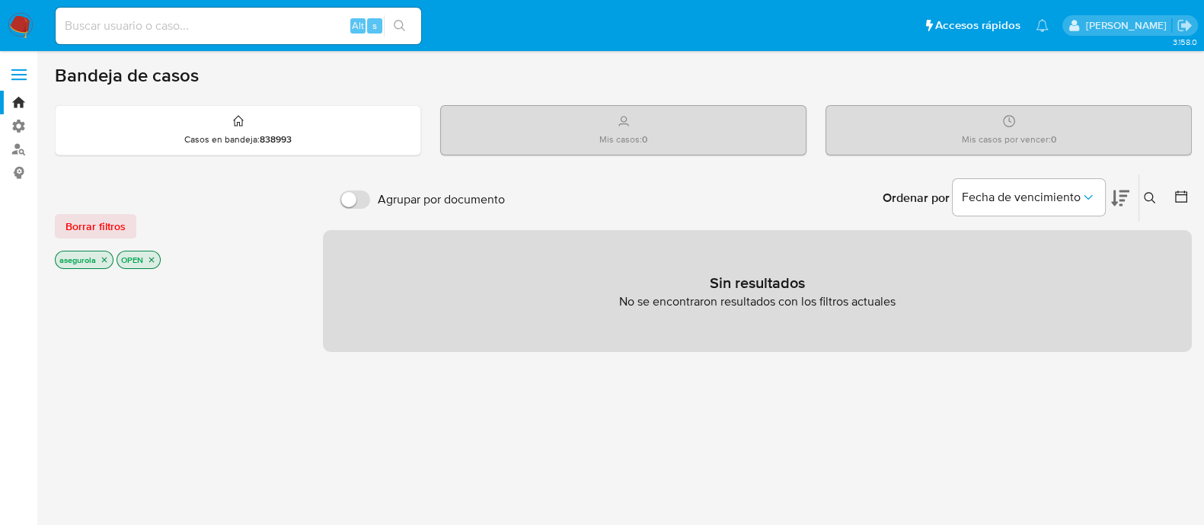
click at [104, 260] on icon "close-filter" at bounding box center [104, 259] width 9 height 9
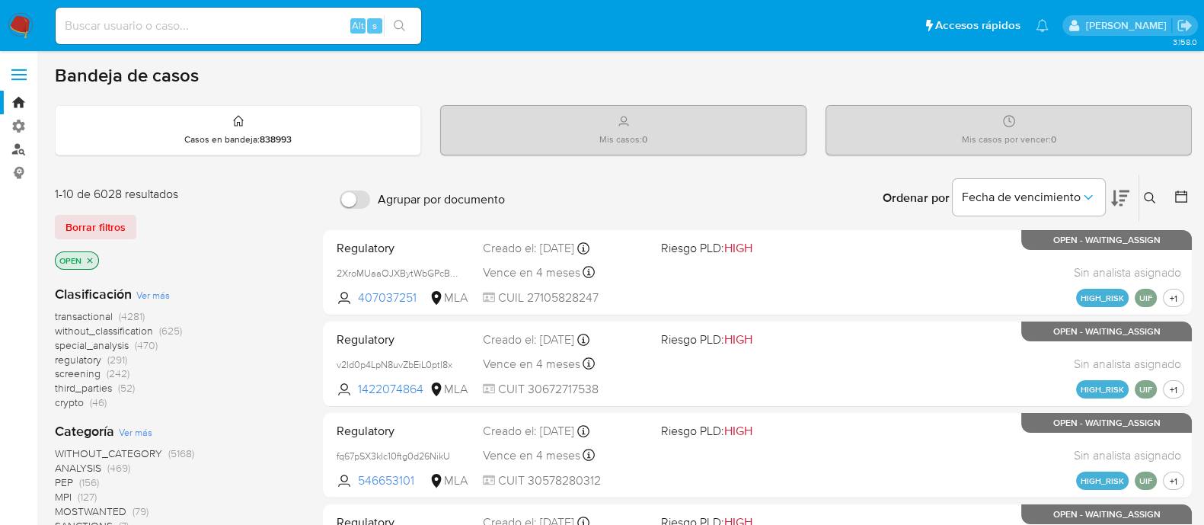
click at [24, 148] on link "Buscador de personas" at bounding box center [90, 150] width 181 height 24
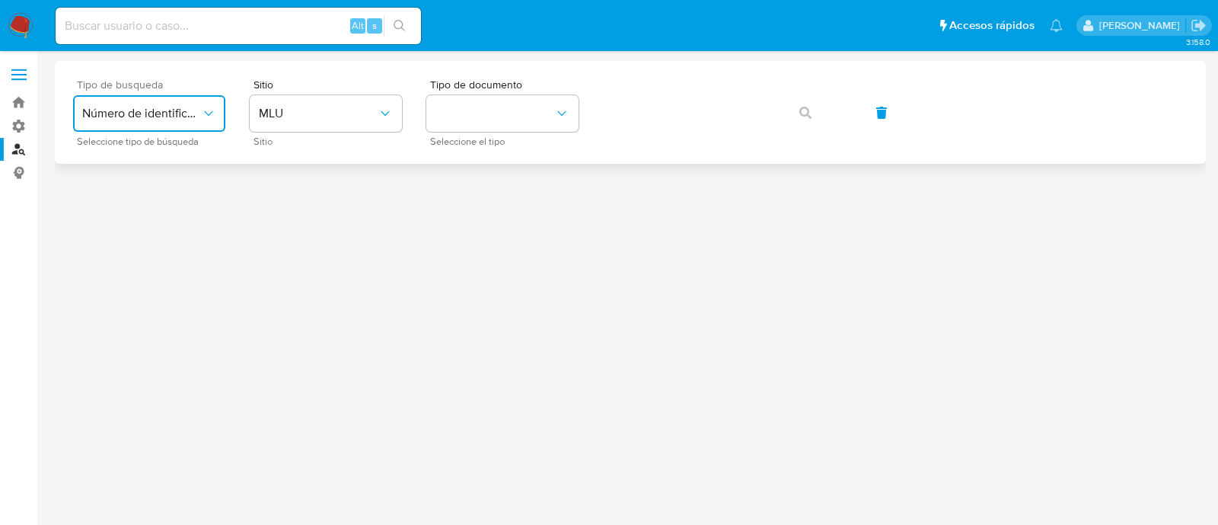
click at [213, 117] on icon "typeSearch" at bounding box center [208, 113] width 15 height 15
click at [810, 103] on span "button" at bounding box center [805, 112] width 12 height 33
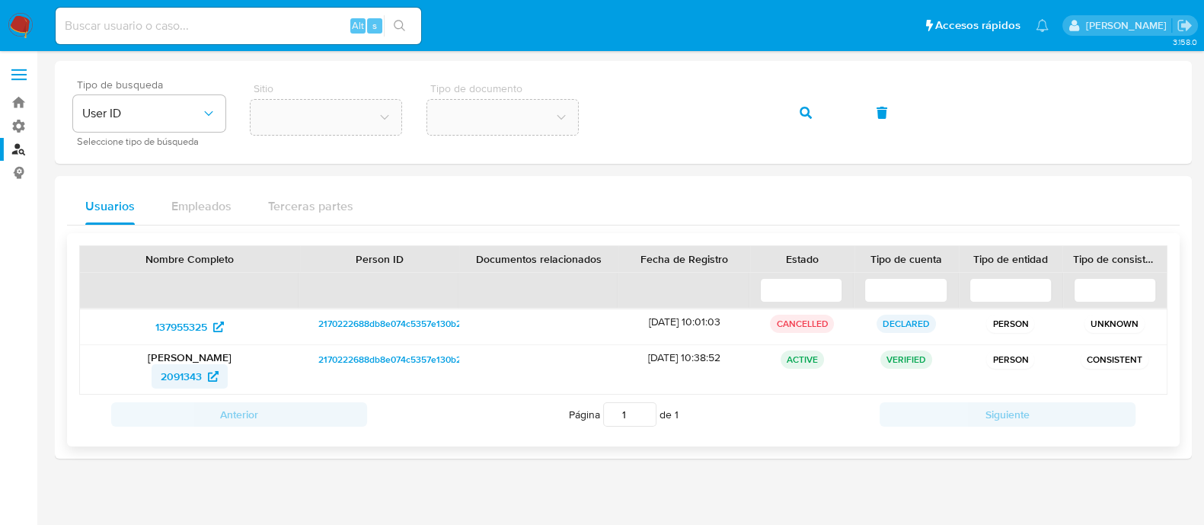
click at [194, 377] on span "2091343" at bounding box center [181, 376] width 41 height 24
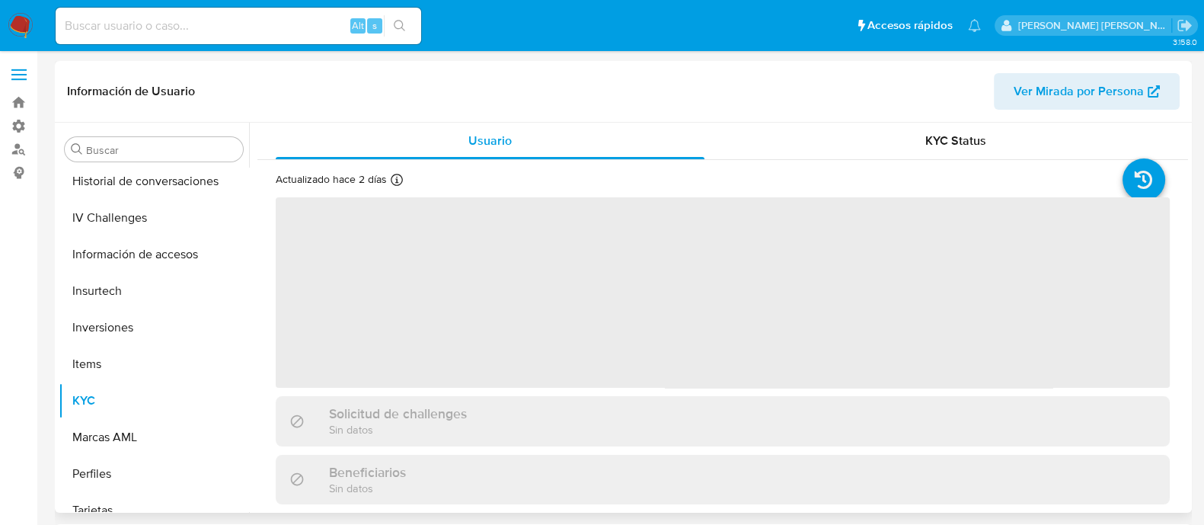
scroll to position [570, 0]
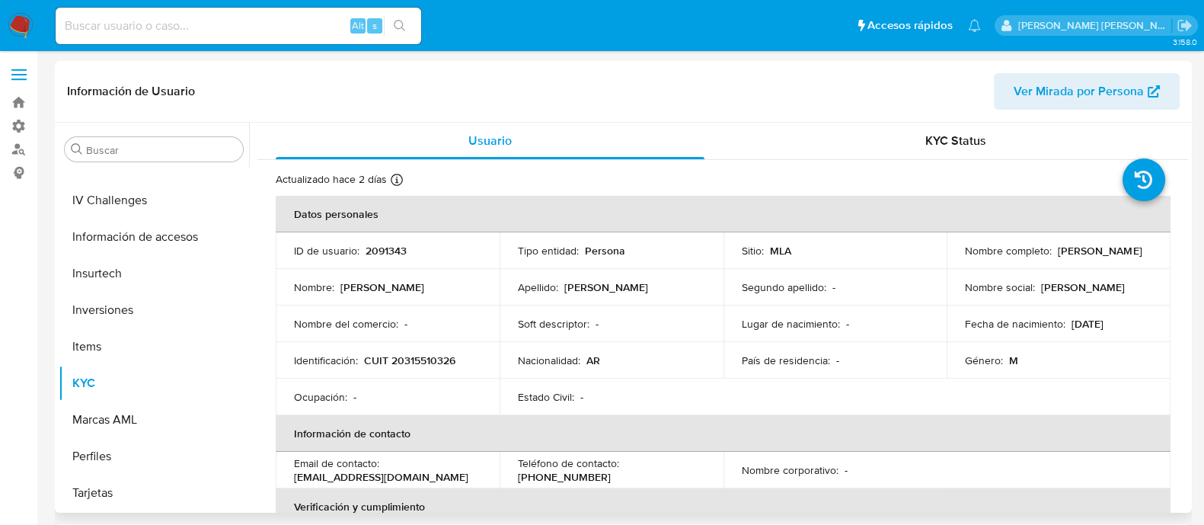
select select "10"
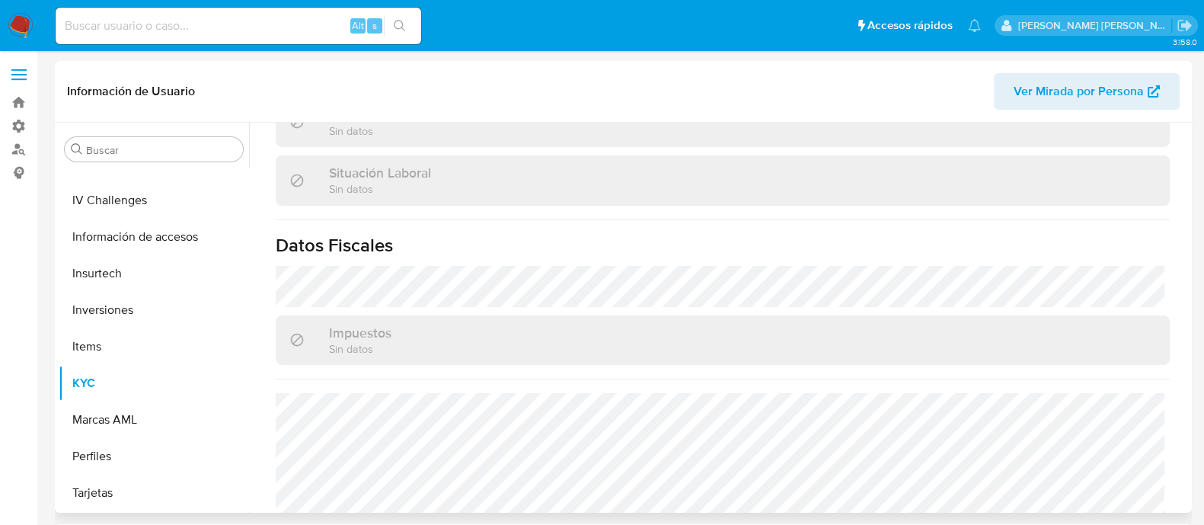
click at [1090, 94] on span "Ver Mirada por Persona" at bounding box center [1078, 91] width 130 height 37
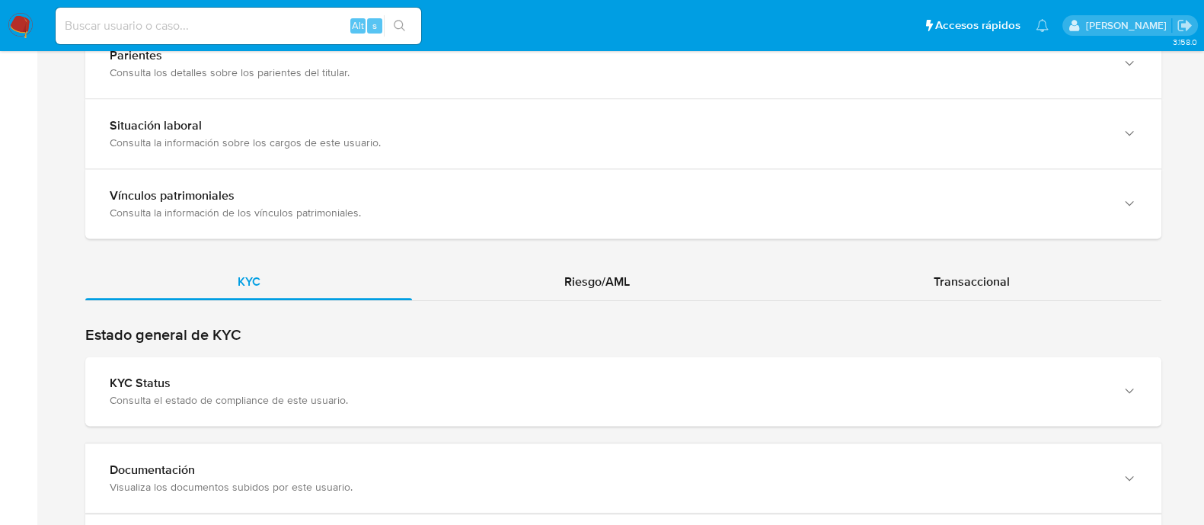
scroll to position [1236, 0]
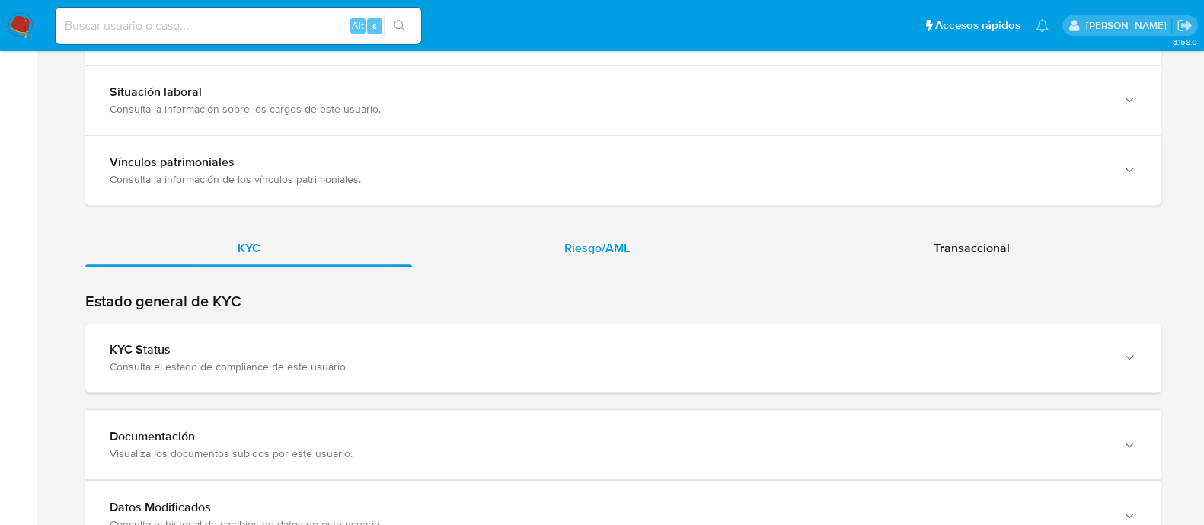
click at [613, 248] on span "Riesgo/AML" at bounding box center [596, 248] width 65 height 18
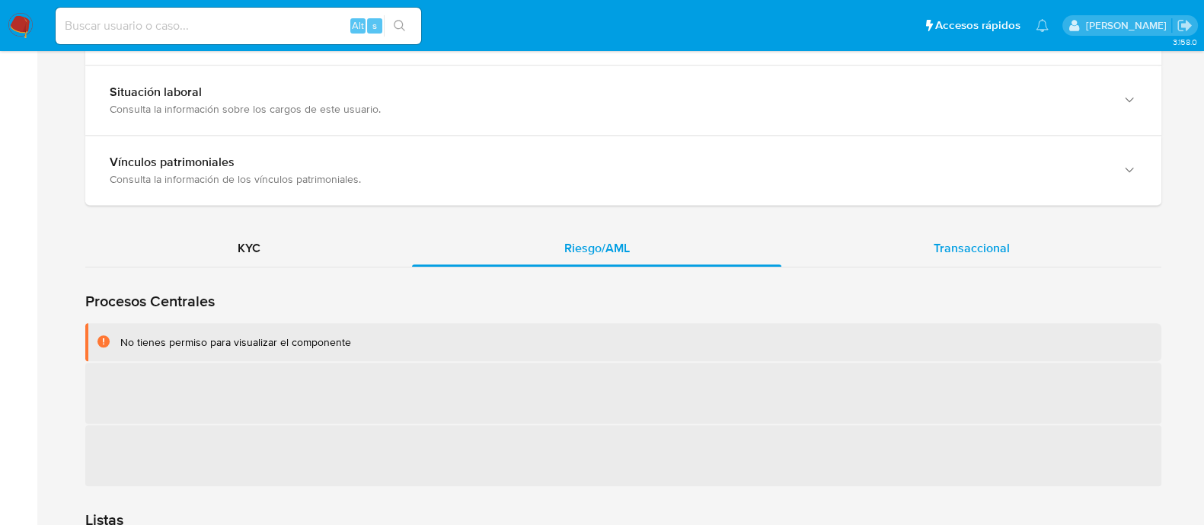
click at [992, 244] on span "Transaccional" at bounding box center [971, 248] width 76 height 18
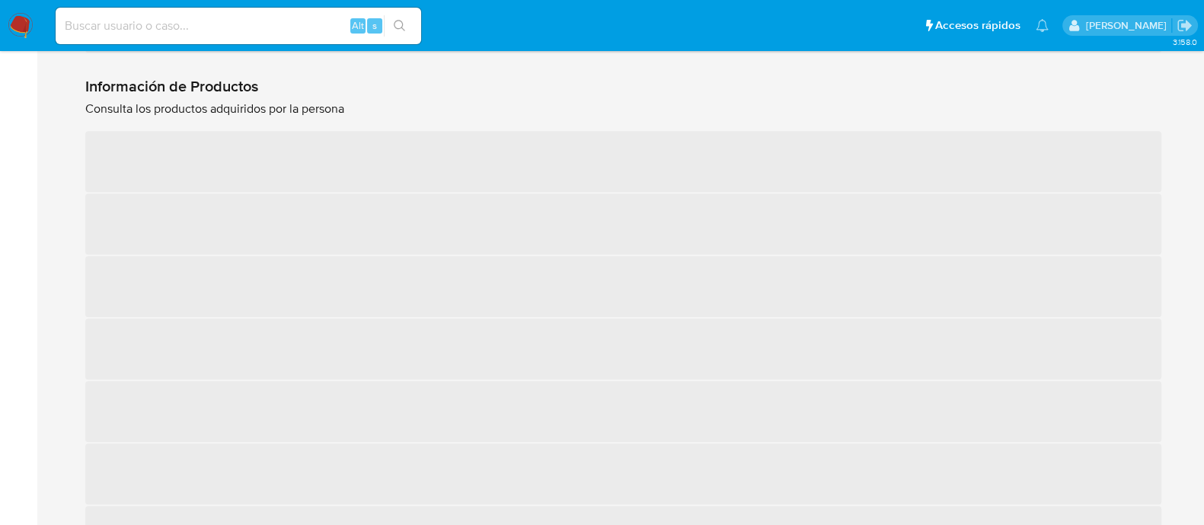
scroll to position [1824, 0]
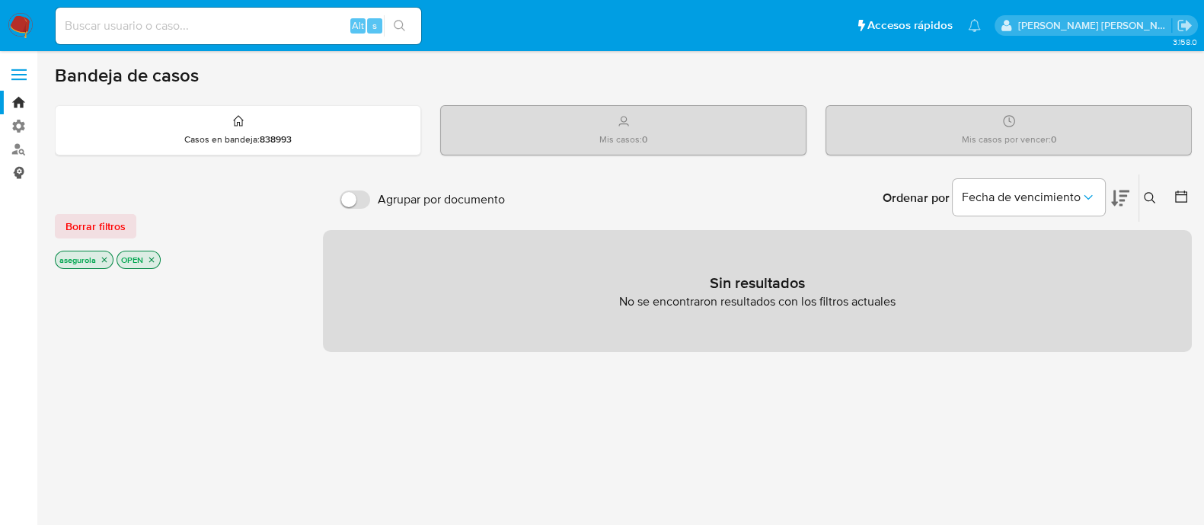
click at [16, 176] on link "Consolidado" at bounding box center [90, 173] width 181 height 24
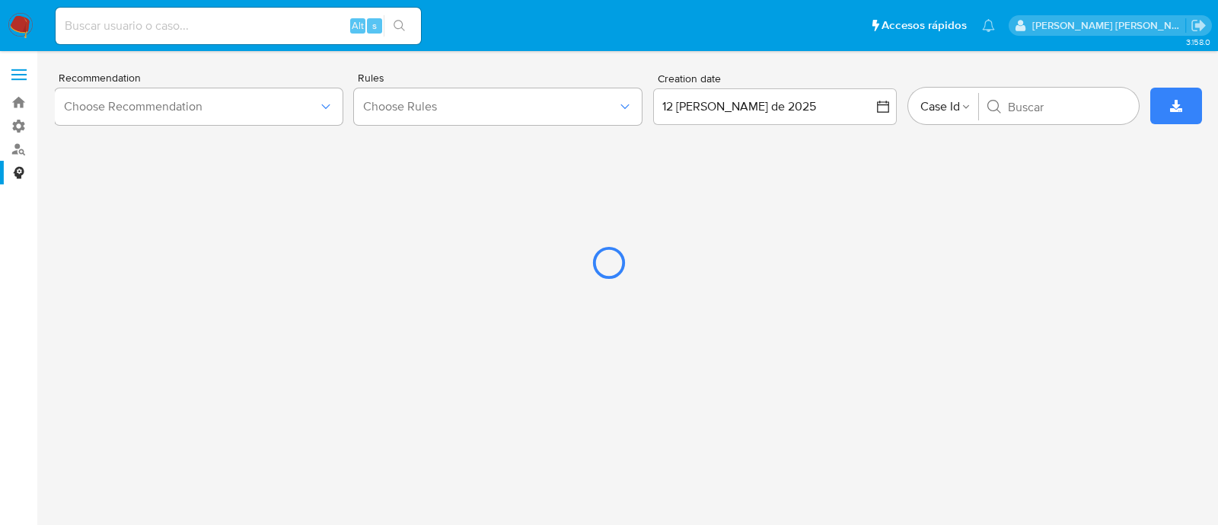
click at [19, 100] on div at bounding box center [609, 262] width 1218 height 525
click at [19, 153] on div at bounding box center [609, 262] width 1218 height 525
click at [19, 124] on div at bounding box center [609, 262] width 1218 height 525
